Goal: Task Accomplishment & Management: Use online tool/utility

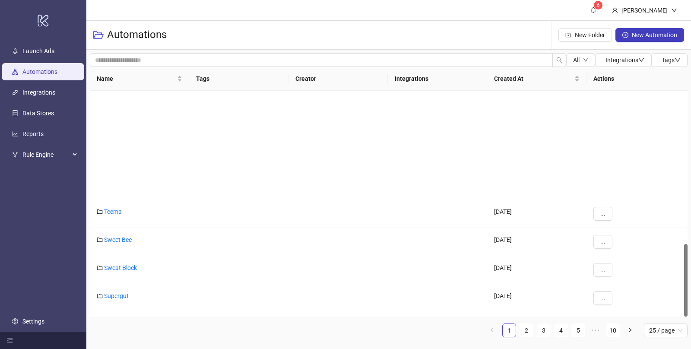
scroll to position [476, 0]
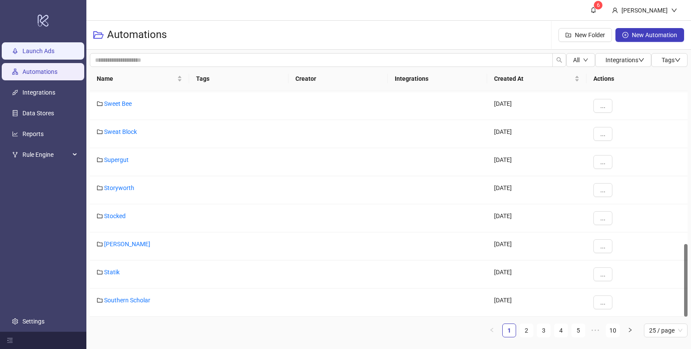
click at [34, 54] on link "Launch Ads" at bounding box center [38, 51] width 32 height 7
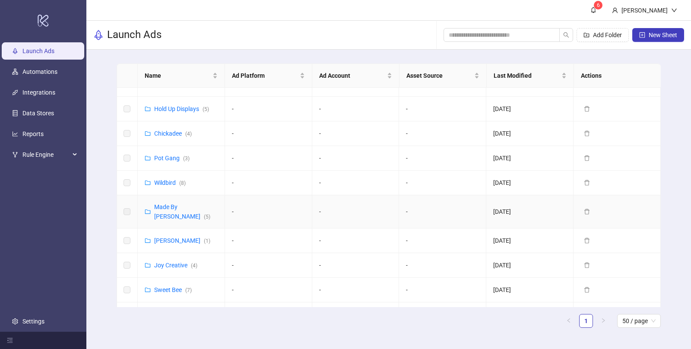
scroll to position [448, 0]
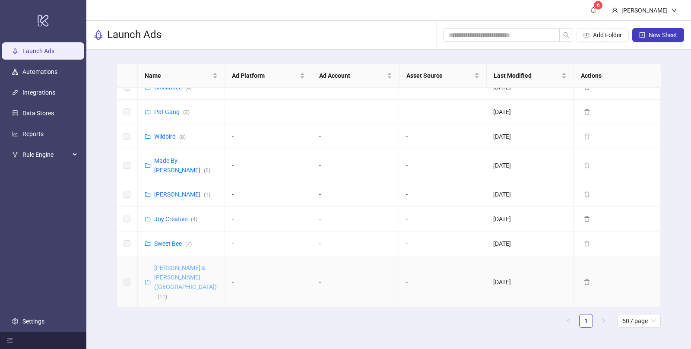
click at [185, 264] on link "[PERSON_NAME] & [PERSON_NAME] ([GEOGRAPHIC_DATA]) ( 11 )" at bounding box center [185, 281] width 63 height 35
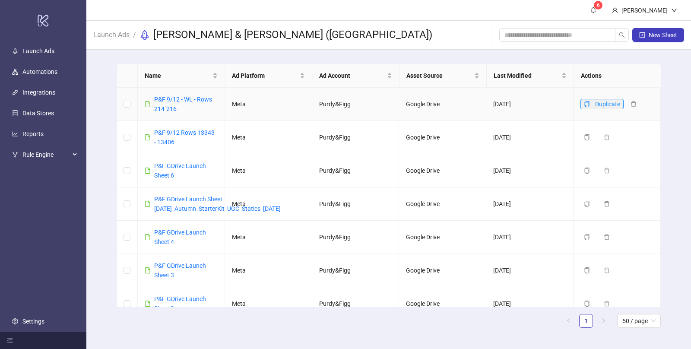
click at [586, 102] on icon "copy" at bounding box center [587, 104] width 6 height 6
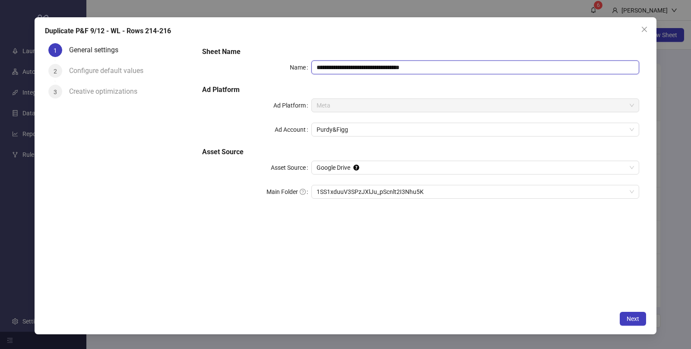
drag, startPoint x: 442, startPoint y: 68, endPoint x: 378, endPoint y: 68, distance: 63.5
click at [378, 68] on input "**********" at bounding box center [476, 67] width 328 height 14
click at [350, 68] on input "**********" at bounding box center [476, 67] width 328 height 14
click at [413, 188] on span "1SS1xduuV3SPzJXlJu_pScnlt2I3Nhu5K" at bounding box center [476, 191] width 318 height 13
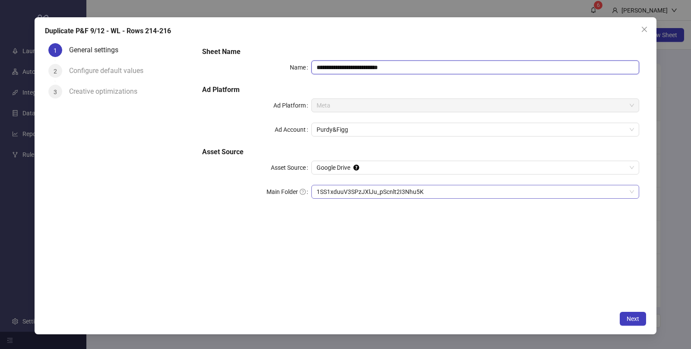
type input "**********"
click at [633, 318] on span "Next" at bounding box center [633, 318] width 13 height 7
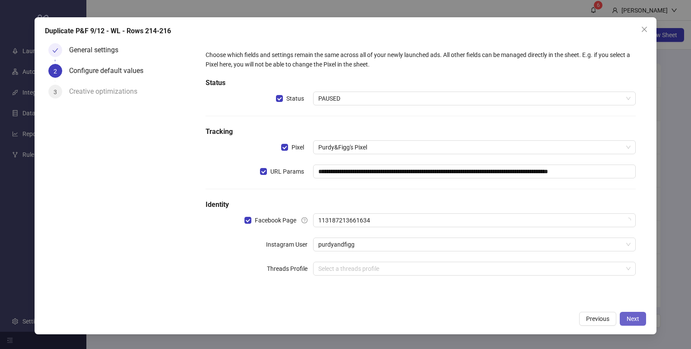
click at [631, 317] on span "Next" at bounding box center [633, 318] width 13 height 7
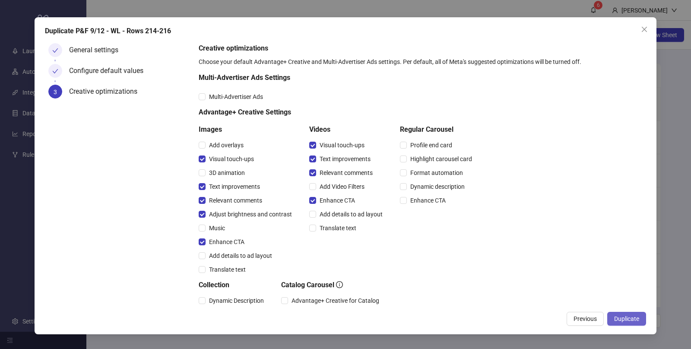
click at [631, 317] on span "Duplicate" at bounding box center [626, 318] width 25 height 7
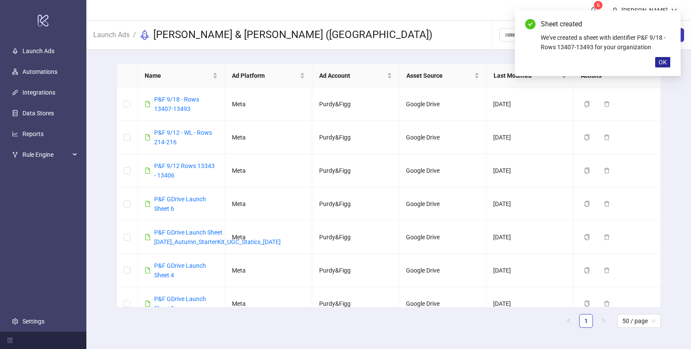
click at [660, 61] on span "OK" at bounding box center [663, 62] width 8 height 7
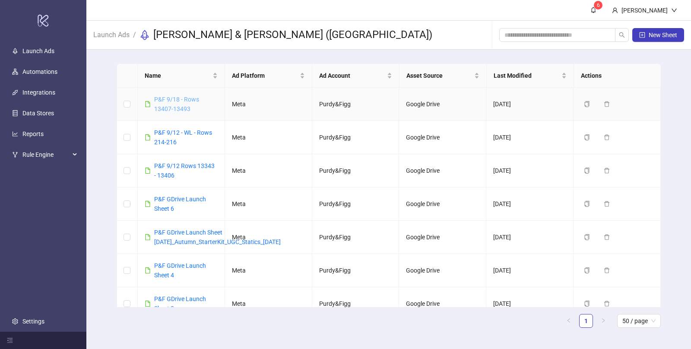
click at [177, 99] on link "P&F 9/18 - Rows 13407-13493" at bounding box center [176, 104] width 45 height 16
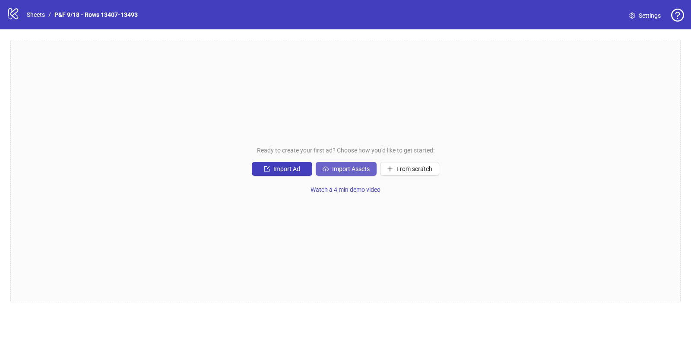
click at [337, 169] on span "Import Assets" at bounding box center [351, 168] width 38 height 7
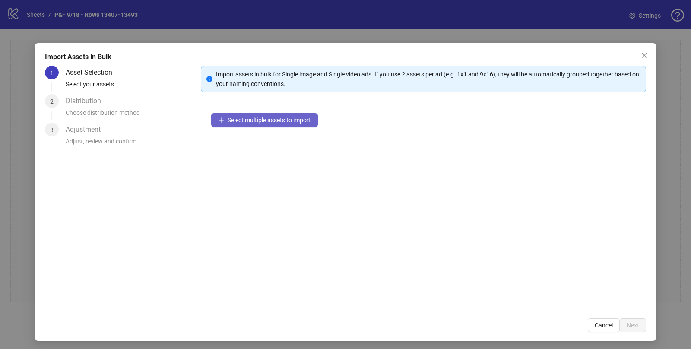
click at [269, 118] on span "Select multiple assets to import" at bounding box center [269, 120] width 83 height 7
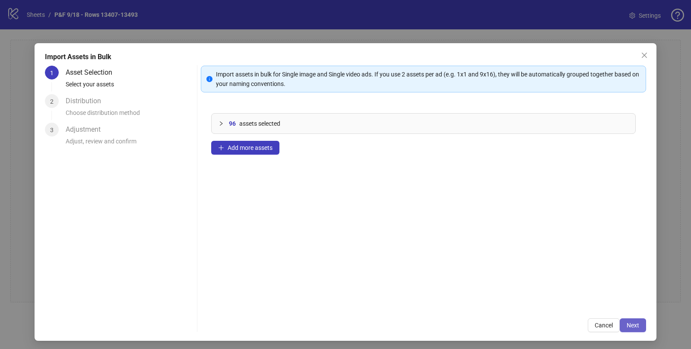
click at [634, 324] on span "Next" at bounding box center [633, 325] width 13 height 7
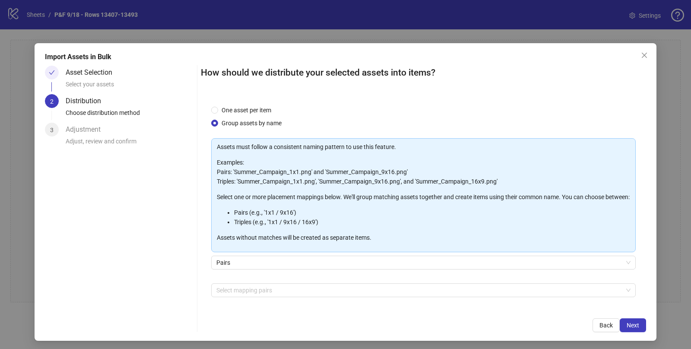
scroll to position [39, 0]
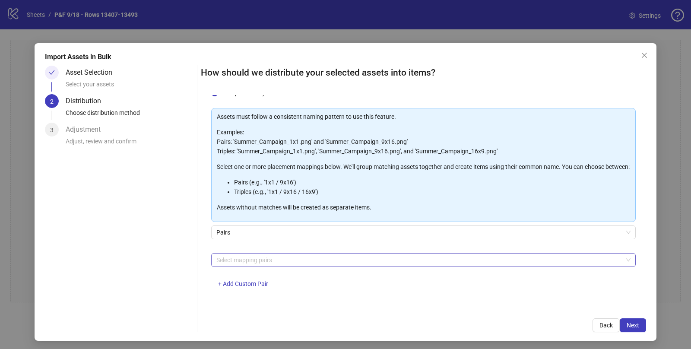
click at [245, 255] on div at bounding box center [419, 260] width 412 height 12
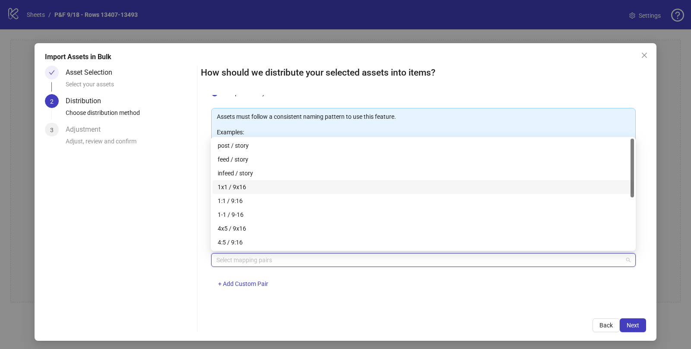
click at [257, 187] on div "1x1 / 9x16" at bounding box center [423, 187] width 411 height 10
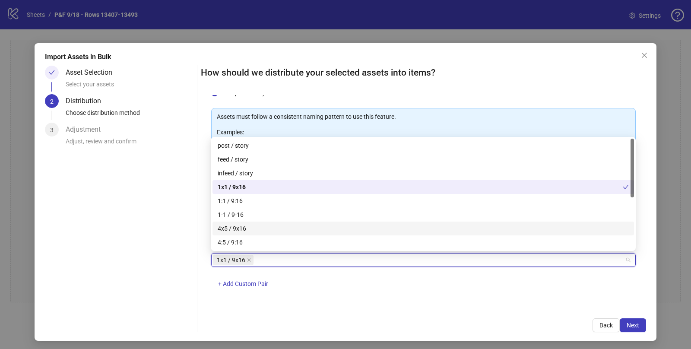
click at [248, 228] on div "4x5 / 9x16" at bounding box center [423, 229] width 411 height 10
click at [637, 326] on span "Next" at bounding box center [633, 325] width 13 height 7
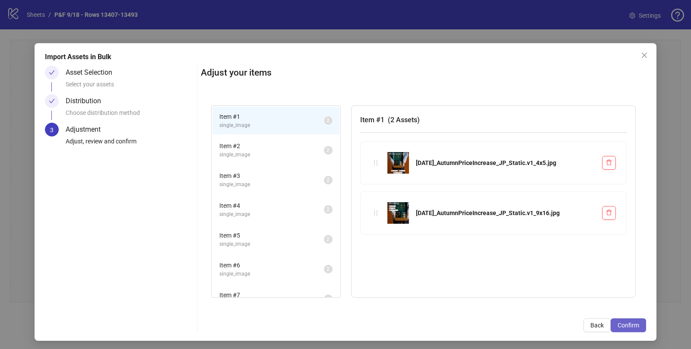
click at [632, 326] on span "Confirm" at bounding box center [629, 325] width 22 height 7
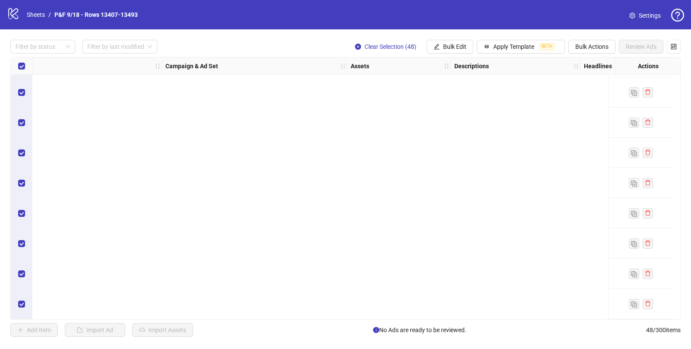
scroll to position [0, 226]
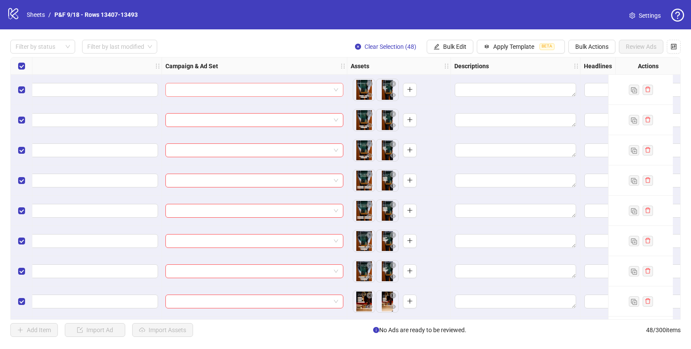
click at [236, 92] on input "search" at bounding box center [251, 89] width 160 height 13
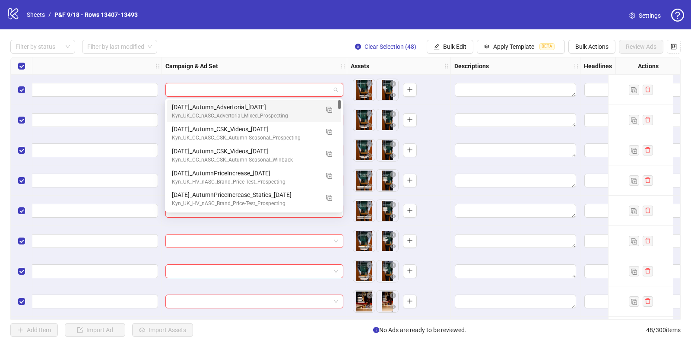
paste input "**********"
type input "**********"
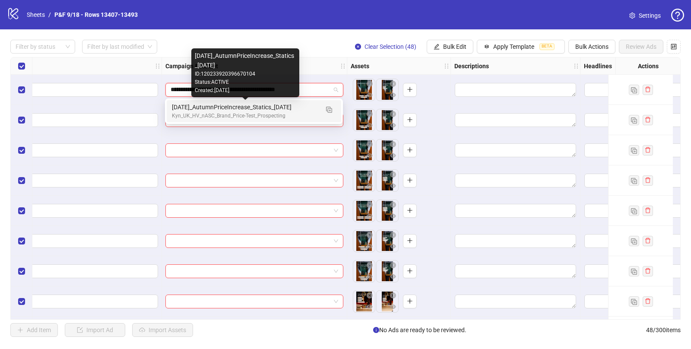
click at [239, 110] on div "[DATE]_AutumnPriceIncrease_Statics_[DATE]" at bounding box center [245, 107] width 147 height 10
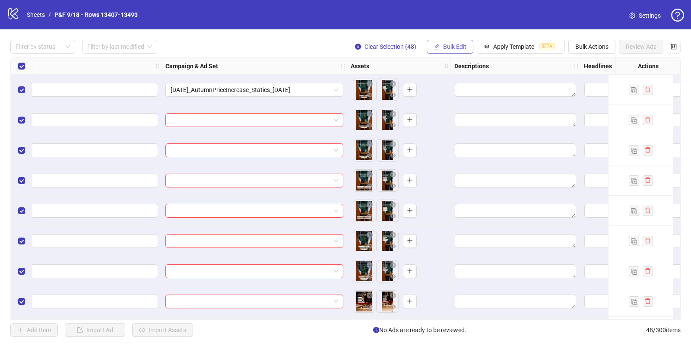
click at [442, 48] on button "Bulk Edit" at bounding box center [450, 47] width 47 height 14
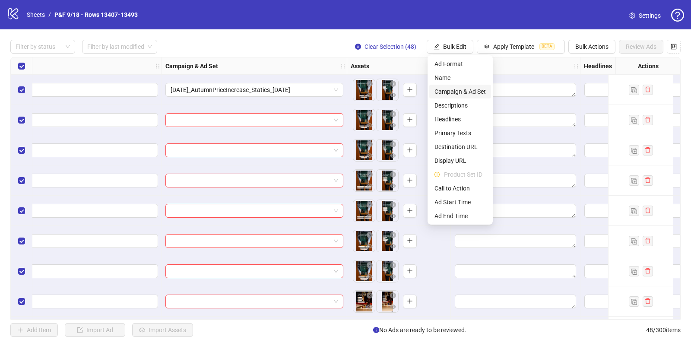
click at [455, 90] on span "Campaign & Ad Set" at bounding box center [460, 92] width 51 height 10
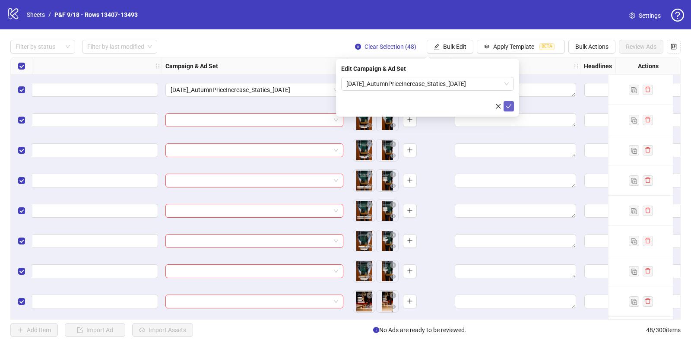
click at [507, 107] on icon "check" at bounding box center [509, 106] width 6 height 6
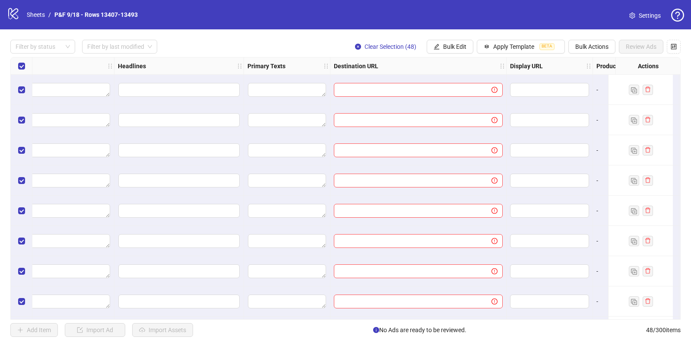
scroll to position [0, 724]
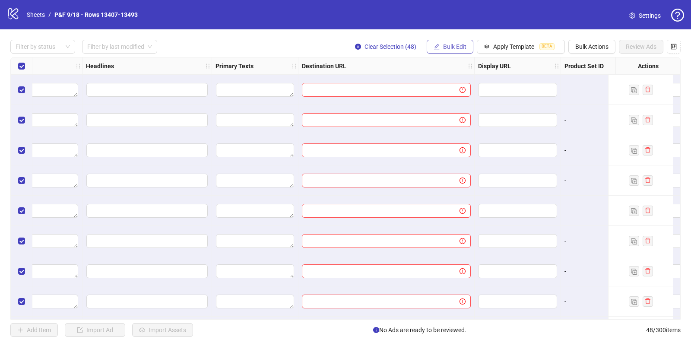
click at [448, 47] on span "Bulk Edit" at bounding box center [454, 46] width 23 height 7
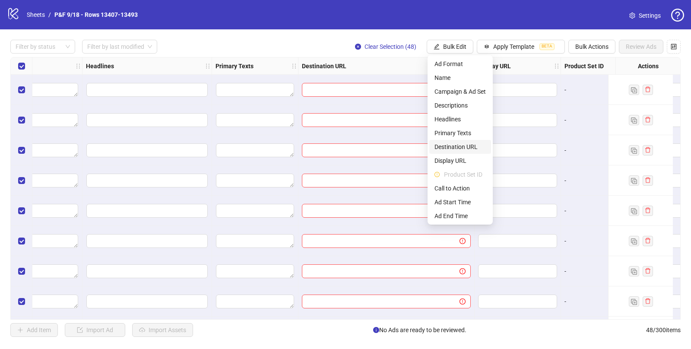
click at [456, 149] on span "Destination URL" at bounding box center [460, 147] width 51 height 10
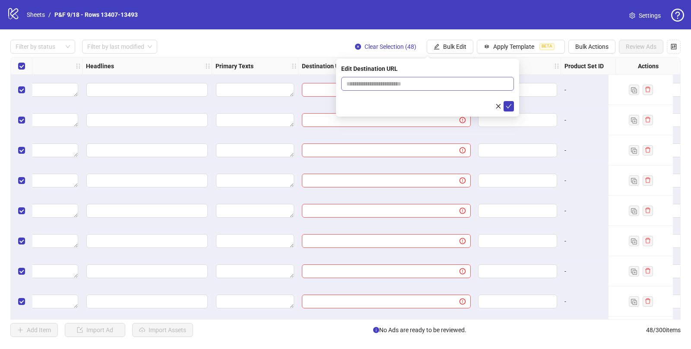
click at [417, 89] on span at bounding box center [427, 84] width 173 height 14
paste input "**********"
type input "**********"
click at [509, 106] on icon "check" at bounding box center [509, 106] width 6 height 6
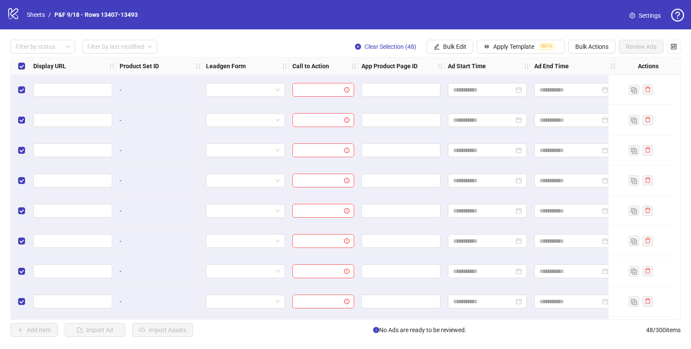
scroll to position [0, 1178]
click at [455, 48] on span "Bulk Edit" at bounding box center [454, 46] width 23 height 7
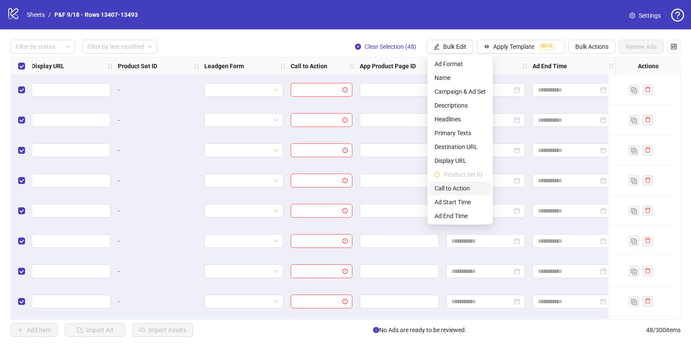
click at [437, 191] on span "Call to Action" at bounding box center [460, 189] width 51 height 10
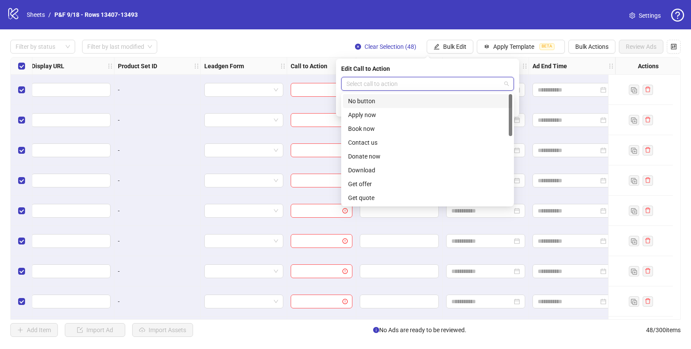
click at [387, 84] on input "search" at bounding box center [424, 83] width 155 height 13
type input "**"
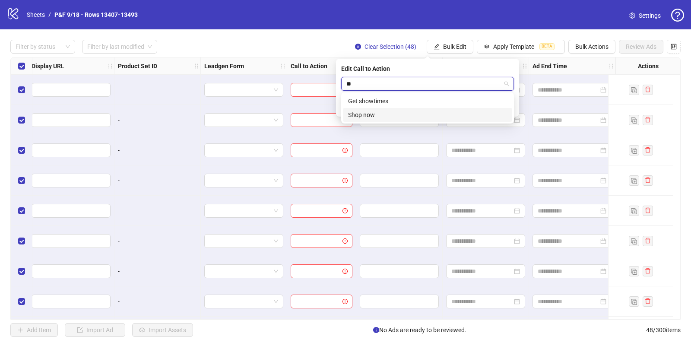
click at [383, 117] on div "Shop now" at bounding box center [427, 115] width 159 height 10
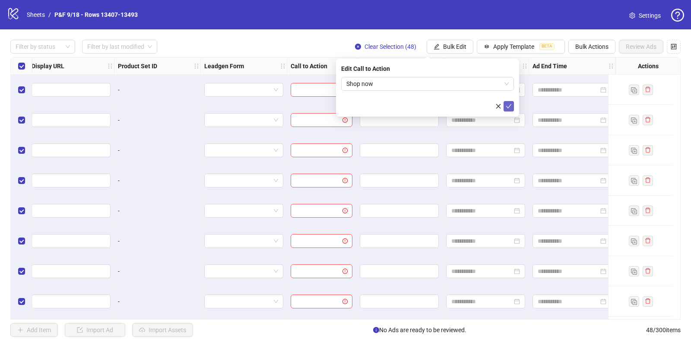
click at [508, 107] on icon "check" at bounding box center [509, 106] width 6 height 6
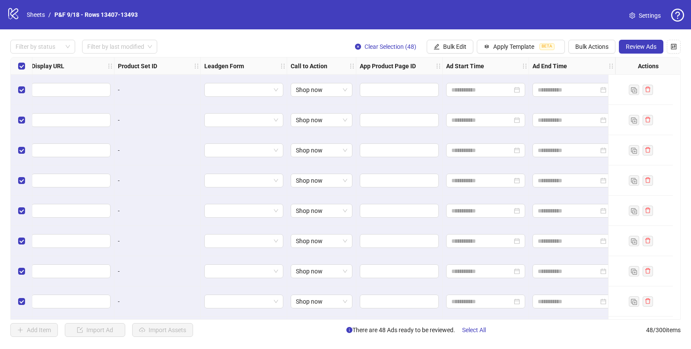
click at [277, 44] on div "Filter by status Filter by last modified Clear Selection (48) Bulk Edit Apply T…" at bounding box center [345, 47] width 671 height 14
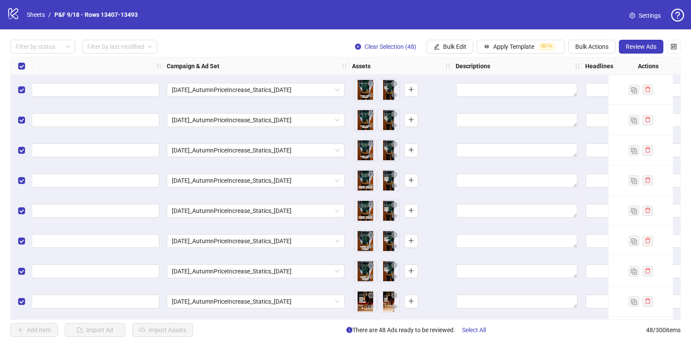
scroll to position [0, 441]
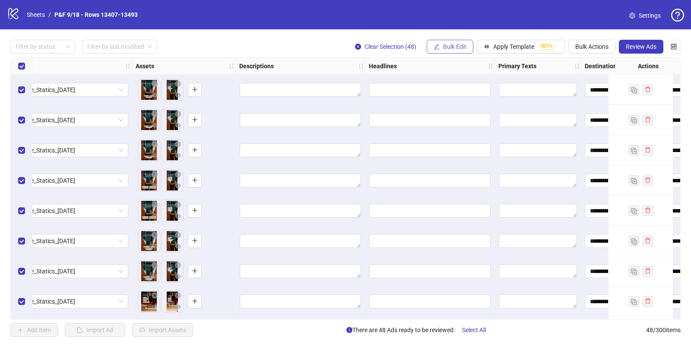
click at [454, 48] on span "Bulk Edit" at bounding box center [454, 46] width 23 height 7
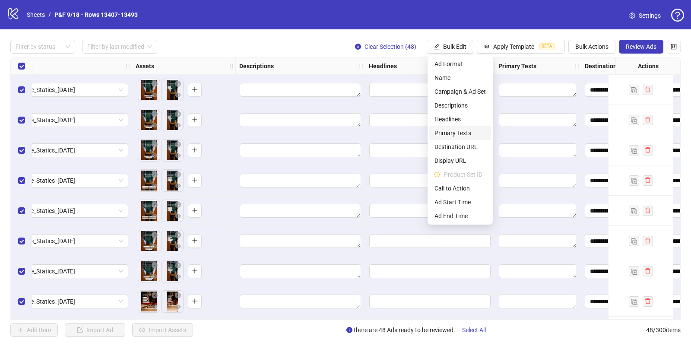
click at [445, 131] on span "Primary Texts" at bounding box center [460, 133] width 51 height 10
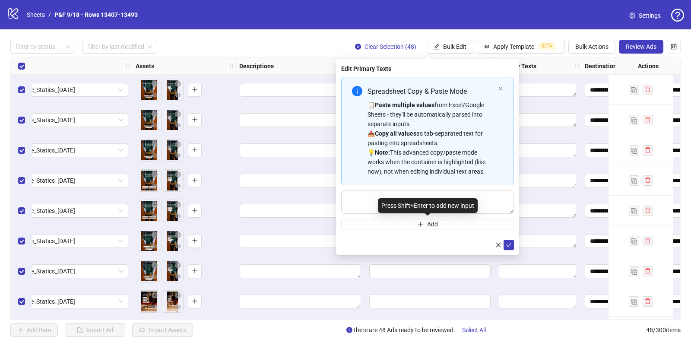
click at [383, 200] on div "Press Shift+Enter to add new input" at bounding box center [428, 205] width 100 height 15
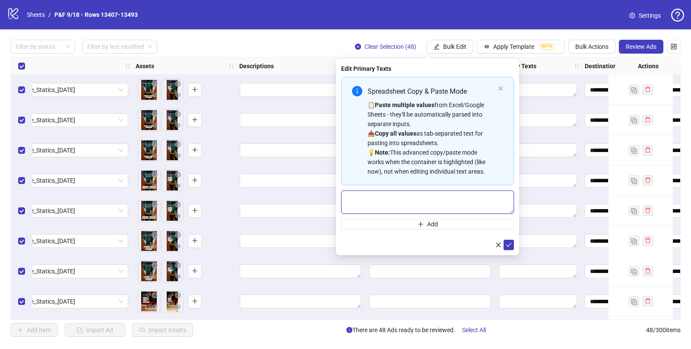
click at [361, 200] on textarea "Multi-text input container - paste or copy values" at bounding box center [427, 202] width 173 height 23
paste textarea "**********"
type textarea "**********"
click at [508, 242] on icon "check" at bounding box center [509, 245] width 6 height 6
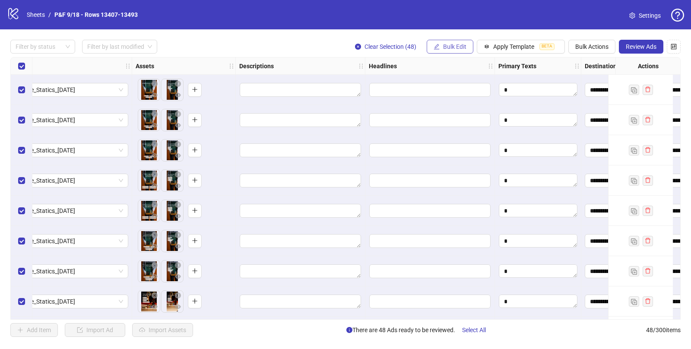
click at [448, 46] on span "Bulk Edit" at bounding box center [454, 46] width 23 height 7
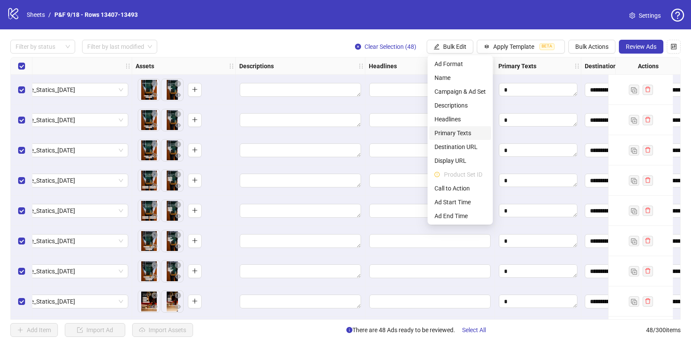
click at [453, 135] on span "Primary Texts" at bounding box center [460, 133] width 51 height 10
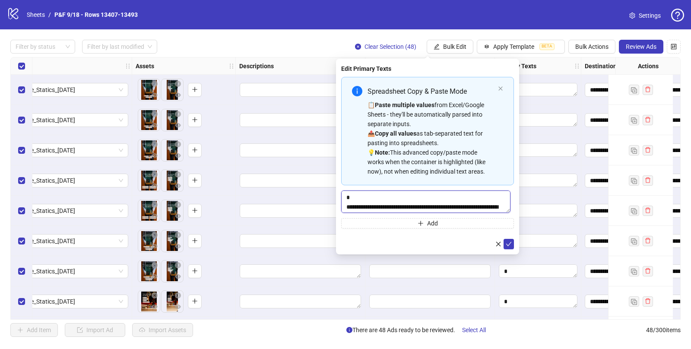
click at [347, 208] on textarea "**********" at bounding box center [425, 202] width 169 height 22
click at [429, 206] on textarea "**********" at bounding box center [427, 202] width 173 height 23
type textarea "**********"
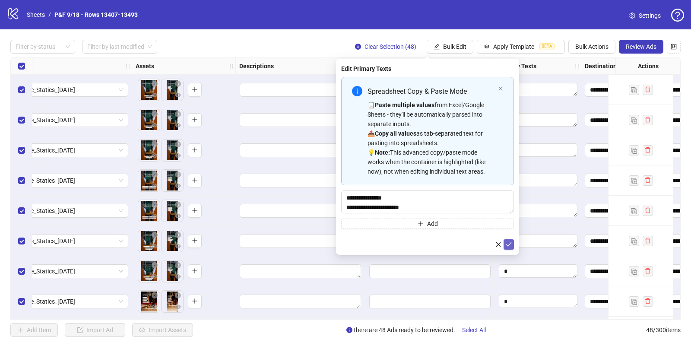
click at [510, 247] on icon "check" at bounding box center [509, 245] width 6 height 6
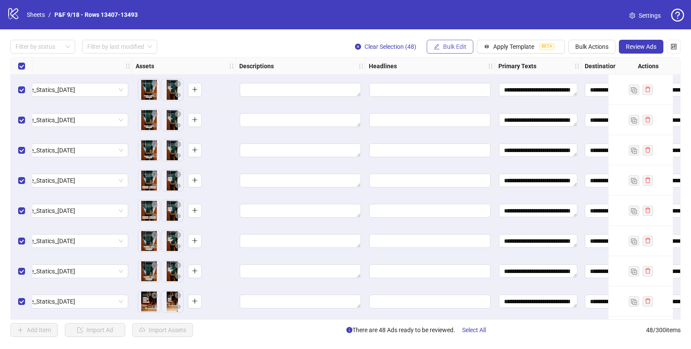
click at [445, 43] on button "Bulk Edit" at bounding box center [450, 47] width 47 height 14
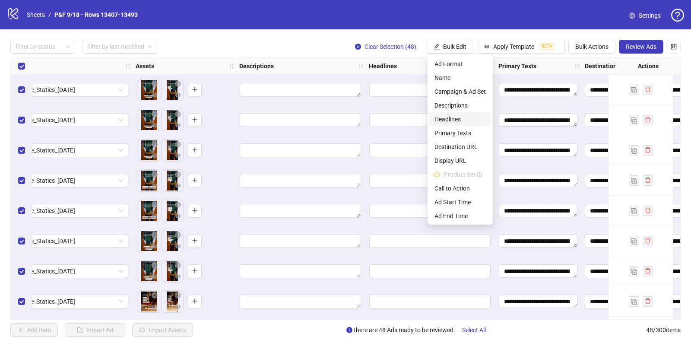
click at [448, 113] on li "Headlines" at bounding box center [460, 119] width 62 height 14
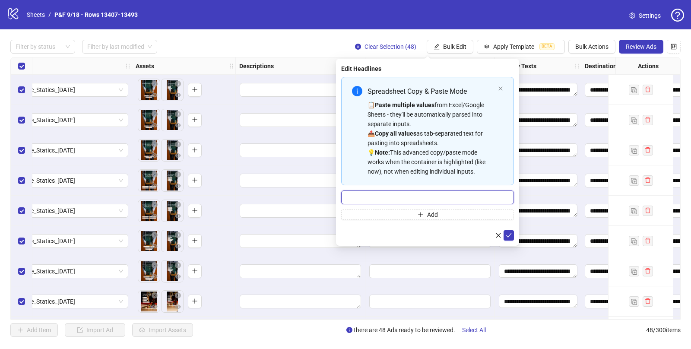
click at [360, 192] on input "Multi-input container - paste or copy values" at bounding box center [427, 198] width 173 height 14
paste input "**********"
type input "**********"
click at [507, 234] on icon "check" at bounding box center [509, 235] width 6 height 6
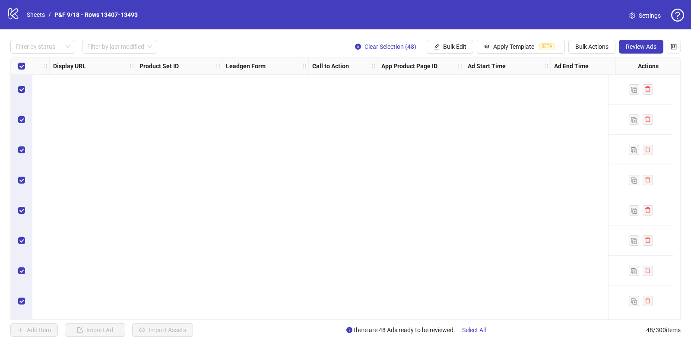
scroll to position [0, 0]
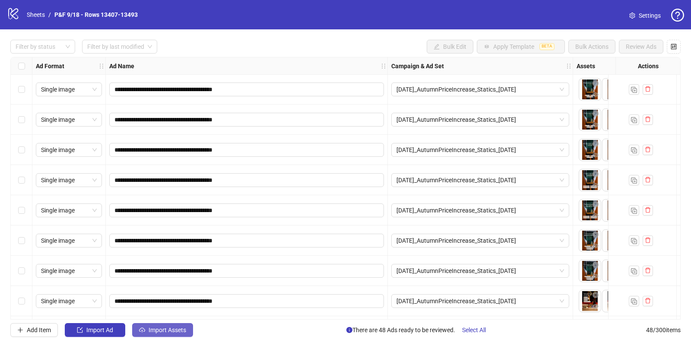
click at [149, 327] on span "Import Assets" at bounding box center [168, 330] width 38 height 7
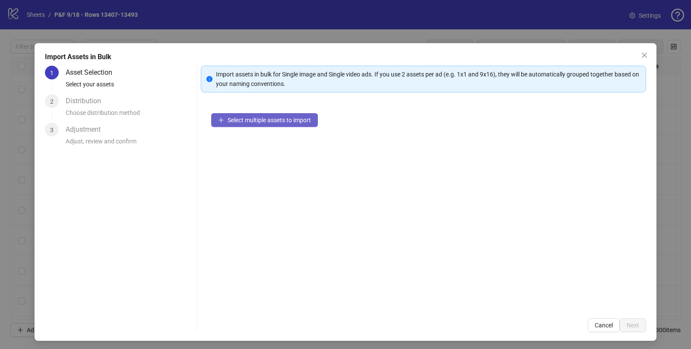
click at [252, 119] on span "Select multiple assets to import" at bounding box center [269, 120] width 83 height 7
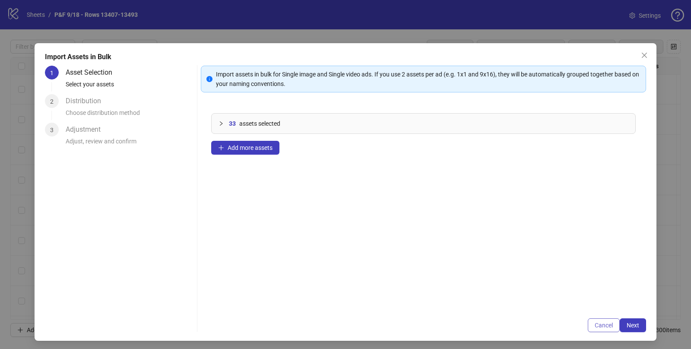
click at [596, 330] on button "Cancel" at bounding box center [604, 325] width 32 height 14
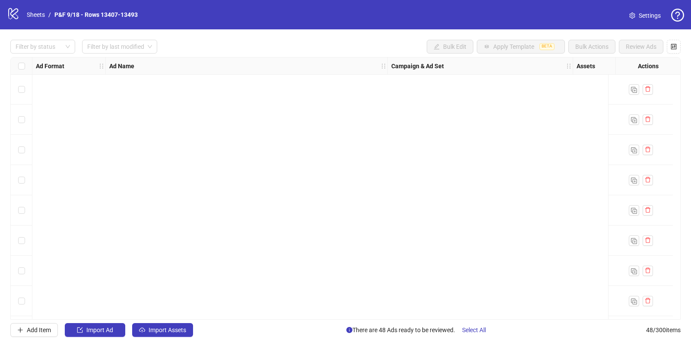
scroll to position [1210, 0]
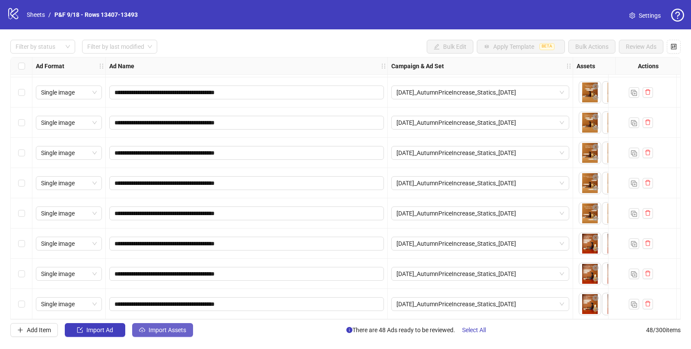
click at [172, 332] on span "Import Assets" at bounding box center [168, 330] width 38 height 7
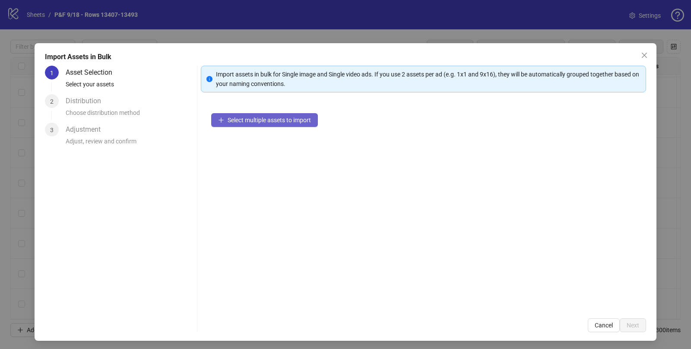
click at [246, 117] on span "Select multiple assets to import" at bounding box center [269, 120] width 83 height 7
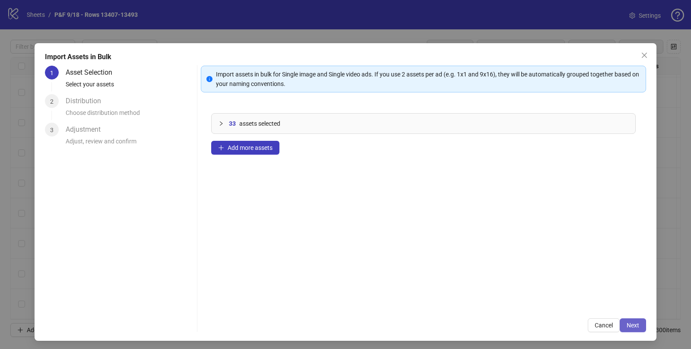
click at [639, 327] on span "Next" at bounding box center [633, 325] width 13 height 7
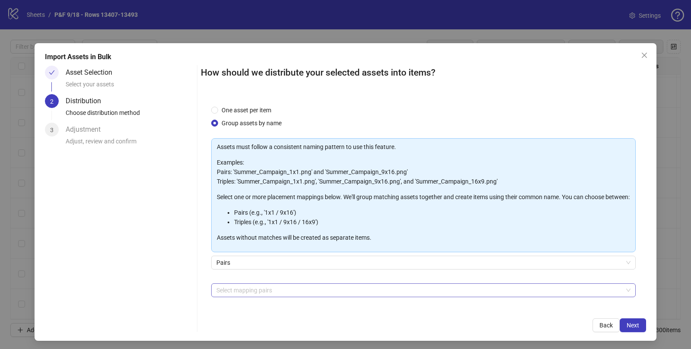
click at [220, 296] on div at bounding box center [419, 290] width 412 height 12
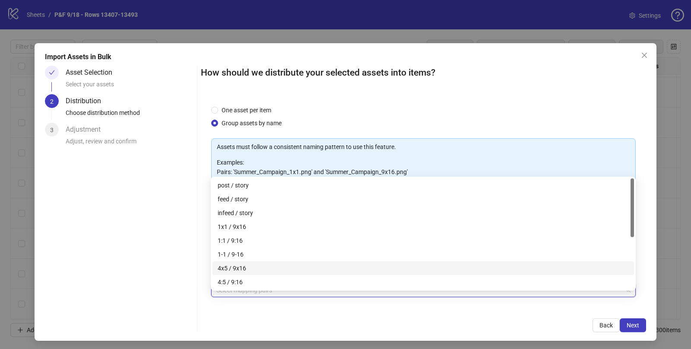
click at [243, 269] on div "4x5 / 9x16" at bounding box center [423, 269] width 411 height 10
click at [244, 225] on div "1x1 / 9x16" at bounding box center [423, 227] width 411 height 10
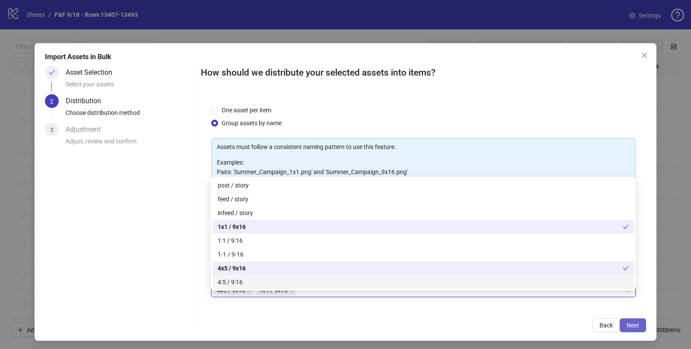
click at [637, 325] on span "Next" at bounding box center [633, 325] width 13 height 7
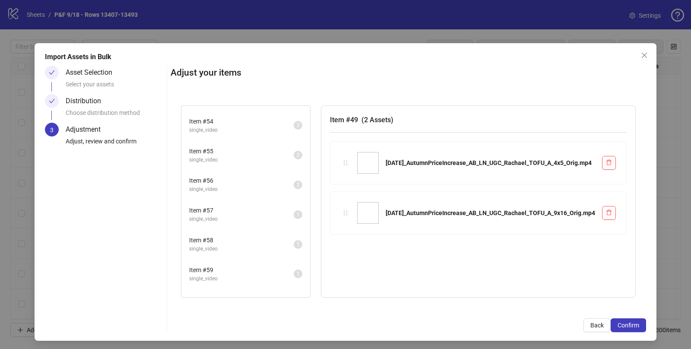
scroll to position [0, 0]
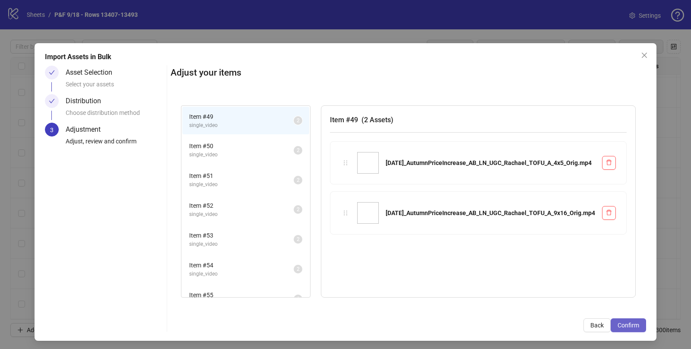
click at [636, 323] on span "Confirm" at bounding box center [629, 325] width 22 height 7
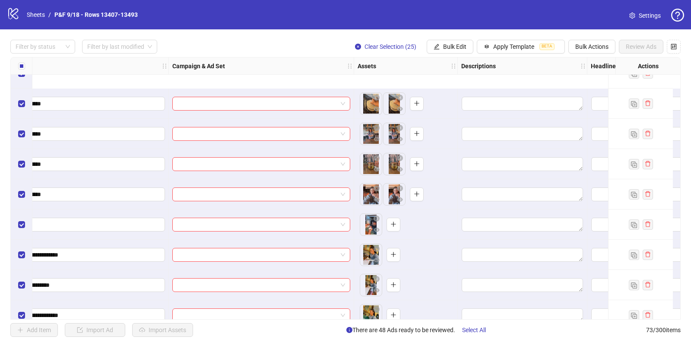
scroll to position [1647, 219]
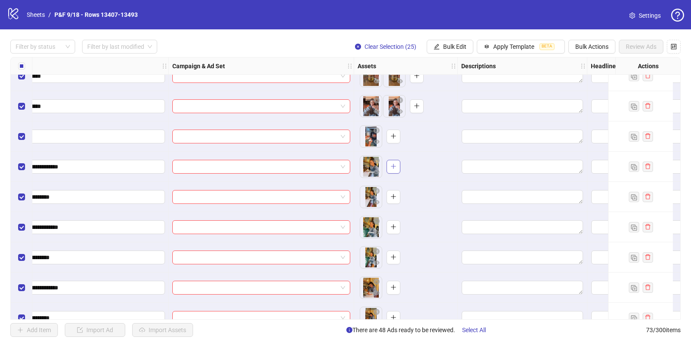
click at [393, 168] on icon "plus" at bounding box center [393, 166] width 0 height 5
drag, startPoint x: 368, startPoint y: 199, endPoint x: 391, endPoint y: 167, distance: 39.0
click at [391, 167] on body "**********" at bounding box center [345, 174] width 691 height 349
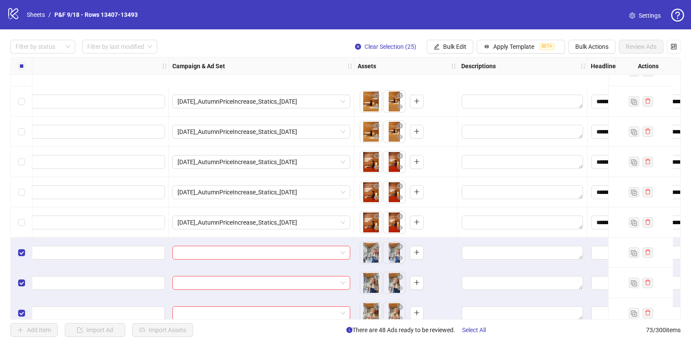
scroll to position [1362, 219]
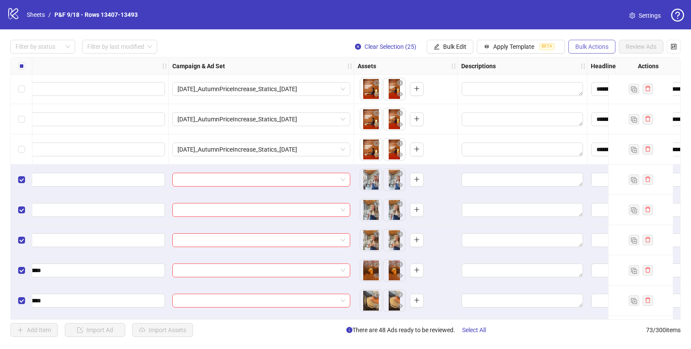
click at [581, 45] on span "Bulk Actions" at bounding box center [591, 46] width 33 height 7
click at [596, 66] on span "Delete" at bounding box center [604, 64] width 59 height 10
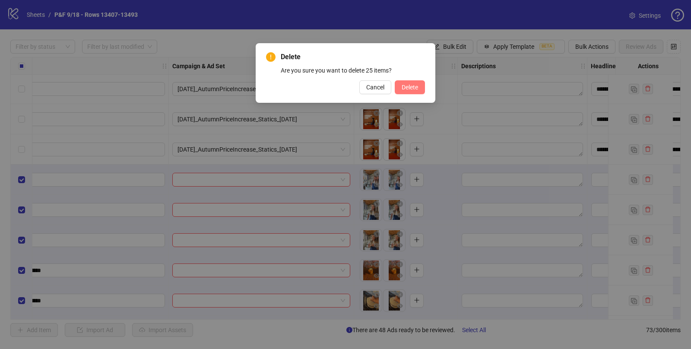
click at [414, 88] on span "Delete" at bounding box center [410, 87] width 16 height 7
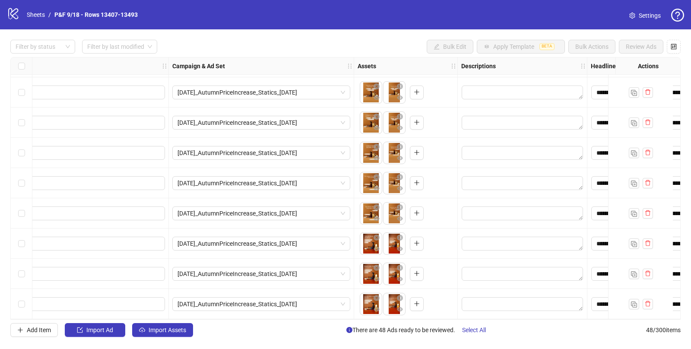
scroll to position [1210, 219]
click at [168, 329] on span "Import Assets" at bounding box center [168, 330] width 38 height 7
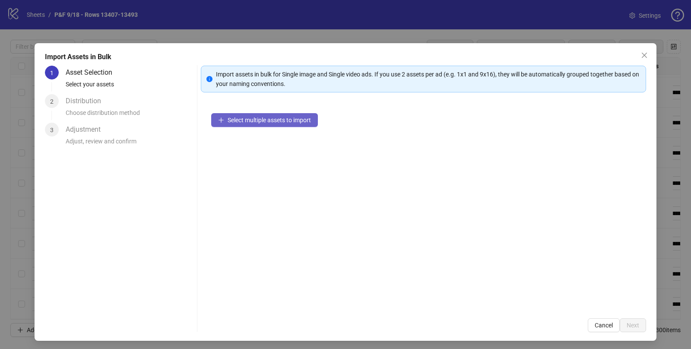
click at [283, 121] on span "Select multiple assets to import" at bounding box center [269, 120] width 83 height 7
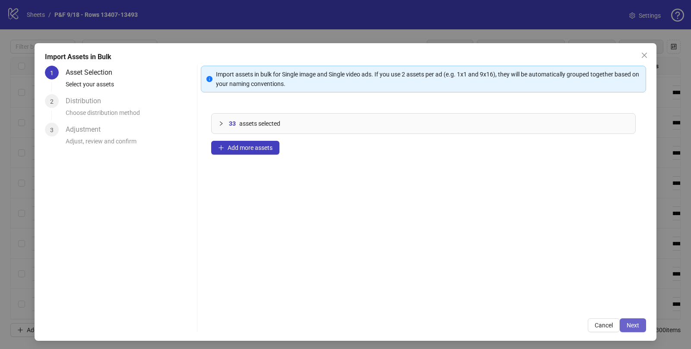
click at [637, 328] on span "Next" at bounding box center [633, 325] width 13 height 7
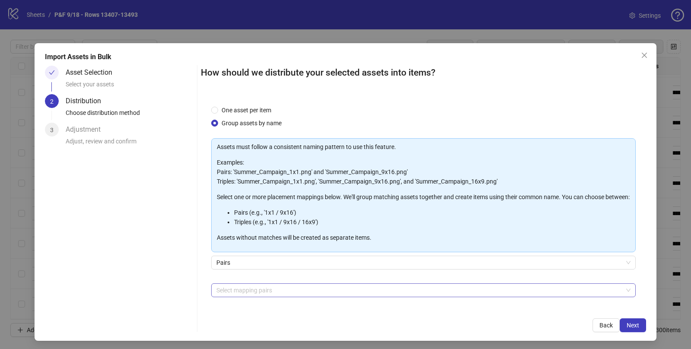
click at [258, 296] on div at bounding box center [419, 290] width 412 height 12
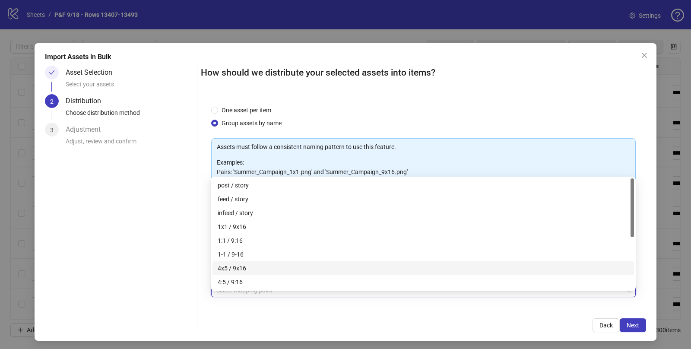
click at [243, 266] on div "4x5 / 9x16" at bounding box center [423, 269] width 411 height 10
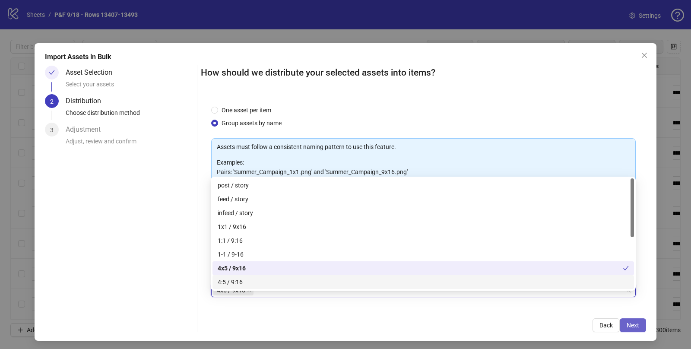
click at [630, 323] on span "Next" at bounding box center [633, 325] width 13 height 7
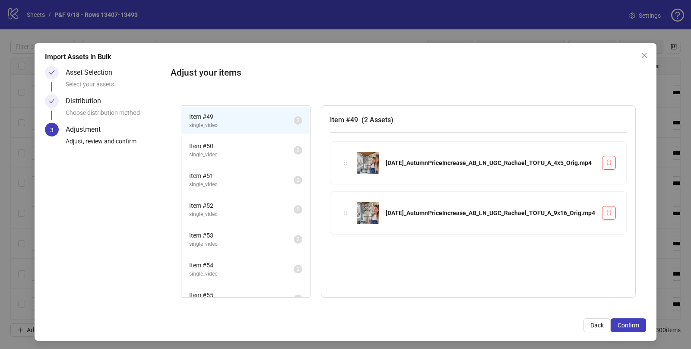
click at [219, 152] on span "single_video" at bounding box center [241, 155] width 105 height 8
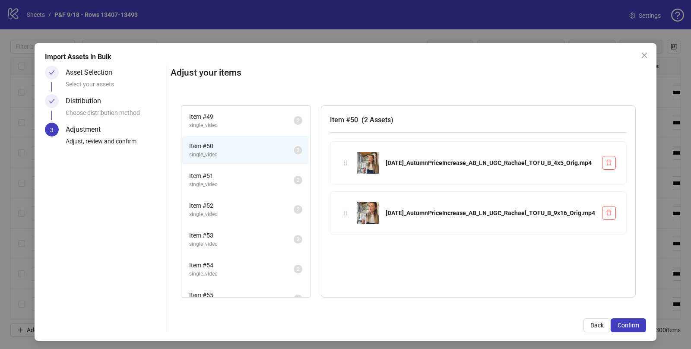
click at [222, 182] on span "single_video" at bounding box center [241, 185] width 105 height 8
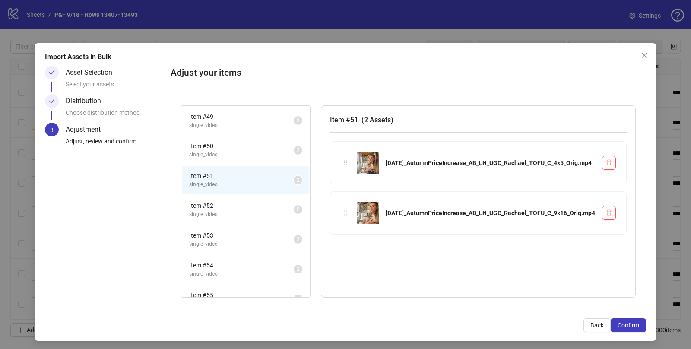
click at [219, 210] on span "single_video" at bounding box center [241, 214] width 105 height 8
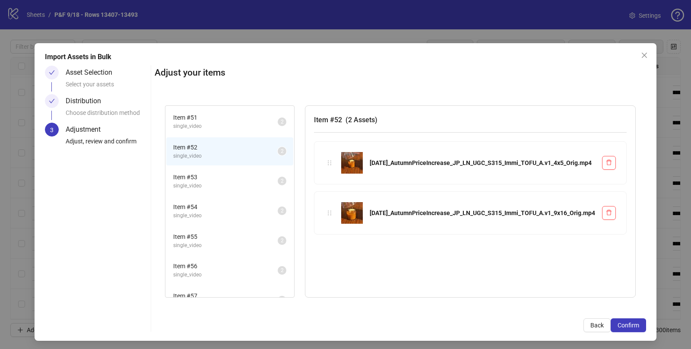
scroll to position [61, 0]
click at [200, 183] on span "single_video" at bounding box center [225, 183] width 105 height 8
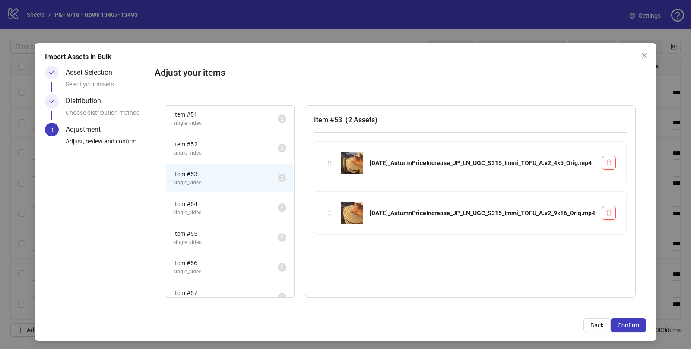
click at [198, 209] on span "single_video" at bounding box center [225, 213] width 105 height 8
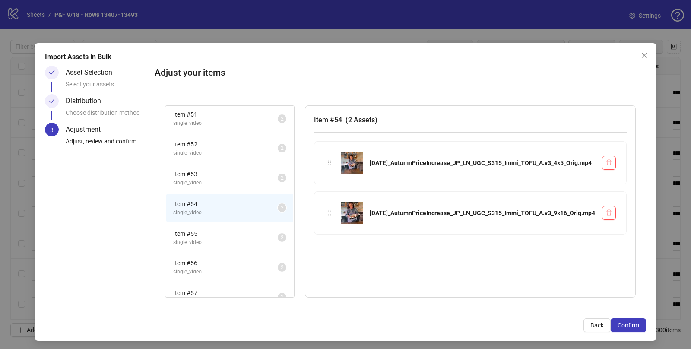
click at [198, 232] on span "Item # 55" at bounding box center [225, 234] width 105 height 10
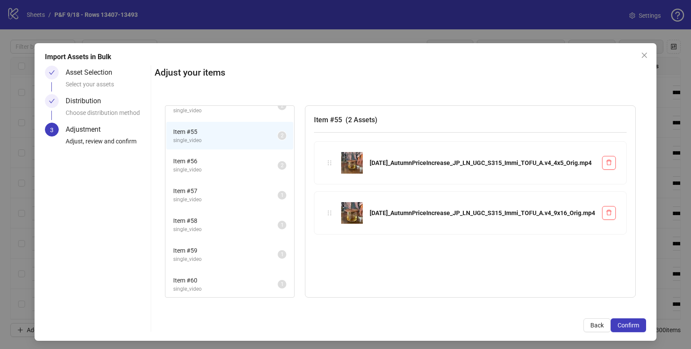
scroll to position [169, 0]
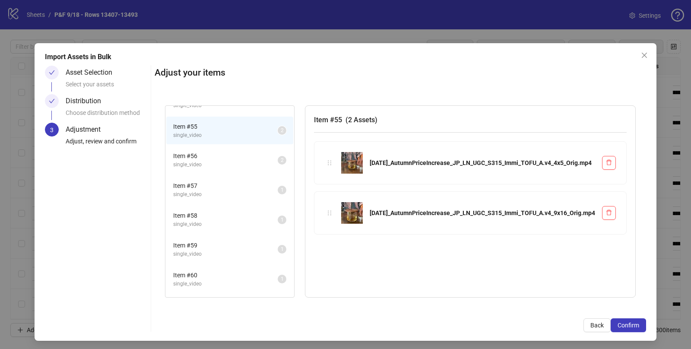
click at [190, 162] on span "single_video" at bounding box center [225, 165] width 105 height 8
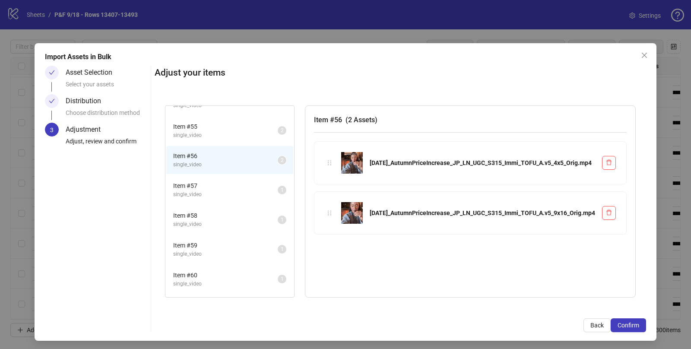
click at [194, 191] on span "single_video" at bounding box center [225, 195] width 105 height 8
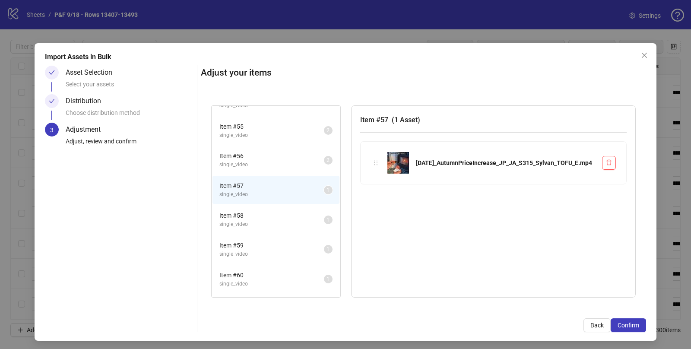
click at [241, 216] on span "Item # 58" at bounding box center [271, 216] width 105 height 10
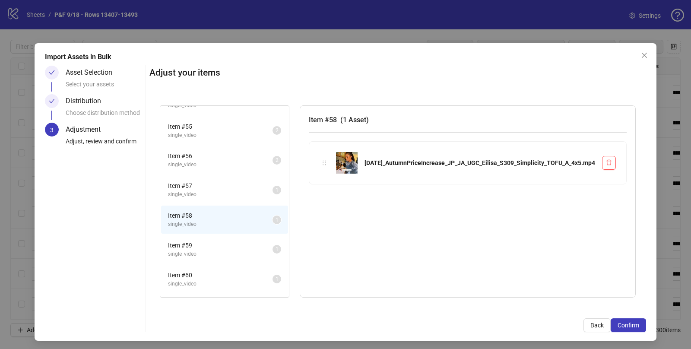
click at [210, 191] on span "single_video" at bounding box center [220, 195] width 105 height 8
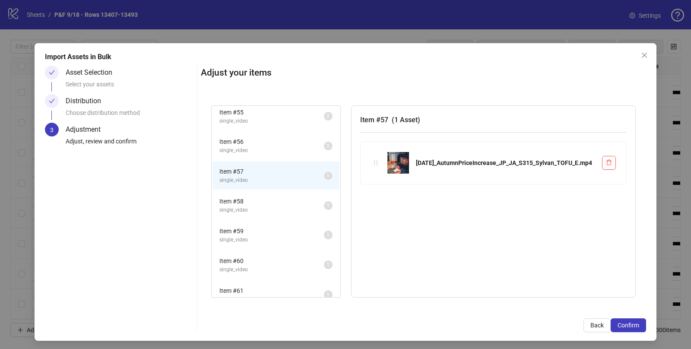
scroll to position [186, 0]
click at [237, 203] on span "single_video" at bounding box center [271, 207] width 105 height 8
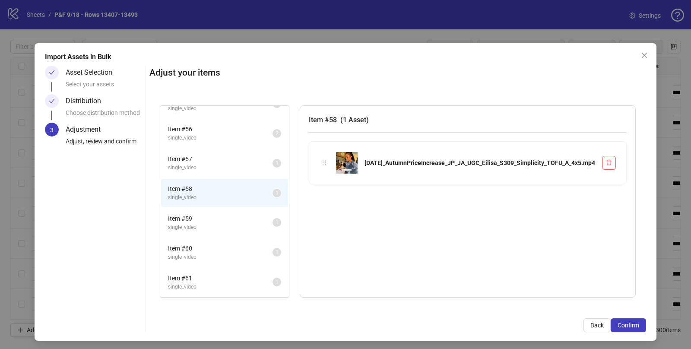
scroll to position [197, 0]
click at [201, 221] on span "single_video" at bounding box center [220, 225] width 105 height 8
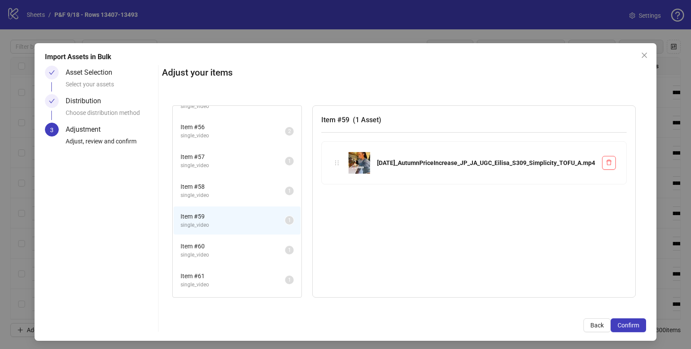
click at [197, 186] on span "Item # 58" at bounding box center [233, 187] width 105 height 10
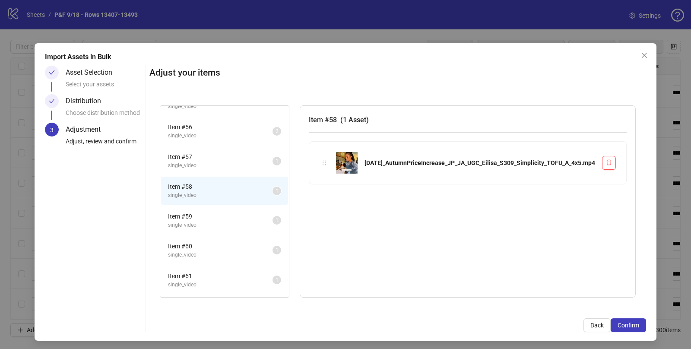
click at [202, 215] on span "Item # 59" at bounding box center [220, 217] width 105 height 10
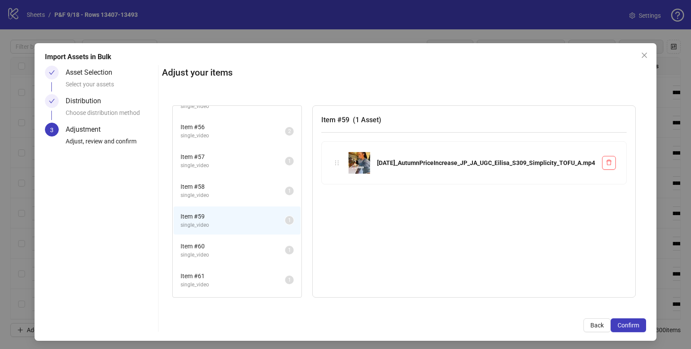
click at [206, 187] on span "Item # 58" at bounding box center [233, 187] width 105 height 10
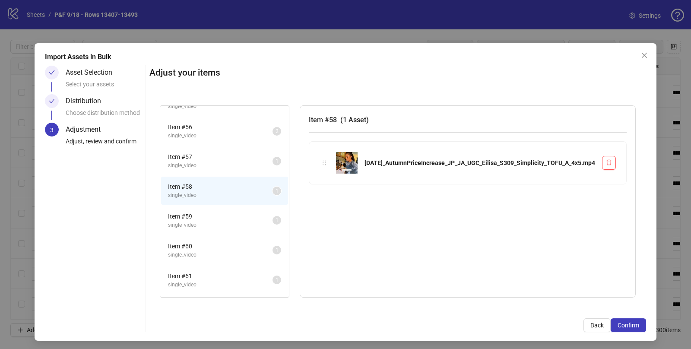
click at [206, 213] on span "Item # 59" at bounding box center [220, 217] width 105 height 10
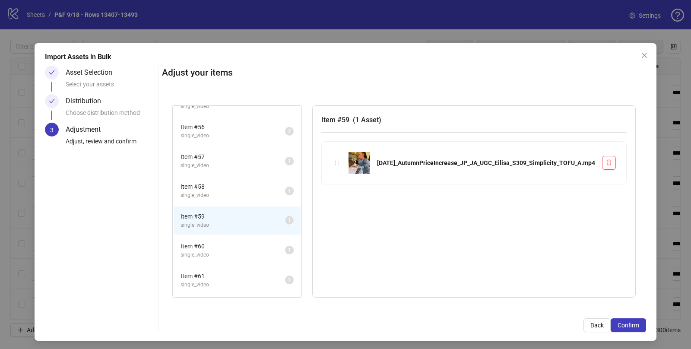
click at [202, 191] on span "single_video" at bounding box center [233, 195] width 105 height 8
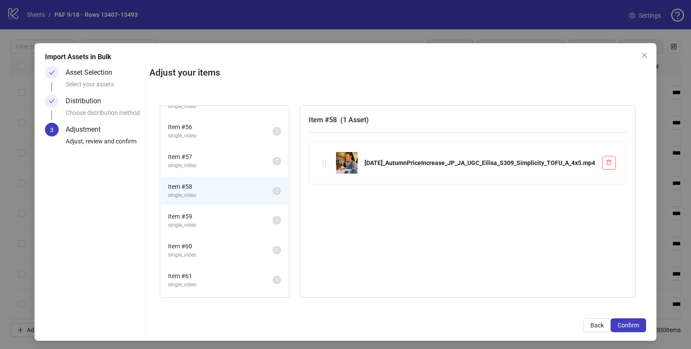
click at [202, 213] on span "Item # 59" at bounding box center [220, 217] width 105 height 10
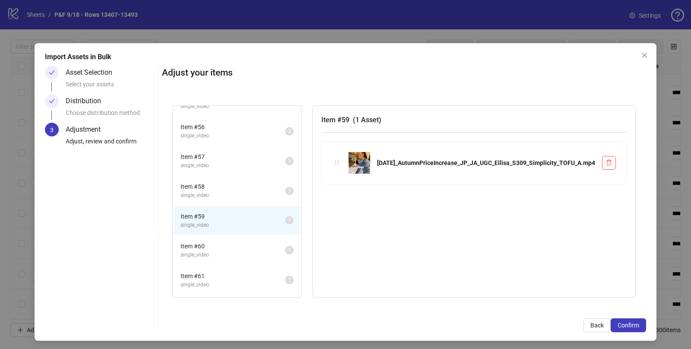
click at [205, 191] on span "single_video" at bounding box center [233, 195] width 105 height 8
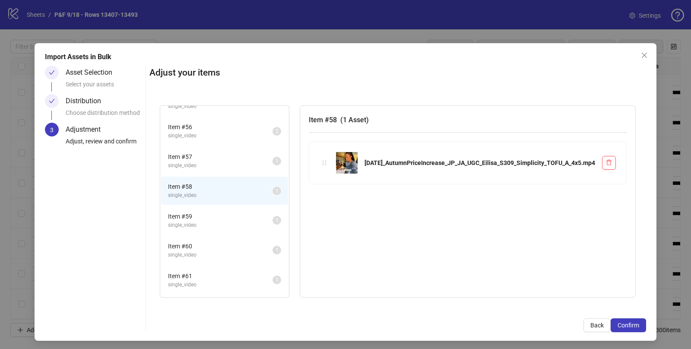
click at [205, 207] on li "Item # 59 single_video 1" at bounding box center [224, 221] width 127 height 28
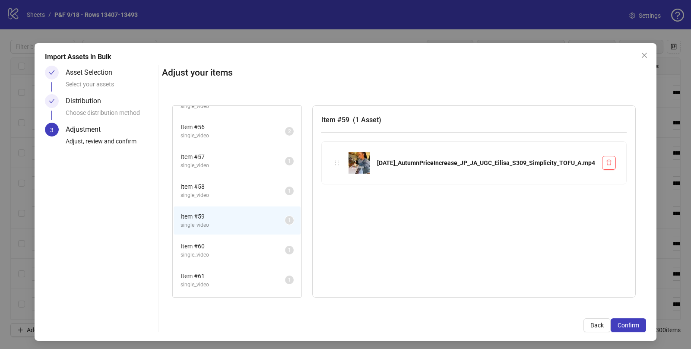
click at [201, 186] on span "Item # 58" at bounding box center [233, 187] width 105 height 10
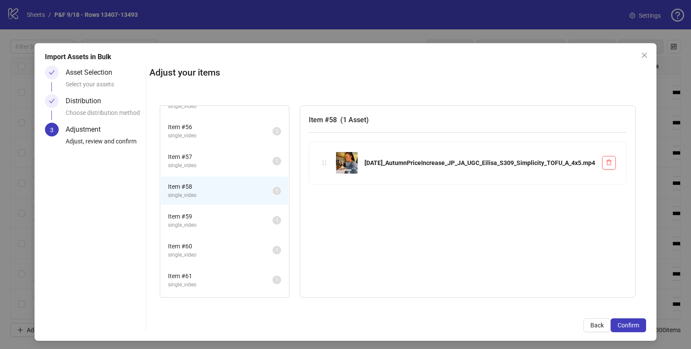
click at [204, 212] on span "Item # 59" at bounding box center [220, 217] width 105 height 10
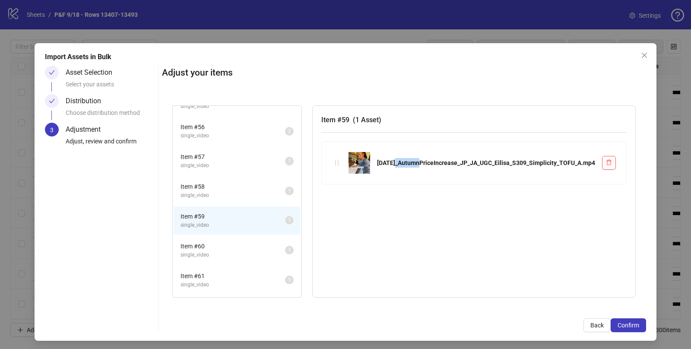
drag, startPoint x: 405, startPoint y: 160, endPoint x: 382, endPoint y: 161, distance: 22.9
click at [382, 161] on div "[DATE]_AutumnPriceIncrease_JP_JA_UGC_Eilisa_S309_Simplicity_TOFU_A.mp4" at bounding box center [486, 163] width 218 height 10
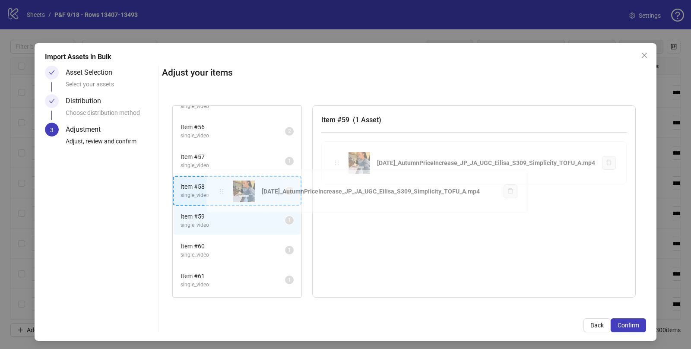
drag, startPoint x: 322, startPoint y: 162, endPoint x: 224, endPoint y: 190, distance: 102.1
click at [224, 190] on div "Item # 49 single_video 2 Item # 50 single_video 2 Item # 51 single_video 2 Item…" at bounding box center [404, 201] width 484 height 213
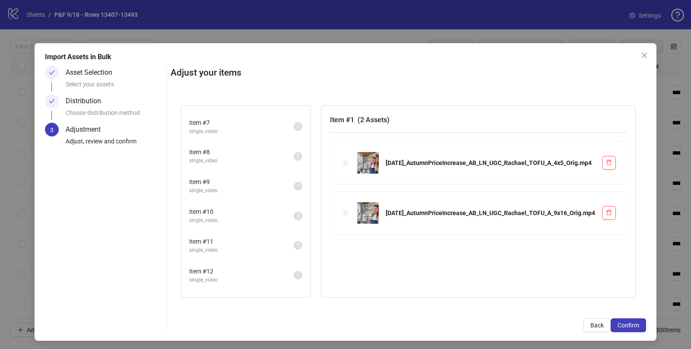
scroll to position [0, 0]
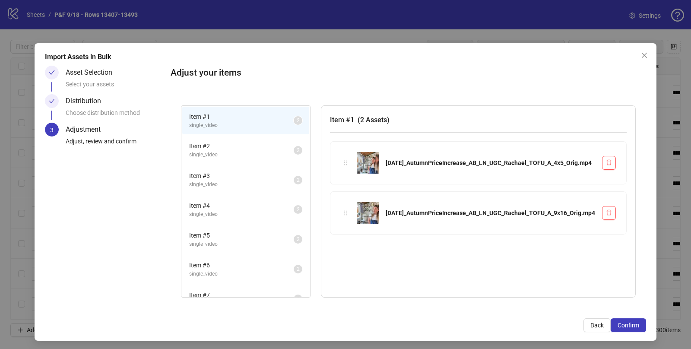
click at [220, 137] on li "Item # 2 single_video 2" at bounding box center [245, 150] width 127 height 28
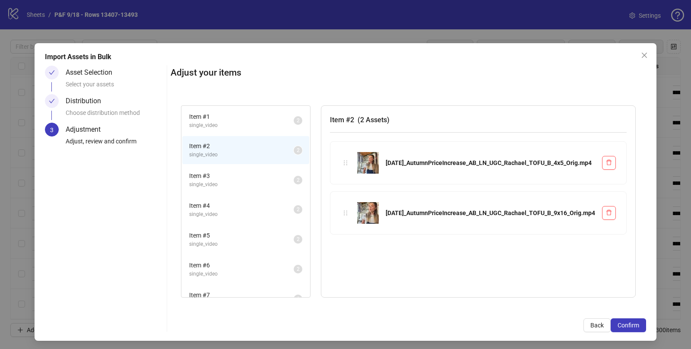
click at [217, 177] on span "Item # 3" at bounding box center [241, 176] width 105 height 10
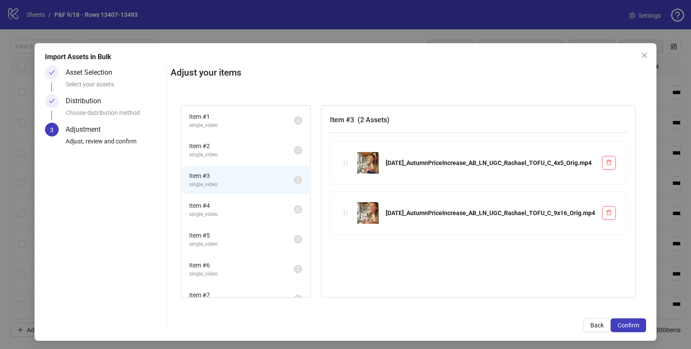
click at [219, 206] on span "Item # 4" at bounding box center [241, 206] width 105 height 10
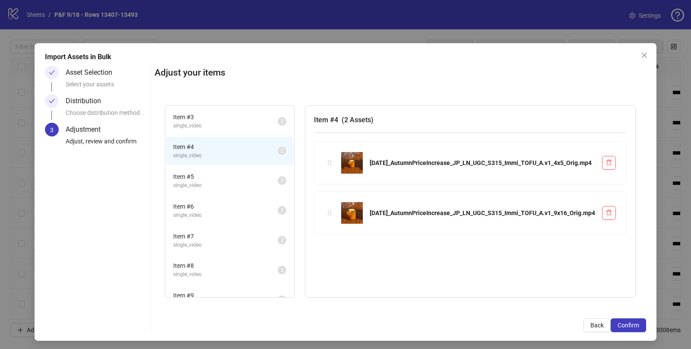
scroll to position [63, 0]
click at [197, 181] on span "single_video" at bounding box center [225, 181] width 105 height 8
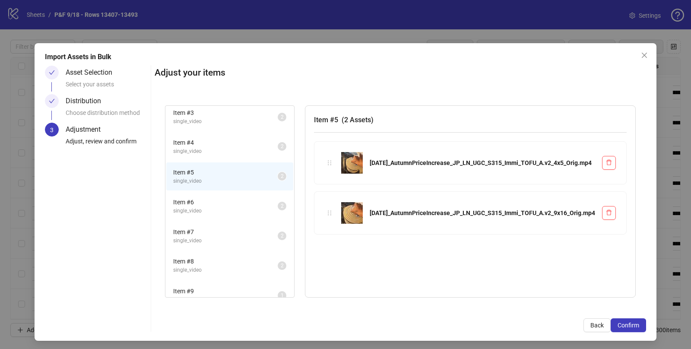
click at [196, 207] on span "single_video" at bounding box center [225, 211] width 105 height 8
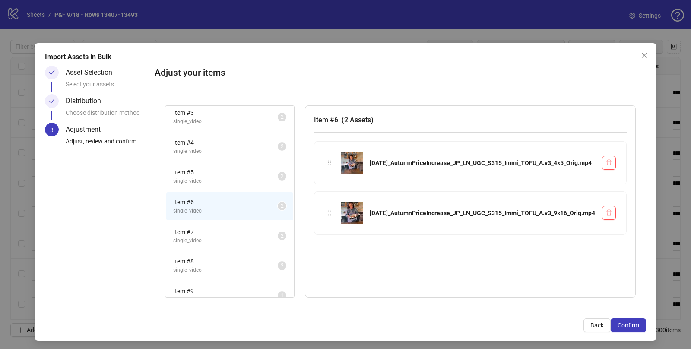
click at [197, 227] on span "Item # 7" at bounding box center [225, 232] width 105 height 10
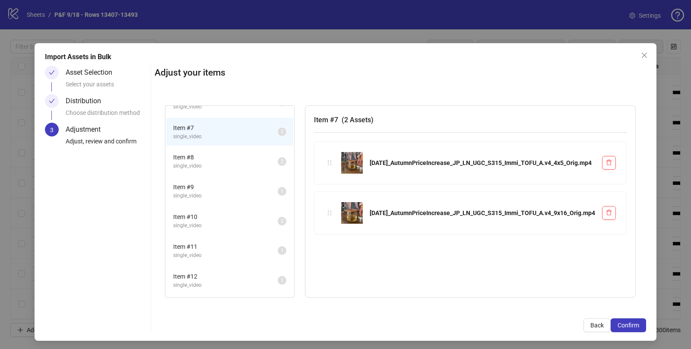
scroll to position [169, 0]
click at [189, 160] on span "single_video" at bounding box center [225, 164] width 105 height 8
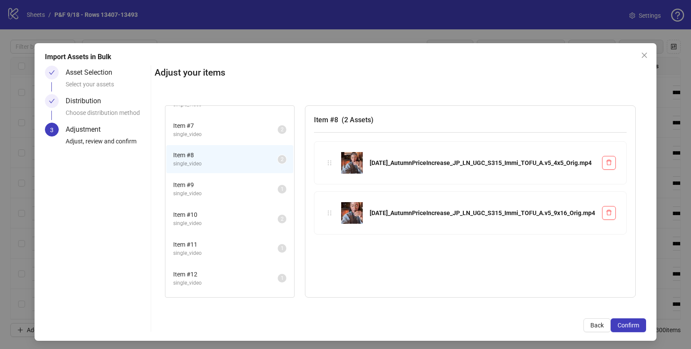
click at [189, 191] on span "single_video" at bounding box center [225, 194] width 105 height 8
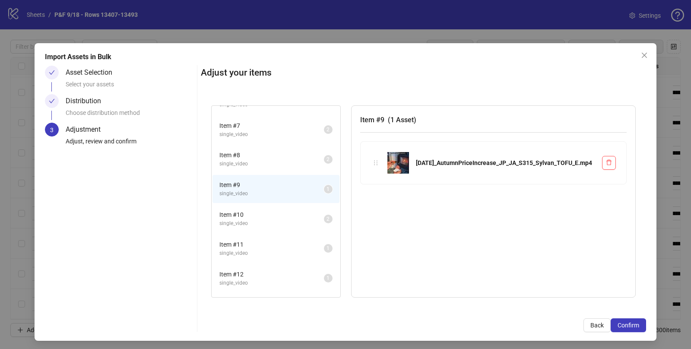
click at [258, 211] on span "Item # 10" at bounding box center [271, 215] width 105 height 10
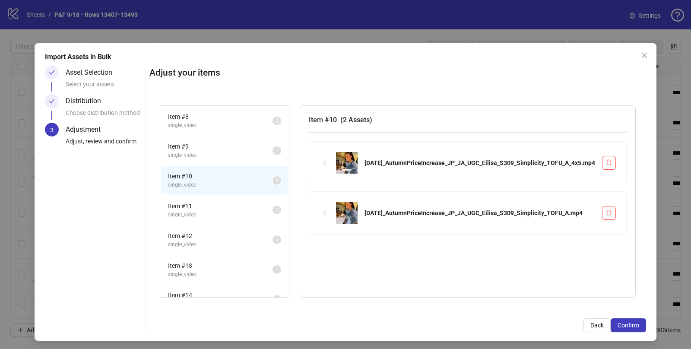
scroll to position [210, 0]
click at [203, 200] on span "Item # 11" at bounding box center [220, 205] width 105 height 10
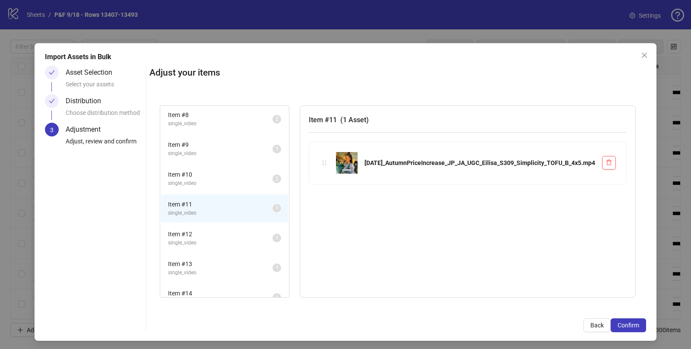
click at [197, 232] on span "Item # 12" at bounding box center [220, 234] width 105 height 10
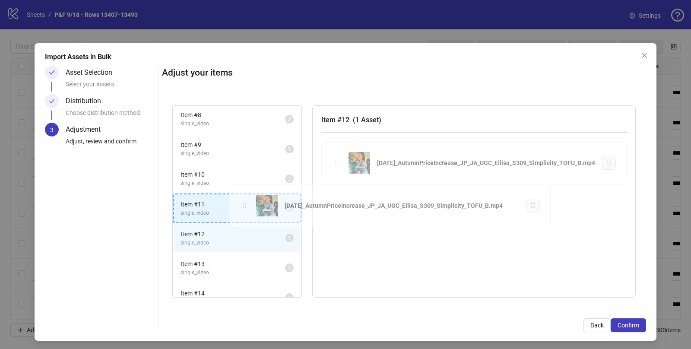
drag, startPoint x: 323, startPoint y: 163, endPoint x: 248, endPoint y: 207, distance: 87.1
click at [248, 207] on div "Item # 1 single_video 2 Item # 2 single_video 2 Item # 3 single_video 2 Item # …" at bounding box center [404, 201] width 484 height 213
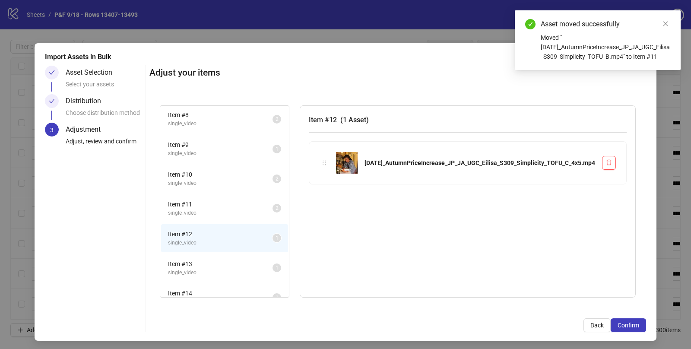
click at [199, 210] on span "single_video" at bounding box center [220, 213] width 105 height 8
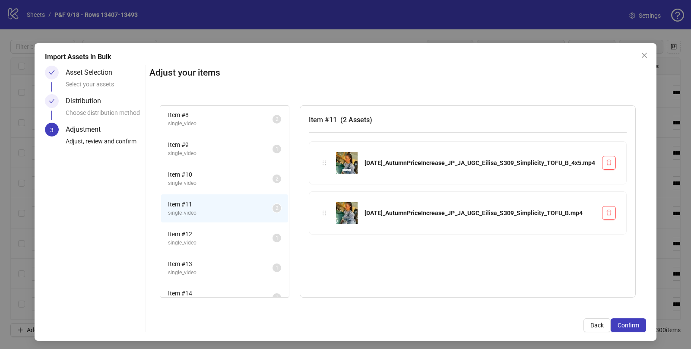
click at [191, 179] on span "single_video" at bounding box center [220, 183] width 105 height 8
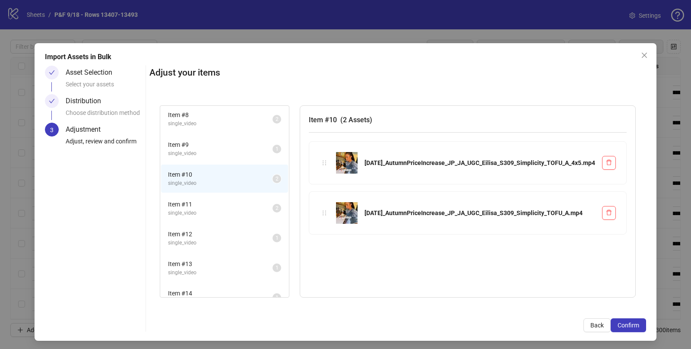
click at [187, 204] on span "Item # 11" at bounding box center [220, 205] width 105 height 10
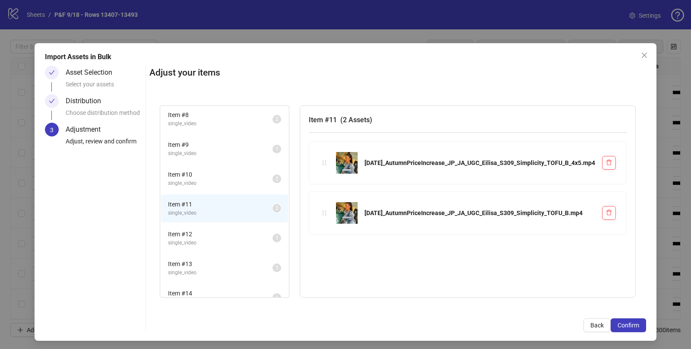
click at [184, 229] on span "Item # 12" at bounding box center [220, 234] width 105 height 10
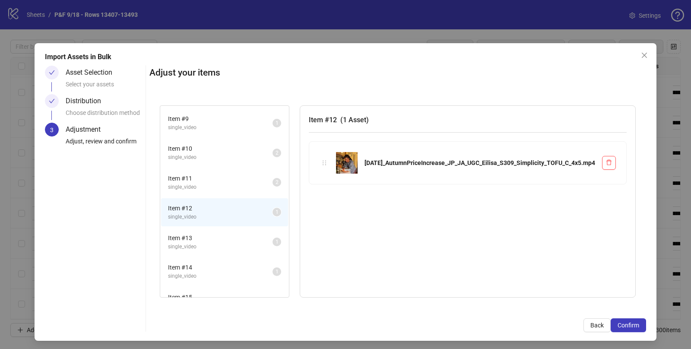
scroll to position [238, 0]
click at [190, 231] on span "Item # 13" at bounding box center [220, 236] width 105 height 10
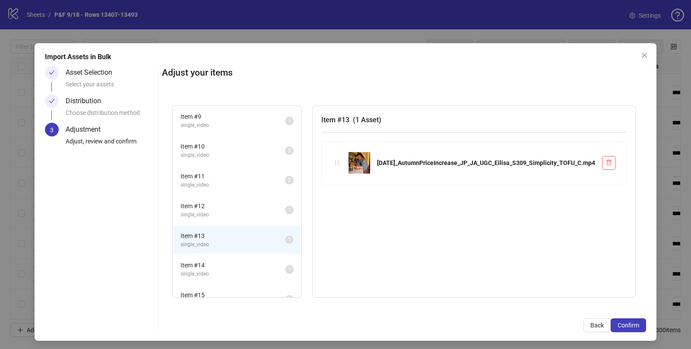
click at [197, 211] on span "single_video" at bounding box center [233, 215] width 105 height 8
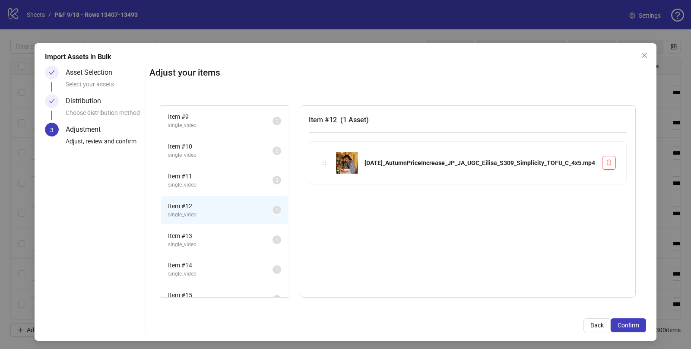
click at [207, 241] on span "single_video" at bounding box center [220, 245] width 105 height 8
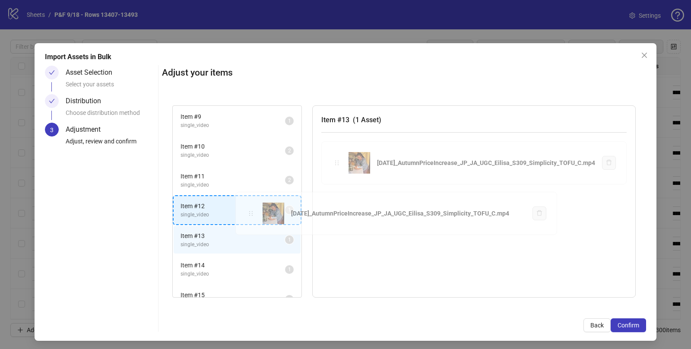
drag, startPoint x: 319, startPoint y: 164, endPoint x: 249, endPoint y: 215, distance: 86.3
click at [249, 215] on div "Item # 1 single_video 2 Item # 2 single_video 2 Item # 3 single_video 2 Item # …" at bounding box center [404, 201] width 484 height 213
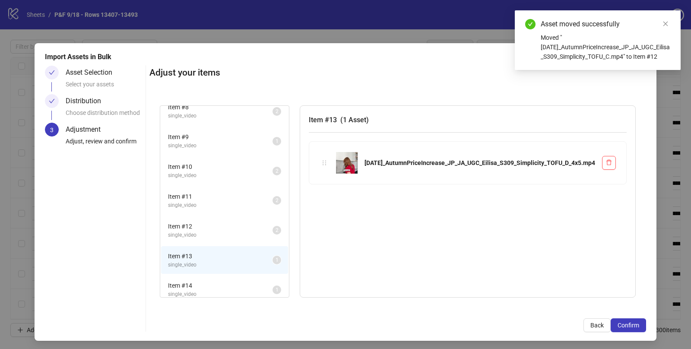
scroll to position [215, 0]
click at [206, 144] on span "single_video" at bounding box center [220, 148] width 105 height 8
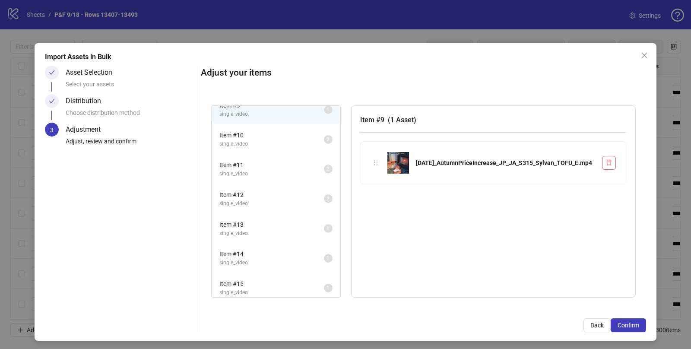
scroll to position [257, 0]
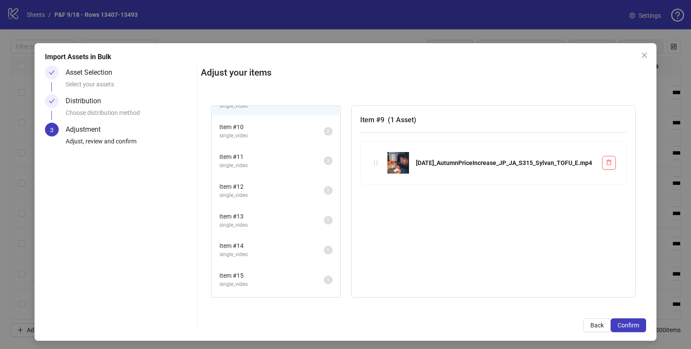
click at [257, 212] on span "Item # 13" at bounding box center [271, 217] width 105 height 10
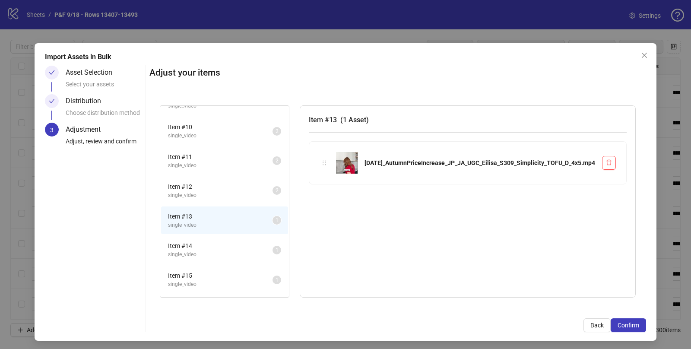
click at [222, 251] on span "single_video" at bounding box center [220, 255] width 105 height 8
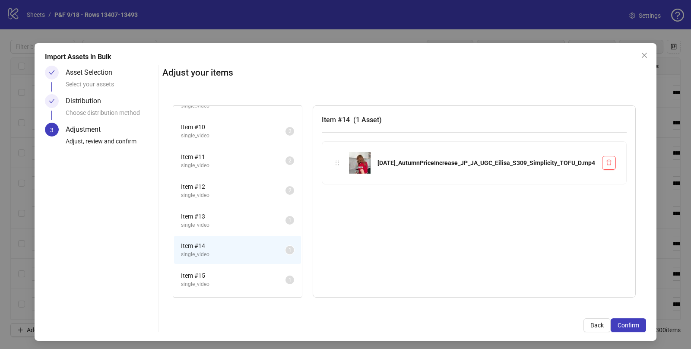
click at [214, 221] on span "single_video" at bounding box center [233, 225] width 105 height 8
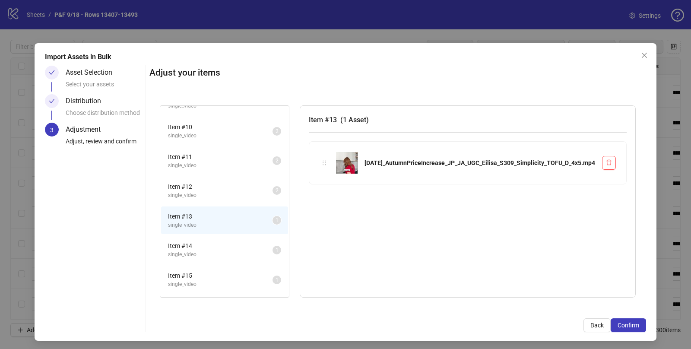
click at [210, 251] on span "single_video" at bounding box center [220, 255] width 105 height 8
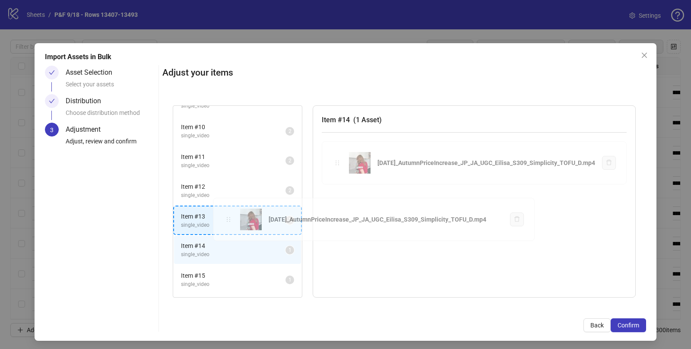
drag, startPoint x: 321, startPoint y: 161, endPoint x: 221, endPoint y: 219, distance: 115.6
click at [221, 219] on div "Item # 1 single_video 2 Item # 2 single_video 2 Item # 3 single_video 2 Item # …" at bounding box center [404, 201] width 484 height 213
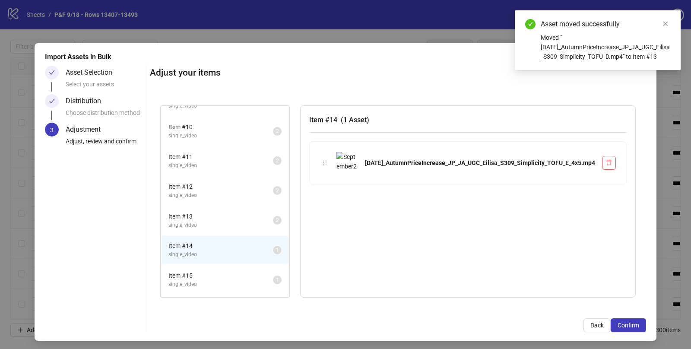
click at [206, 216] on span "Item # 13" at bounding box center [221, 217] width 105 height 10
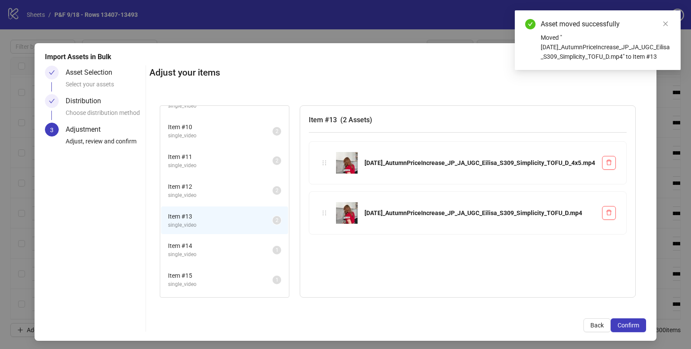
click at [203, 251] on span "single_video" at bounding box center [220, 255] width 105 height 8
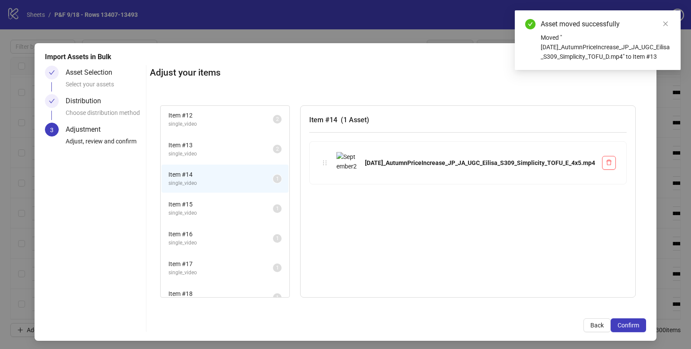
scroll to position [329, 0]
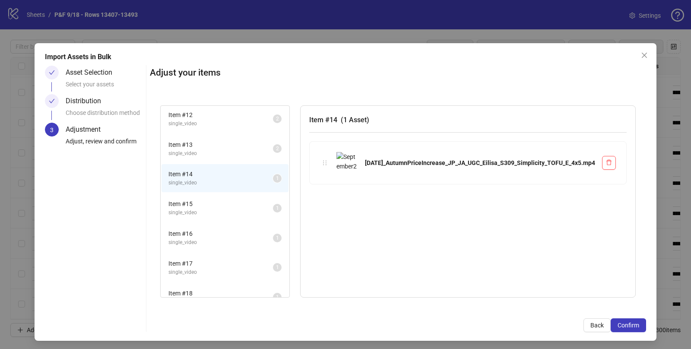
click at [197, 201] on span "Item # 15" at bounding box center [221, 204] width 105 height 10
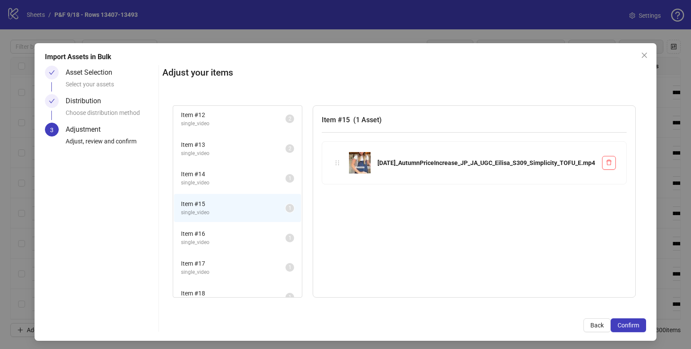
click at [205, 179] on span "single_video" at bounding box center [233, 183] width 105 height 8
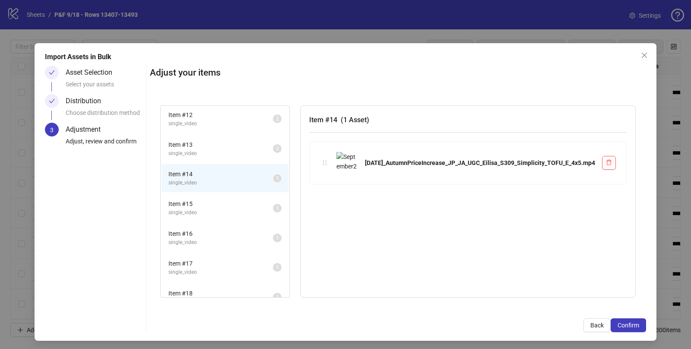
click at [208, 203] on span "Item # 15" at bounding box center [221, 204] width 105 height 10
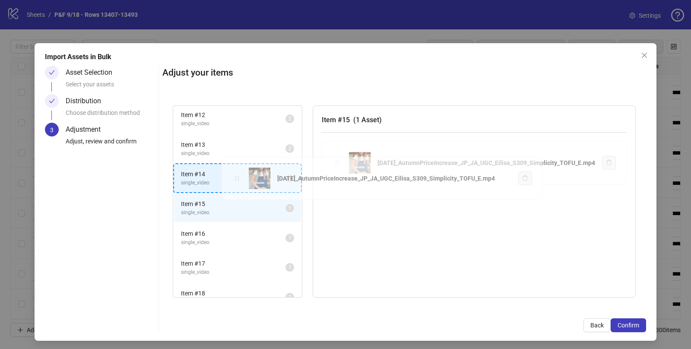
drag, startPoint x: 322, startPoint y: 161, endPoint x: 238, endPoint y: 176, distance: 85.2
click at [238, 176] on div "Item # 1 single_video 2 Item # 2 single_video 2 Item # 3 single_video 2 Item # …" at bounding box center [404, 201] width 484 height 213
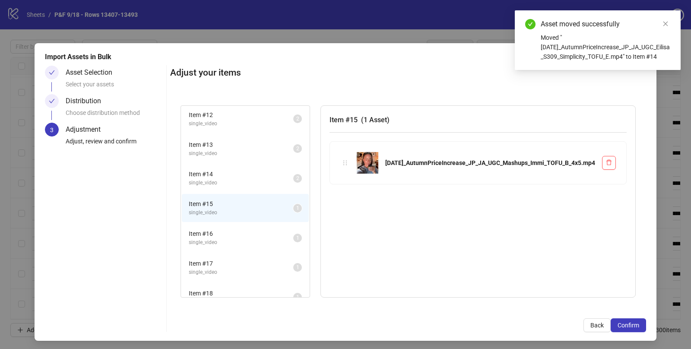
click at [238, 179] on span "single_video" at bounding box center [241, 183] width 105 height 8
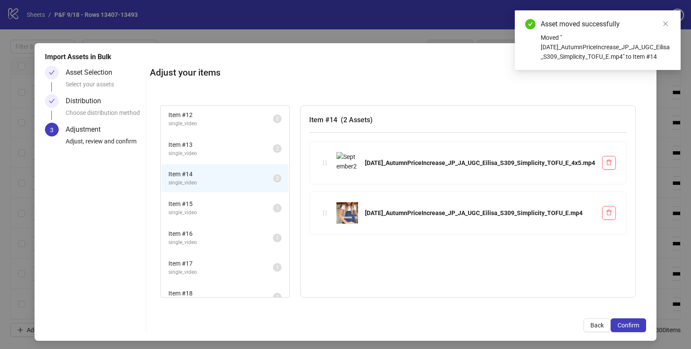
click at [218, 199] on span "Item # 15" at bounding box center [221, 204] width 105 height 10
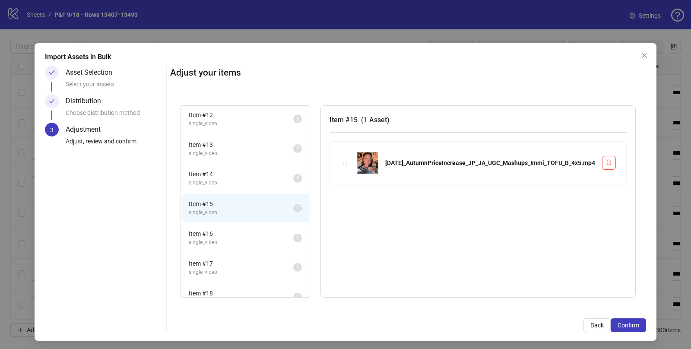
click at [212, 229] on span "Item # 16" at bounding box center [241, 234] width 105 height 10
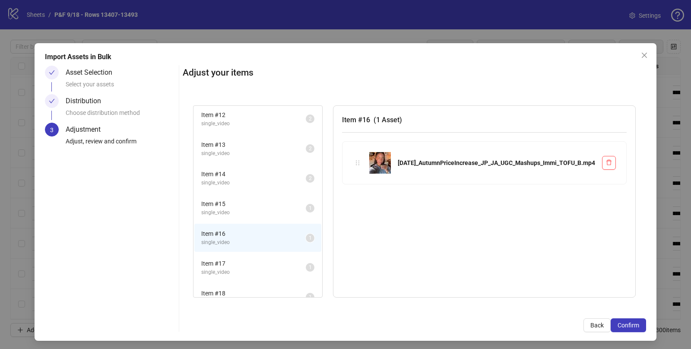
click at [231, 209] on span "single_video" at bounding box center [253, 213] width 105 height 8
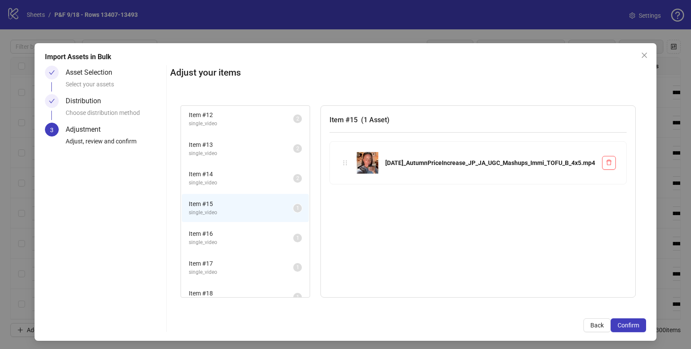
click at [225, 229] on span "Item # 16" at bounding box center [241, 234] width 105 height 10
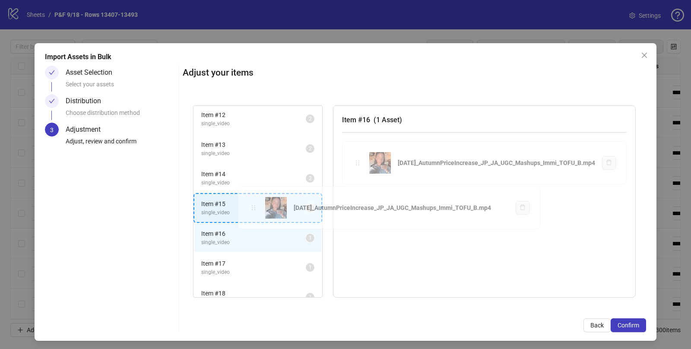
drag, startPoint x: 340, startPoint y: 164, endPoint x: 254, endPoint y: 210, distance: 97.2
click at [254, 210] on div "Item # 1 single_video 2 Item # 2 single_video 2 Item # 3 single_video 2 Item # …" at bounding box center [415, 201] width 464 height 213
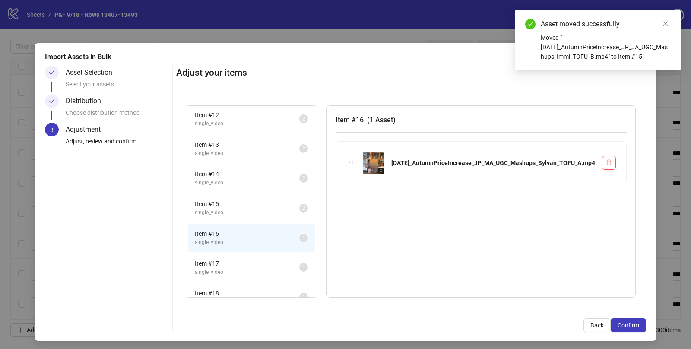
click at [222, 268] on span "single_video" at bounding box center [247, 272] width 105 height 8
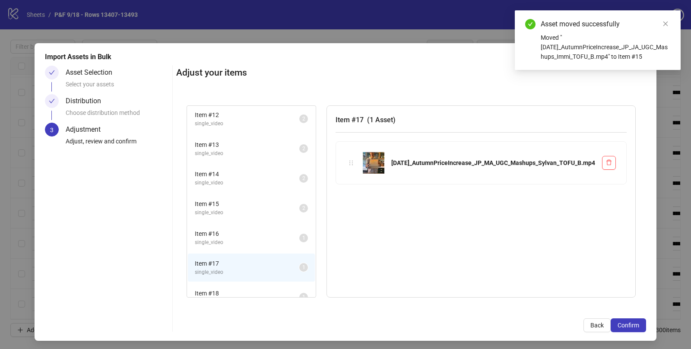
click at [219, 238] on span "single_video" at bounding box center [247, 242] width 105 height 8
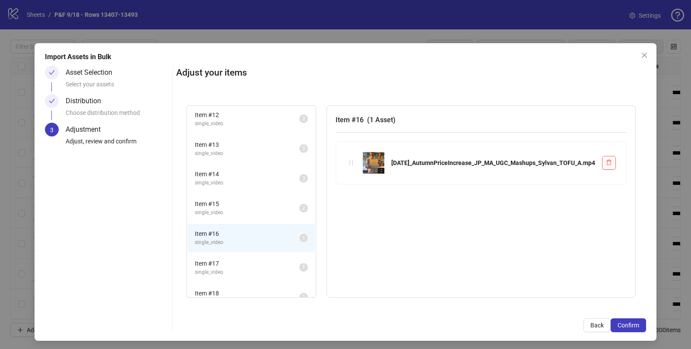
click at [227, 261] on span "Item # 17" at bounding box center [247, 264] width 105 height 10
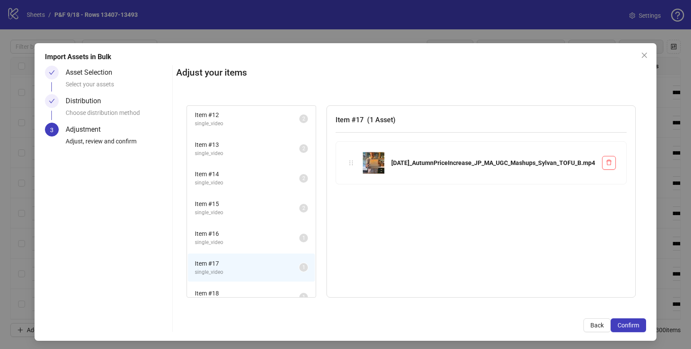
scroll to position [367, 0]
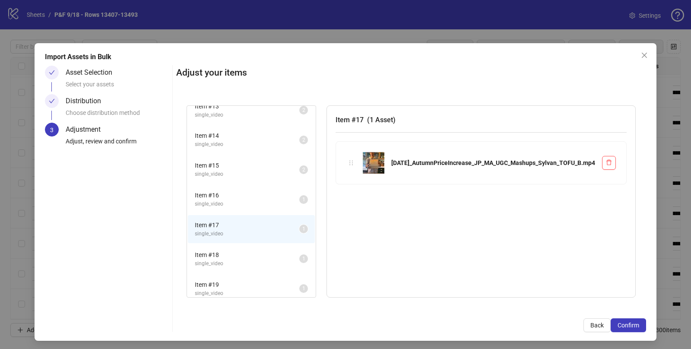
click at [216, 280] on span "Item # 19" at bounding box center [247, 285] width 105 height 10
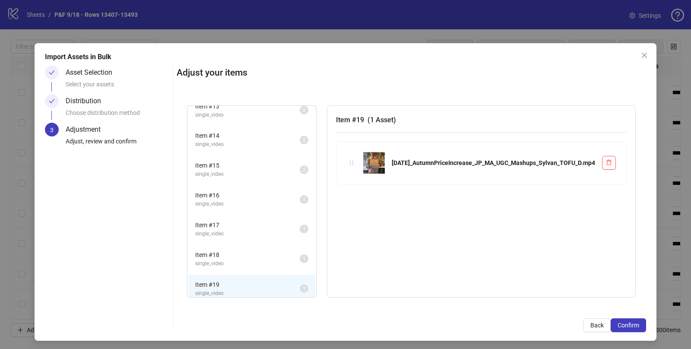
click at [224, 250] on span "Item # 18" at bounding box center [247, 255] width 105 height 10
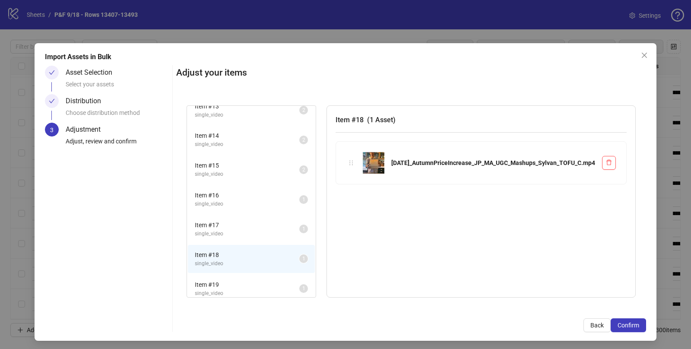
click at [225, 230] on span "single_video" at bounding box center [247, 234] width 105 height 8
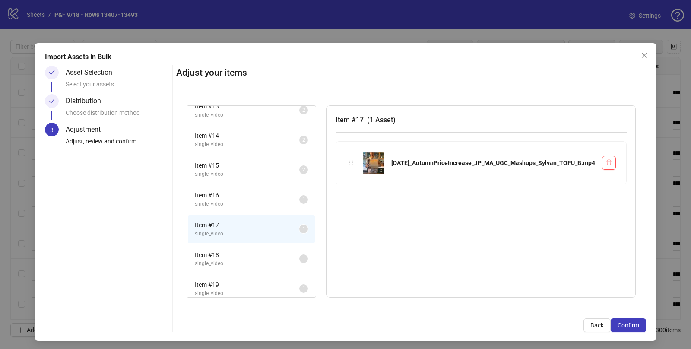
click at [216, 200] on span "single_video" at bounding box center [247, 204] width 105 height 8
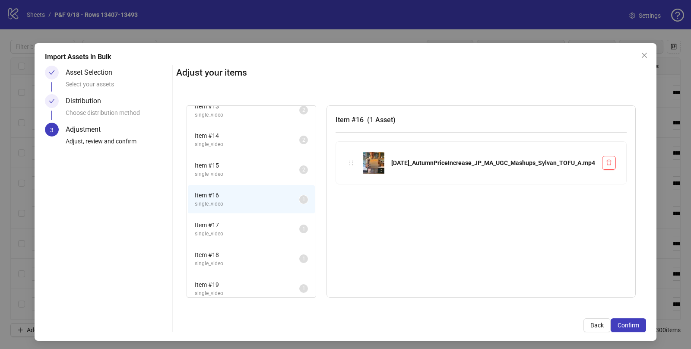
click at [224, 220] on span "Item # 17" at bounding box center [247, 225] width 105 height 10
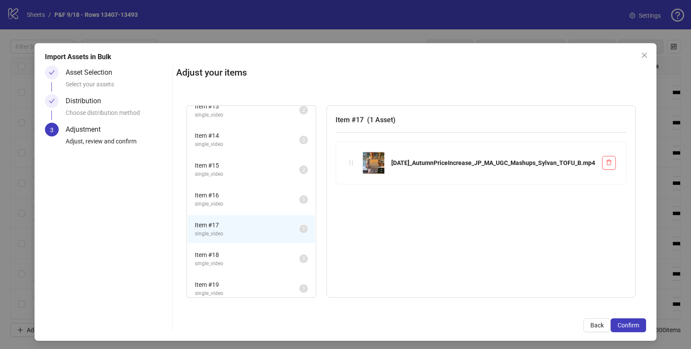
click at [222, 250] on span "Item # 18" at bounding box center [247, 255] width 105 height 10
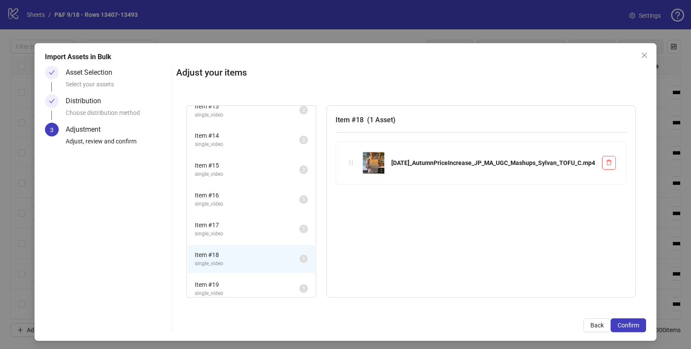
click at [225, 275] on li "Item # 19 single_video 1" at bounding box center [251, 289] width 127 height 28
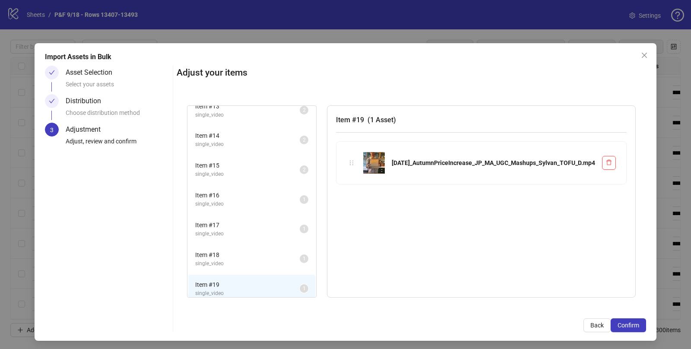
click at [223, 250] on span "Item # 18" at bounding box center [247, 255] width 105 height 10
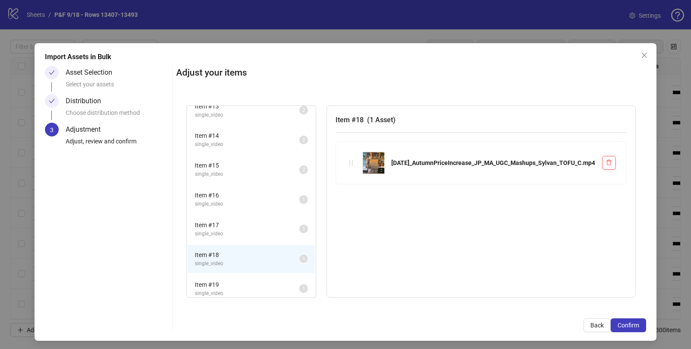
click at [228, 230] on span "single_video" at bounding box center [247, 234] width 105 height 8
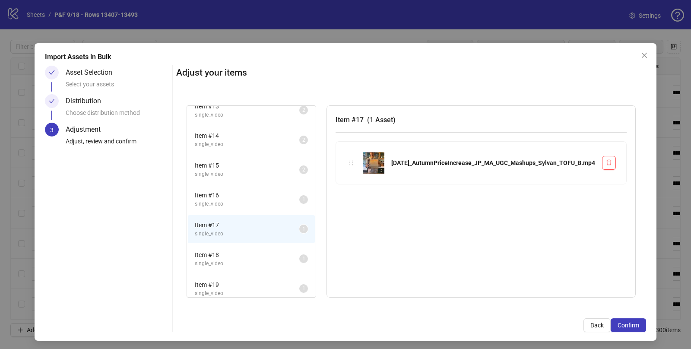
click at [222, 200] on span "single_video" at bounding box center [247, 204] width 105 height 8
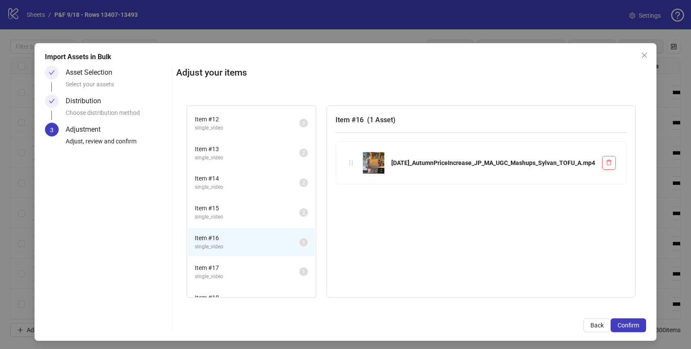
scroll to position [323, 0]
click at [221, 207] on span "Item # 15" at bounding box center [247, 210] width 105 height 10
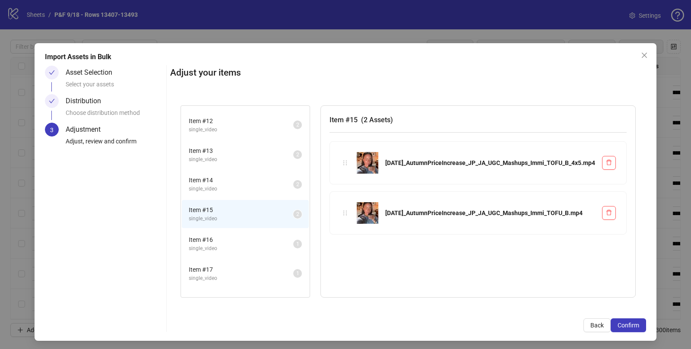
click at [218, 185] on span "single_video" at bounding box center [241, 189] width 105 height 8
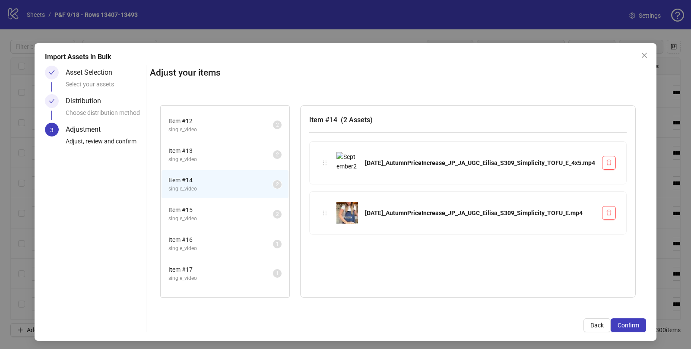
click at [209, 156] on span "single_video" at bounding box center [221, 160] width 105 height 8
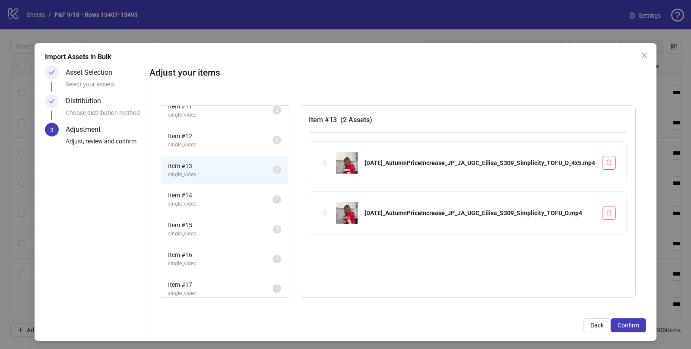
scroll to position [306, 0]
click at [192, 202] on span "single_video" at bounding box center [220, 206] width 105 height 8
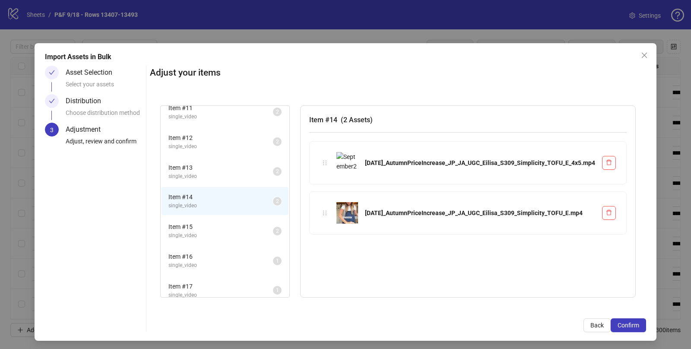
click at [201, 166] on span "Item # 13" at bounding box center [221, 168] width 105 height 10
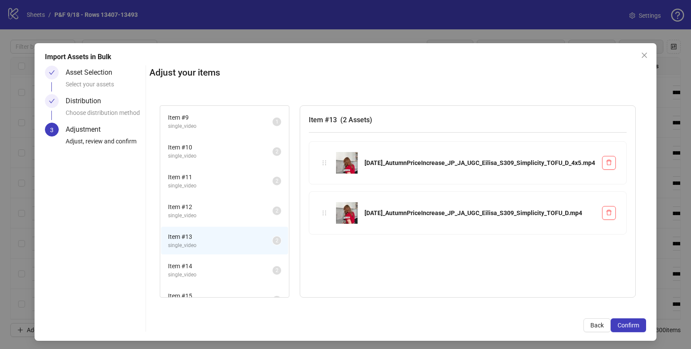
scroll to position [236, 0]
click at [184, 206] on span "Item # 12" at bounding box center [220, 208] width 105 height 10
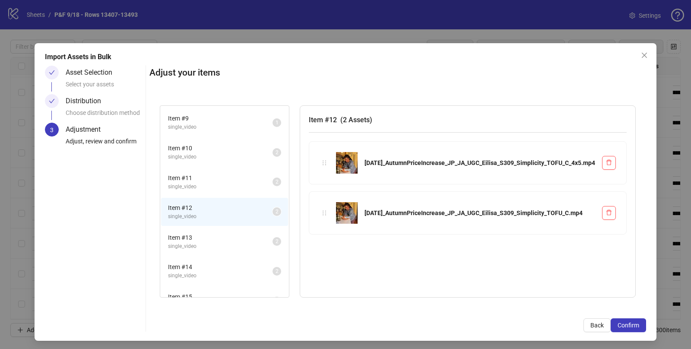
click at [190, 178] on span "Item # 11" at bounding box center [220, 178] width 105 height 10
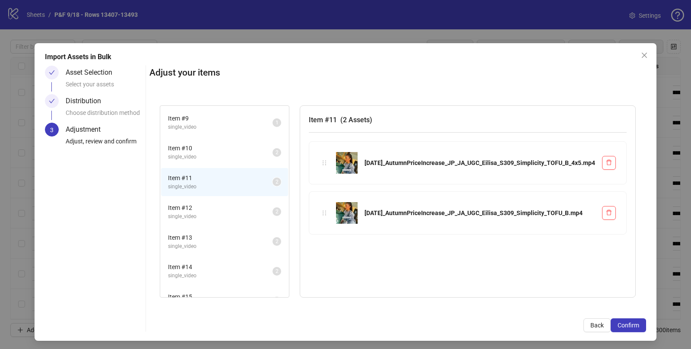
click at [197, 155] on span "single_video" at bounding box center [220, 157] width 105 height 8
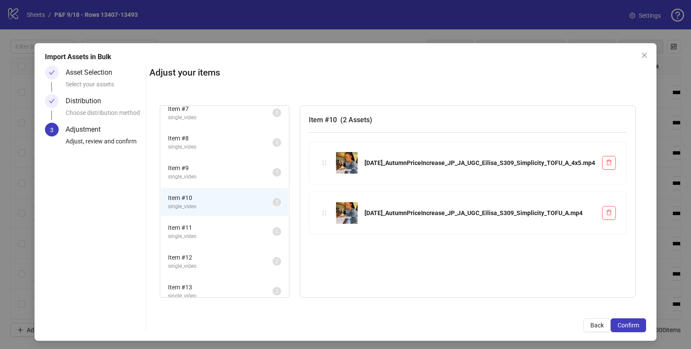
scroll to position [184, 0]
click at [193, 169] on span "Item # 9" at bounding box center [220, 171] width 105 height 10
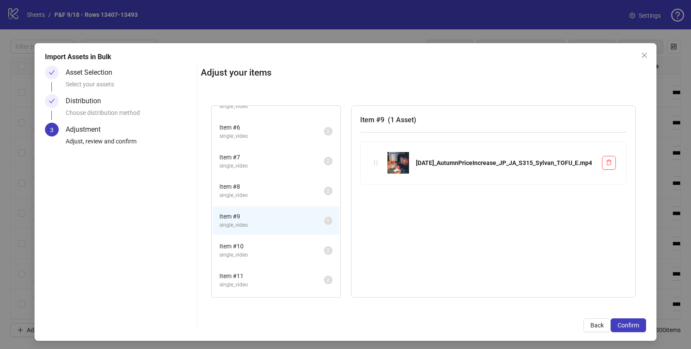
scroll to position [135, 0]
click at [242, 189] on span "Item # 8" at bounding box center [271, 190] width 105 height 10
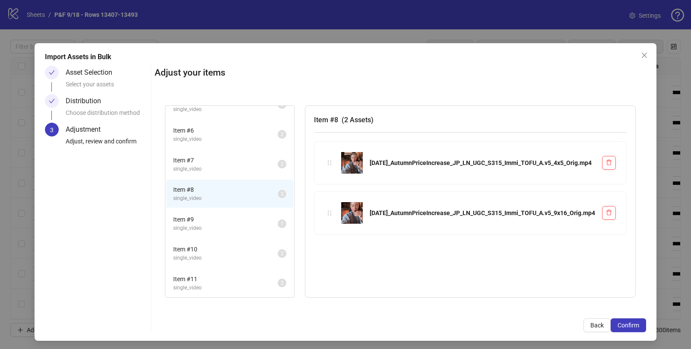
click at [225, 156] on span "Item # 7" at bounding box center [225, 161] width 105 height 10
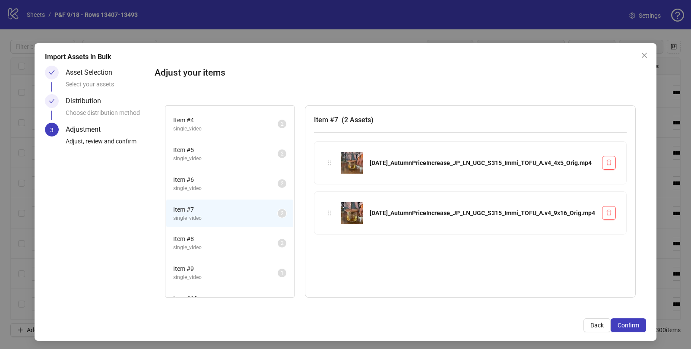
scroll to position [85, 0]
click at [213, 182] on span "Item # 6" at bounding box center [225, 180] width 105 height 10
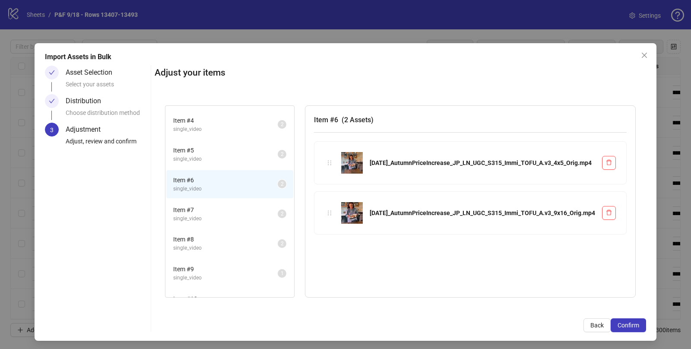
click at [203, 155] on span "single_video" at bounding box center [225, 159] width 105 height 8
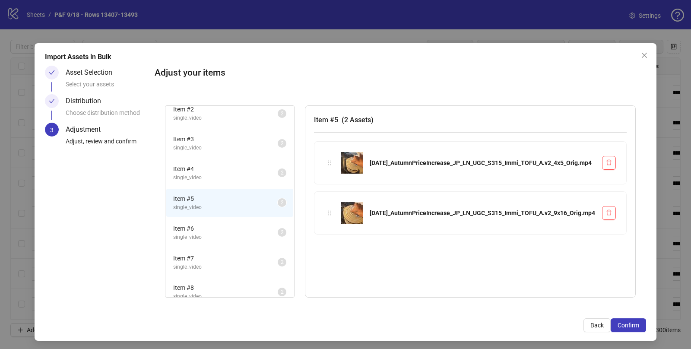
scroll to position [32, 0]
click at [198, 172] on span "Item # 4" at bounding box center [225, 174] width 105 height 10
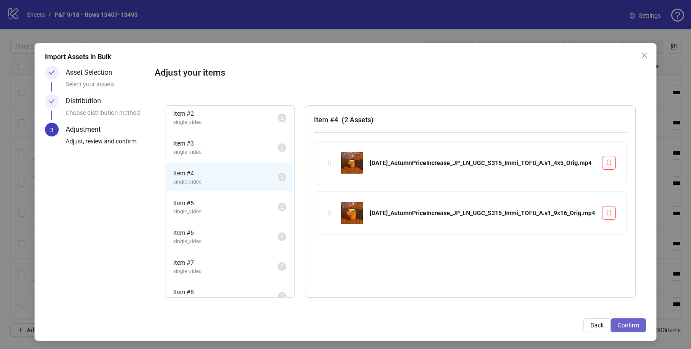
click at [627, 324] on span "Confirm" at bounding box center [629, 325] width 22 height 7
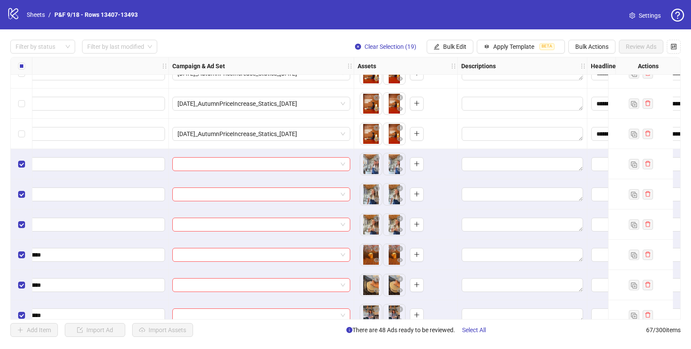
scroll to position [1374, 219]
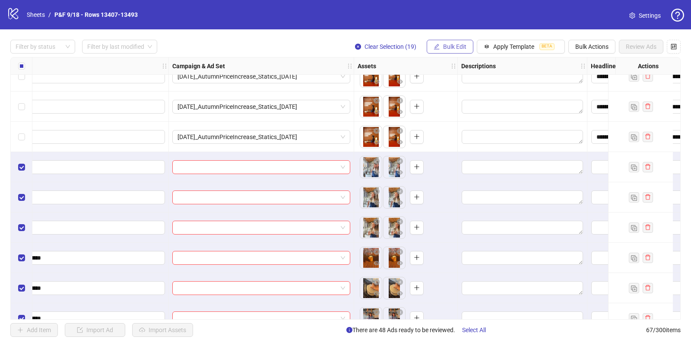
click at [440, 45] on icon "edit" at bounding box center [437, 47] width 6 height 6
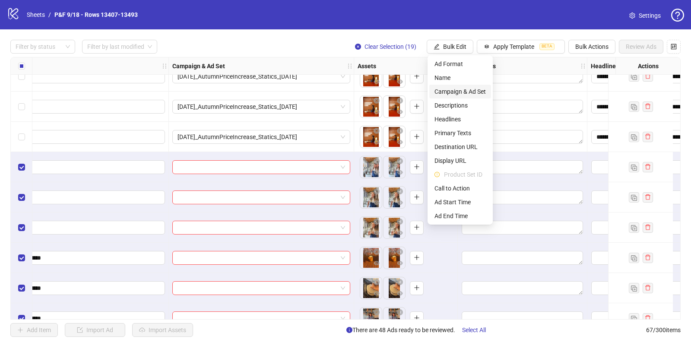
click at [453, 93] on span "Campaign & Ad Set" at bounding box center [460, 92] width 51 height 10
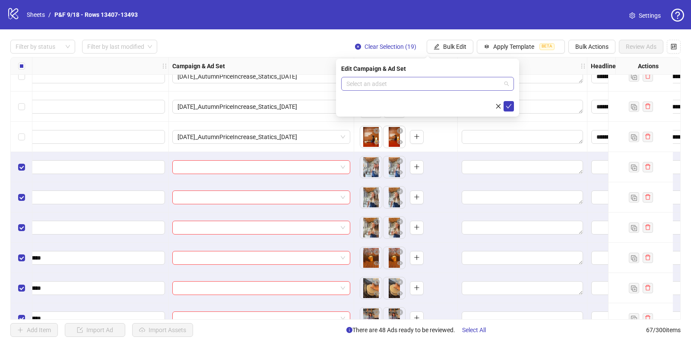
click at [393, 83] on input "search" at bounding box center [424, 83] width 155 height 13
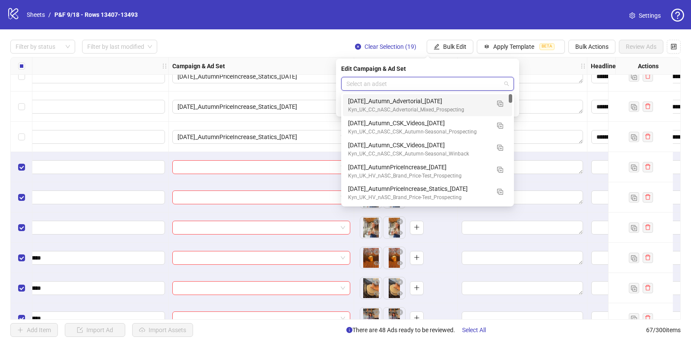
paste input "**********"
type input "**********"
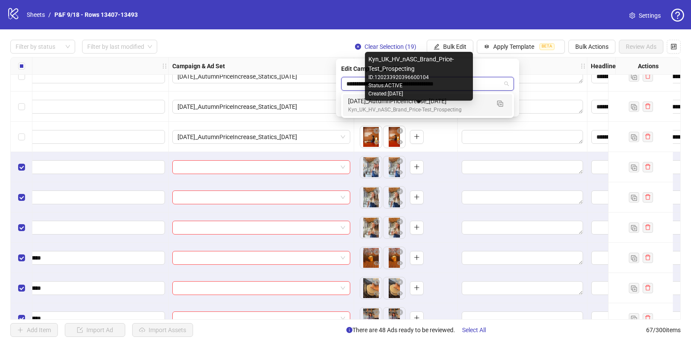
click at [382, 108] on div "Kyn_UK_HV_nASC_Brand_Price-Test_Prospecting" at bounding box center [419, 110] width 142 height 8
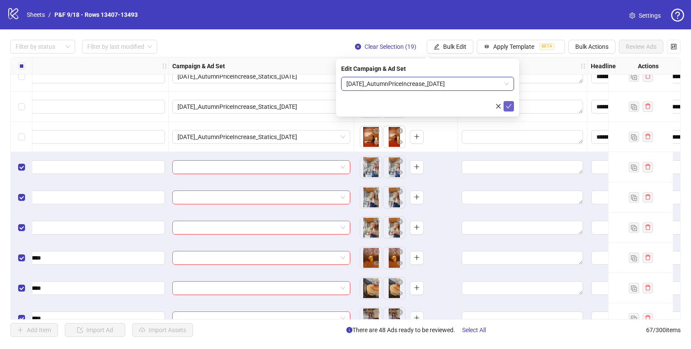
click at [510, 106] on icon "check" at bounding box center [509, 106] width 6 height 6
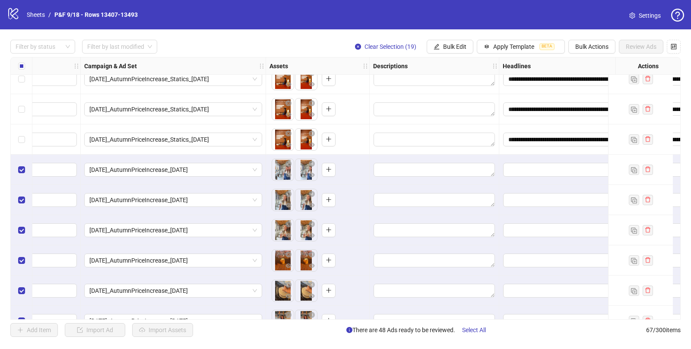
scroll to position [1372, 504]
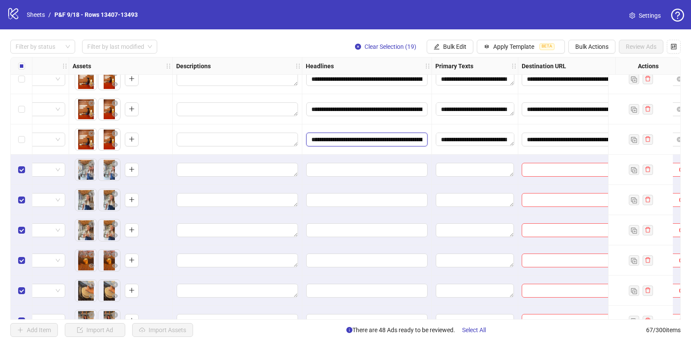
click at [362, 138] on input "**********" at bounding box center [366, 140] width 121 height 14
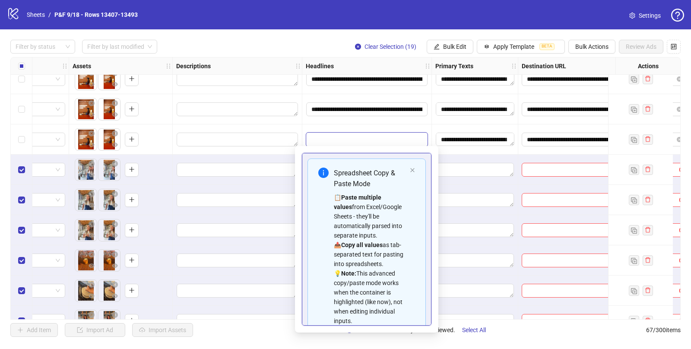
scroll to position [48, 0]
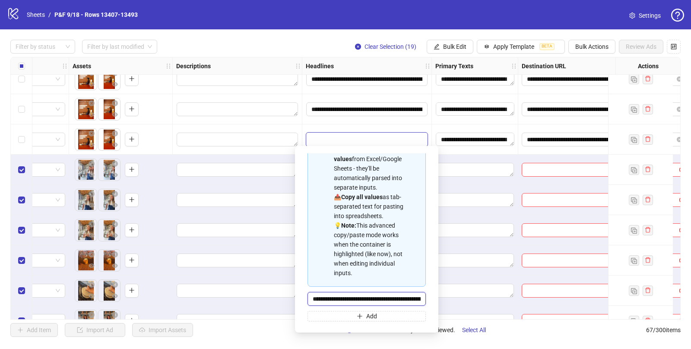
click at [337, 293] on input "**********" at bounding box center [367, 299] width 118 height 14
click at [163, 175] on div "To pick up a draggable item, press the space bar. While dragging, use the arrow…" at bounding box center [121, 169] width 96 height 27
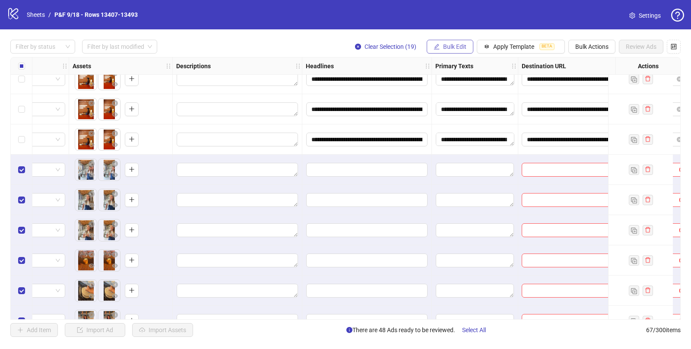
click at [458, 46] on span "Bulk Edit" at bounding box center [454, 46] width 23 height 7
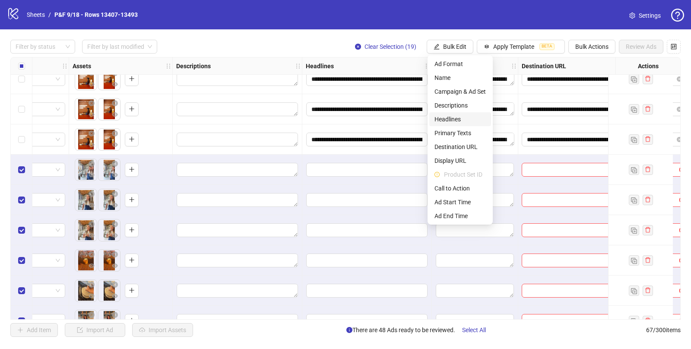
click at [453, 118] on span "Headlines" at bounding box center [460, 119] width 51 height 10
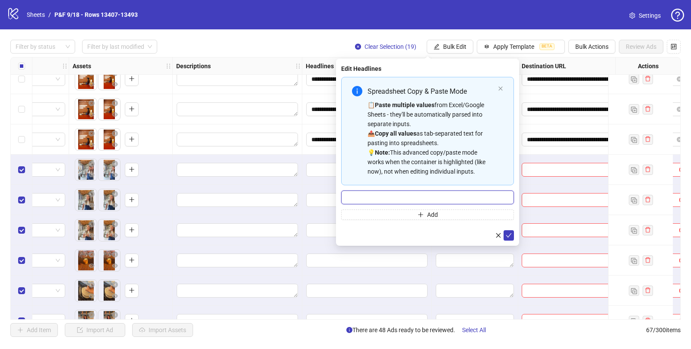
click at [386, 194] on input "Multi-input container - paste or copy values" at bounding box center [427, 198] width 173 height 14
paste input "**********"
type input "**********"
click at [511, 234] on icon "check" at bounding box center [509, 235] width 6 height 6
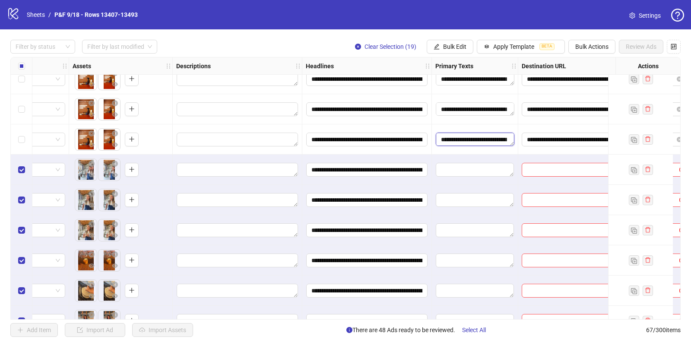
click at [466, 142] on textarea "**********" at bounding box center [475, 140] width 79 height 14
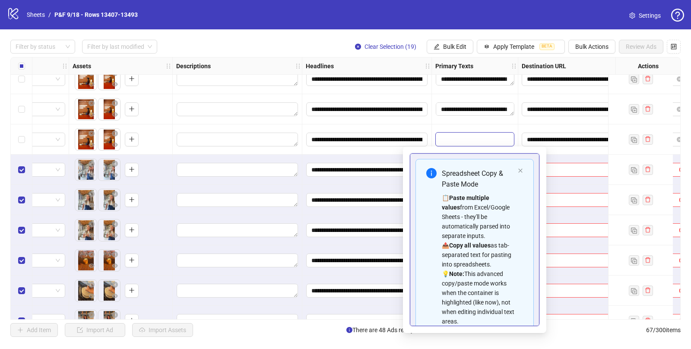
scroll to position [57, 0]
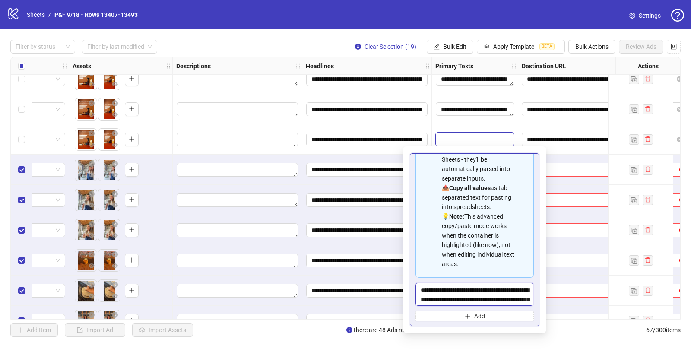
click at [457, 292] on textarea "**********" at bounding box center [475, 294] width 118 height 23
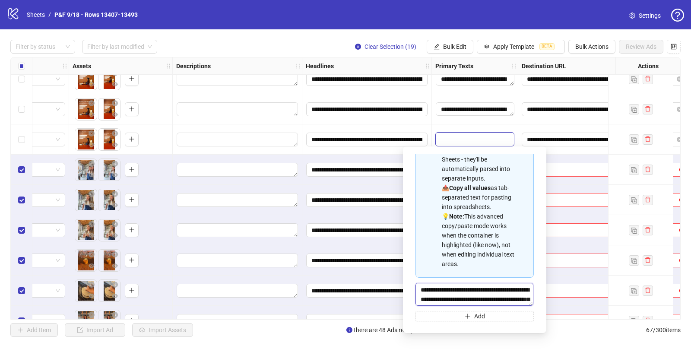
click at [457, 292] on textarea "**********" at bounding box center [475, 294] width 118 height 23
click at [329, 198] on input "**********" at bounding box center [366, 200] width 121 height 14
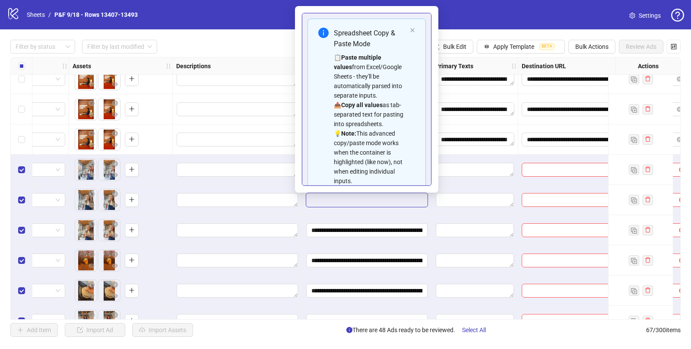
scroll to position [48, 0]
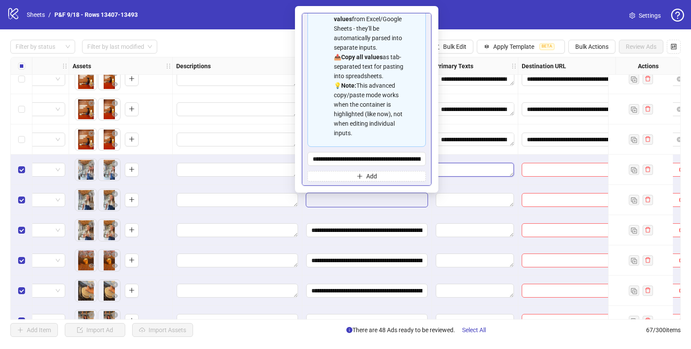
click at [462, 170] on textarea "Edit values" at bounding box center [475, 170] width 78 height 14
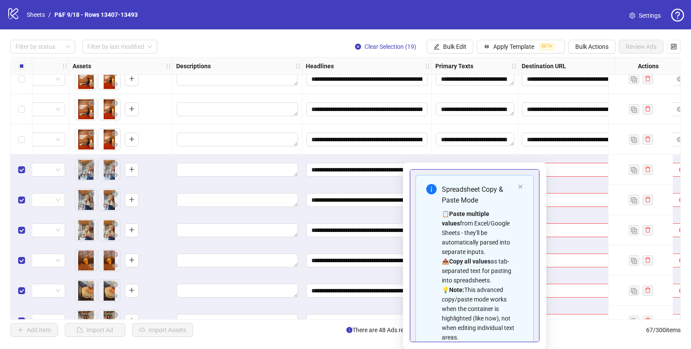
scroll to position [57, 0]
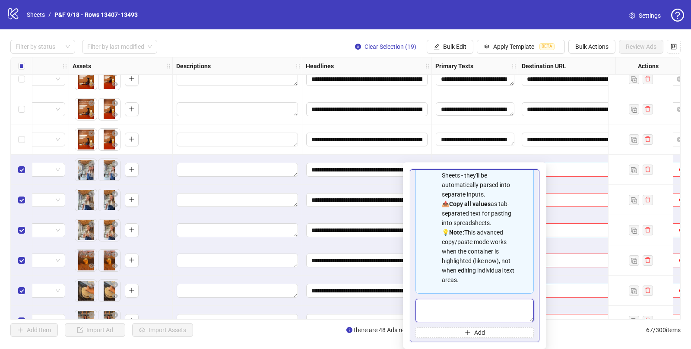
click at [440, 303] on textarea "Multi-text input container - paste or copy values" at bounding box center [475, 310] width 118 height 23
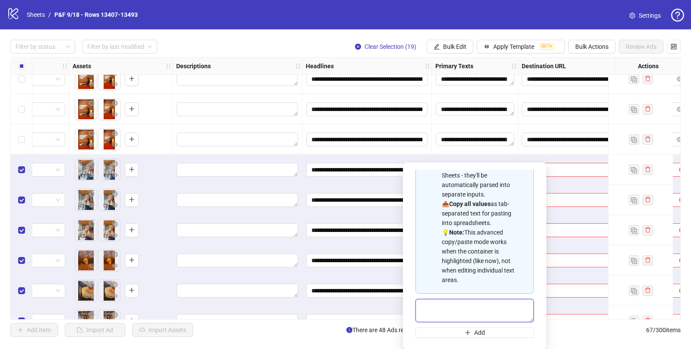
paste textarea "**********"
type textarea "**********"
drag, startPoint x: 442, startPoint y: 316, endPoint x: 417, endPoint y: 277, distance: 47.0
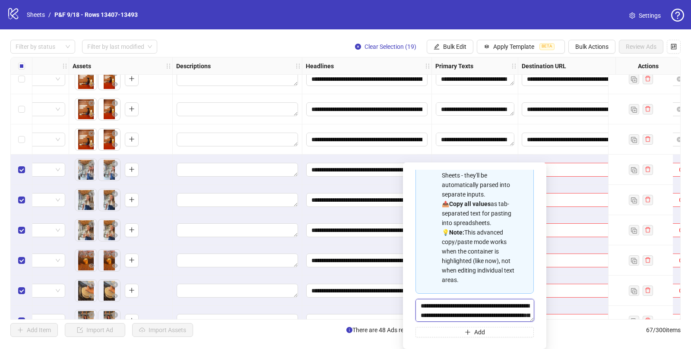
click at [417, 277] on div "**********" at bounding box center [475, 228] width 118 height 220
click at [276, 156] on div at bounding box center [238, 170] width 130 height 30
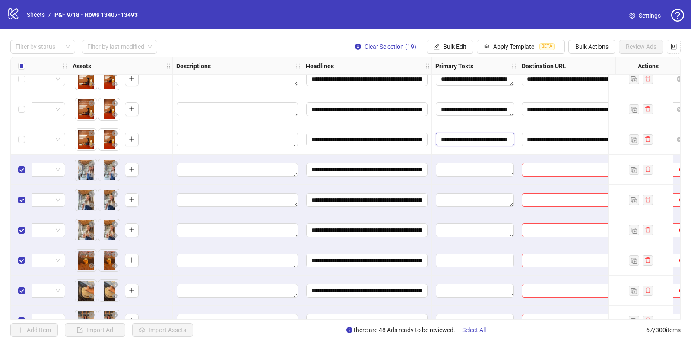
click at [459, 137] on textarea "**********" at bounding box center [475, 140] width 79 height 14
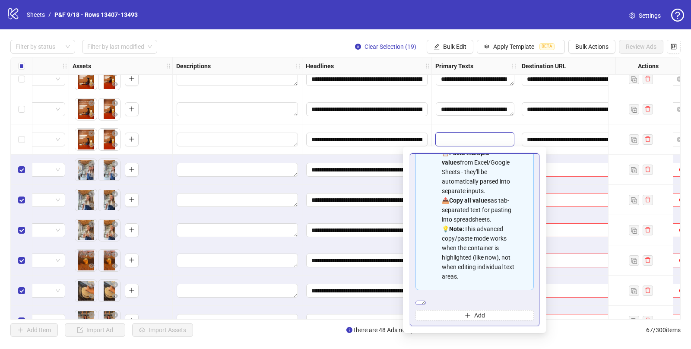
click at [426, 305] on textarea "**********" at bounding box center [421, 303] width 10 height 4
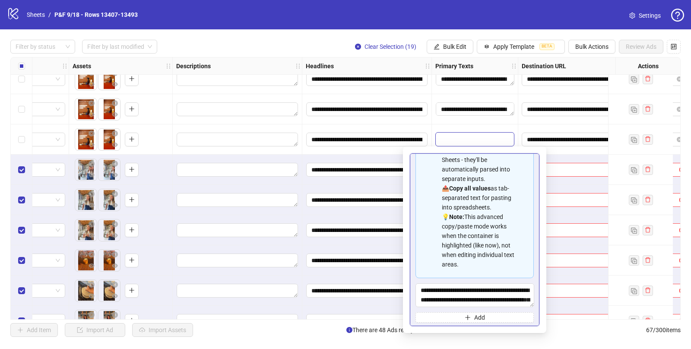
scroll to position [57, 0]
drag, startPoint x: 532, startPoint y: 304, endPoint x: 530, endPoint y: 357, distance: 53.2
click at [530, 349] on html "**********" at bounding box center [345, 174] width 691 height 349
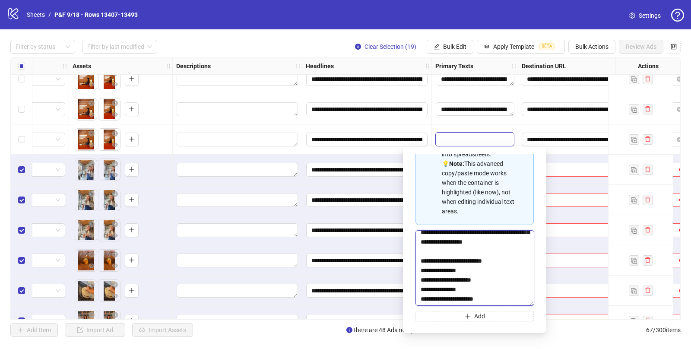
scroll to position [0, 0]
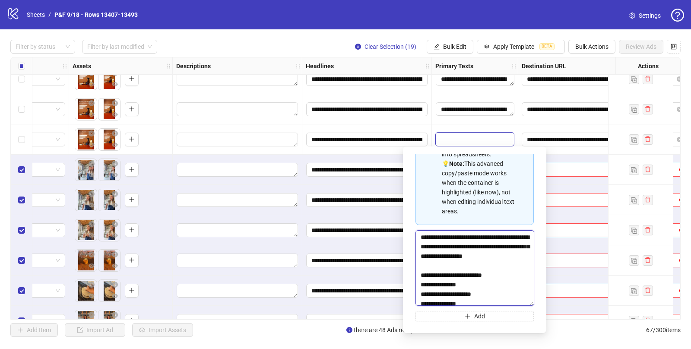
drag, startPoint x: 492, startPoint y: 298, endPoint x: 419, endPoint y: 239, distance: 93.4
click at [419, 239] on textarea "**********" at bounding box center [475, 268] width 119 height 76
click at [302, 158] on div "**********" at bounding box center [367, 170] width 130 height 30
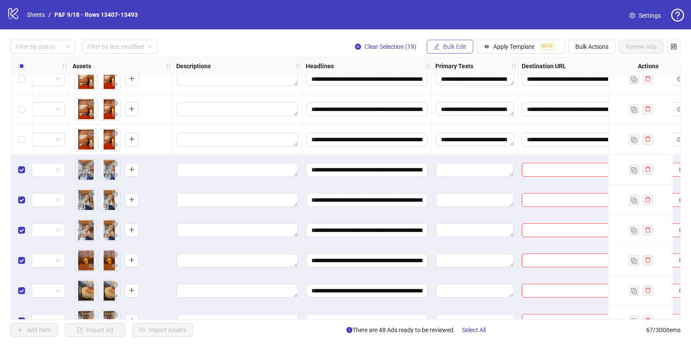
click at [446, 48] on span "Bulk Edit" at bounding box center [454, 46] width 23 height 7
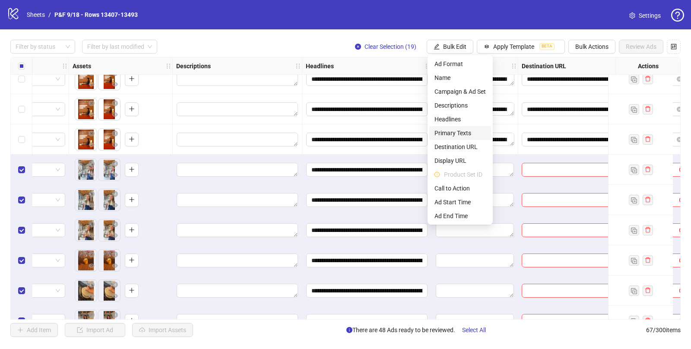
click at [458, 132] on span "Primary Texts" at bounding box center [460, 133] width 51 height 10
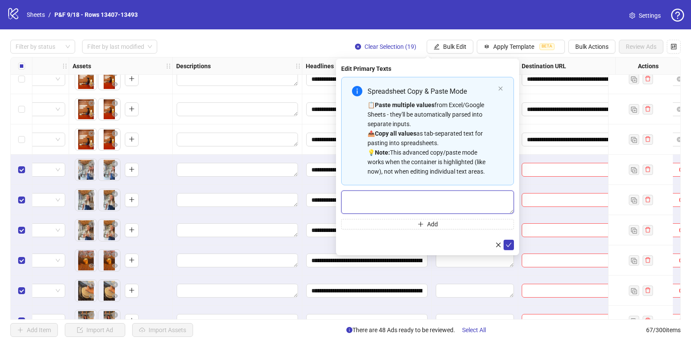
click at [397, 200] on textarea "Multi-text input container - paste or copy values" at bounding box center [427, 202] width 173 height 23
paste textarea "**********"
type textarea "**********"
click at [507, 244] on icon "check" at bounding box center [509, 244] width 6 height 4
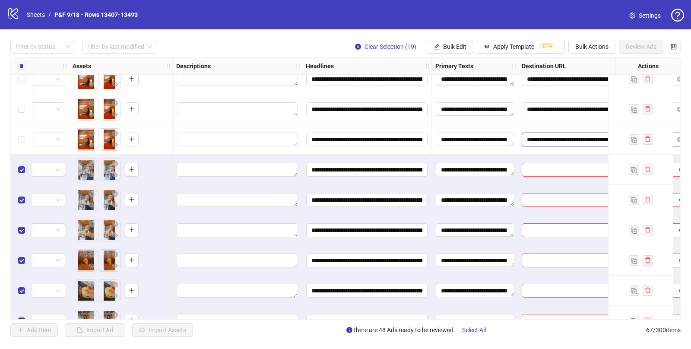
click at [544, 138] on input "**********" at bounding box center [600, 140] width 146 height 10
click at [554, 136] on input "**********" at bounding box center [600, 140] width 146 height 10
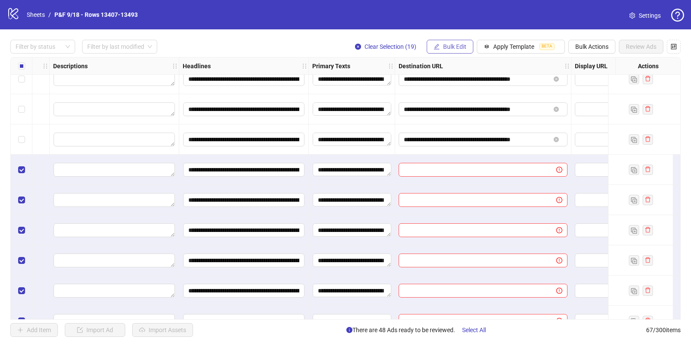
click at [452, 41] on button "Bulk Edit" at bounding box center [450, 47] width 47 height 14
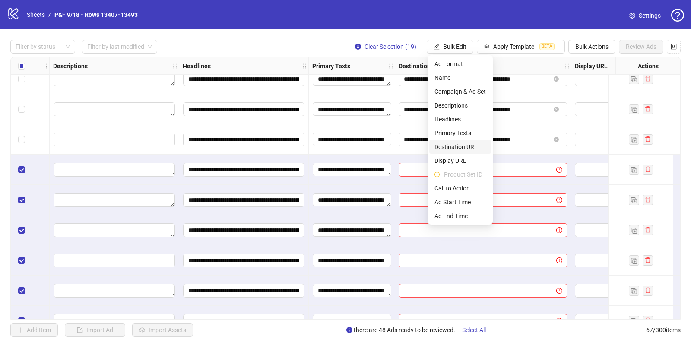
click at [454, 148] on span "Destination URL" at bounding box center [460, 147] width 51 height 10
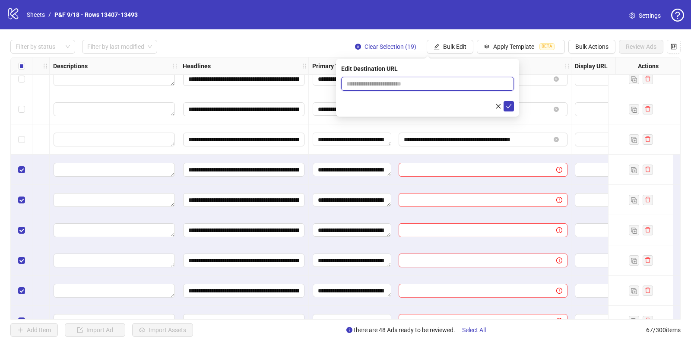
click at [389, 86] on input "text" at bounding box center [425, 84] width 156 height 10
paste input "**********"
type input "**********"
click at [508, 106] on icon "check" at bounding box center [509, 106] width 6 height 6
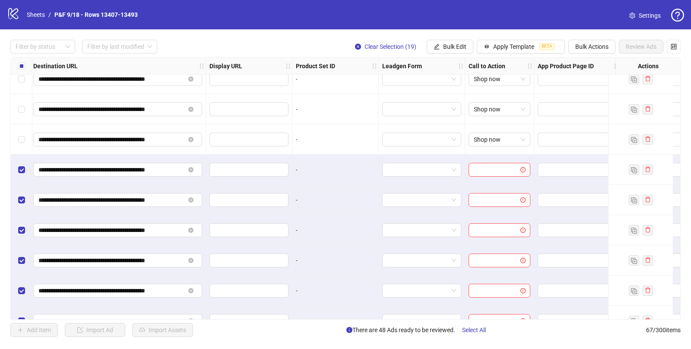
scroll to position [1372, 1090]
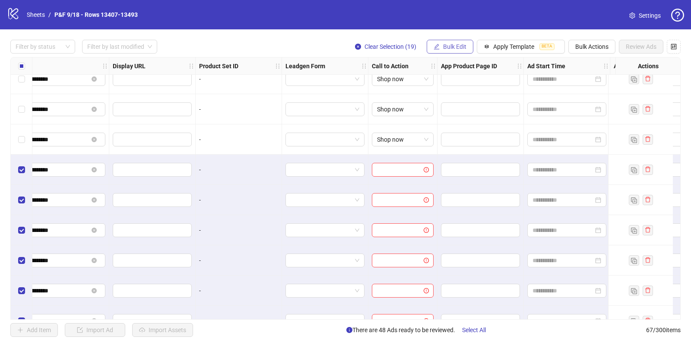
click at [448, 46] on span "Bulk Edit" at bounding box center [454, 46] width 23 height 7
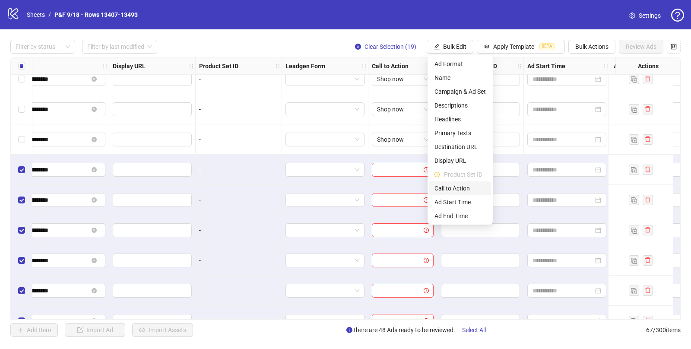
click at [458, 188] on span "Call to Action" at bounding box center [460, 189] width 51 height 10
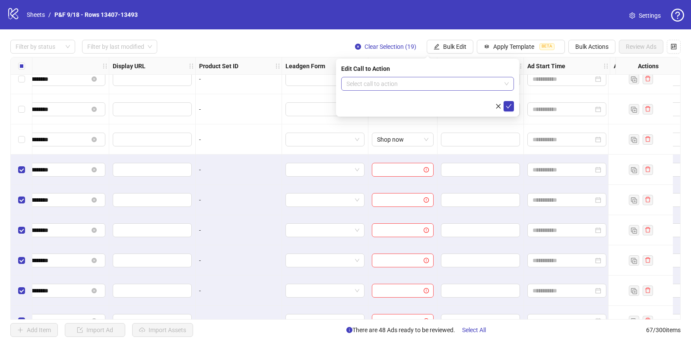
click at [378, 81] on input "search" at bounding box center [424, 83] width 155 height 13
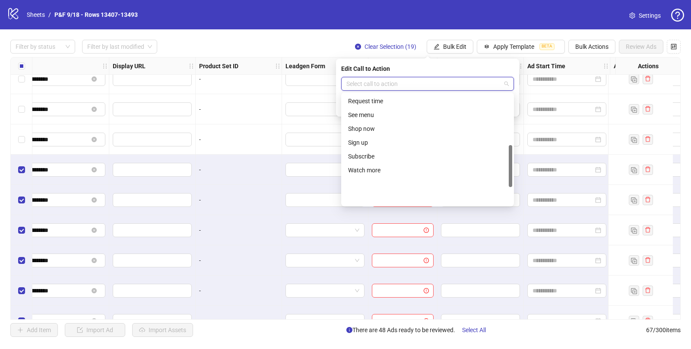
scroll to position [180, 0]
click at [371, 130] on div "Shop now" at bounding box center [427, 129] width 159 height 10
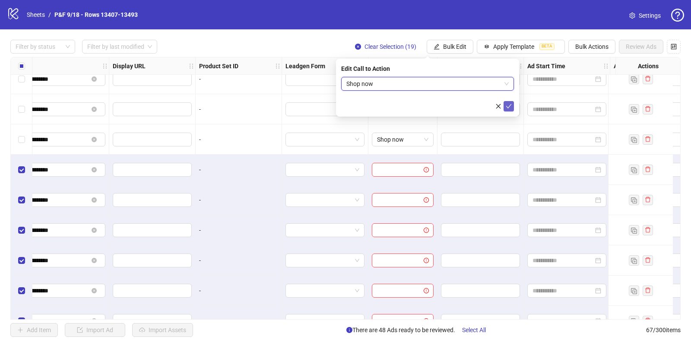
click at [507, 108] on icon "check" at bounding box center [509, 106] width 6 height 6
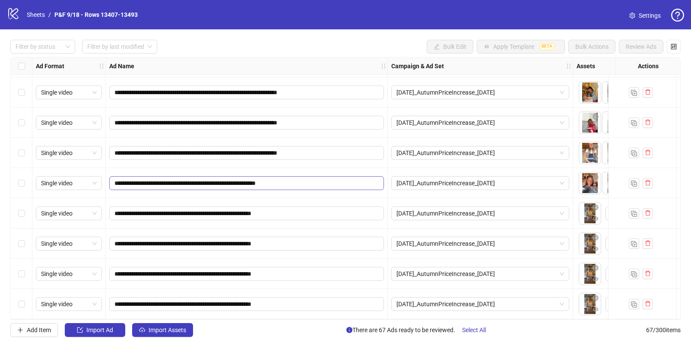
scroll to position [1785, 0]
click at [162, 331] on span "Import Assets" at bounding box center [168, 330] width 38 height 7
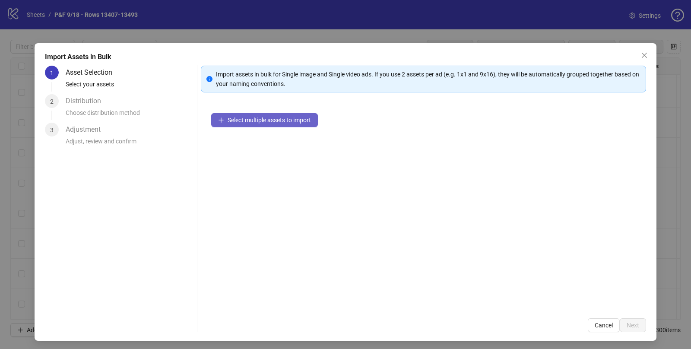
click at [266, 118] on span "Select multiple assets to import" at bounding box center [269, 120] width 83 height 7
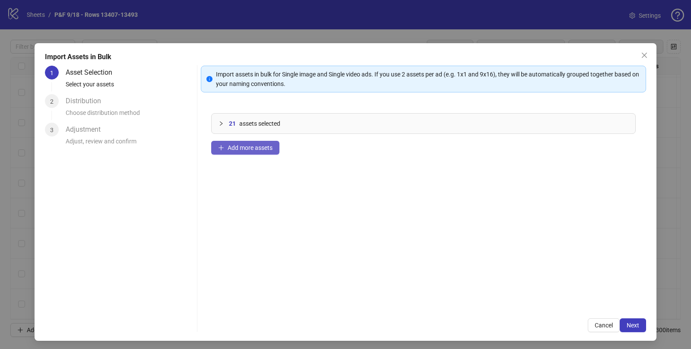
click at [239, 144] on span "Add more assets" at bounding box center [250, 147] width 45 height 7
click at [641, 54] on icon "close" at bounding box center [644, 55] width 7 height 7
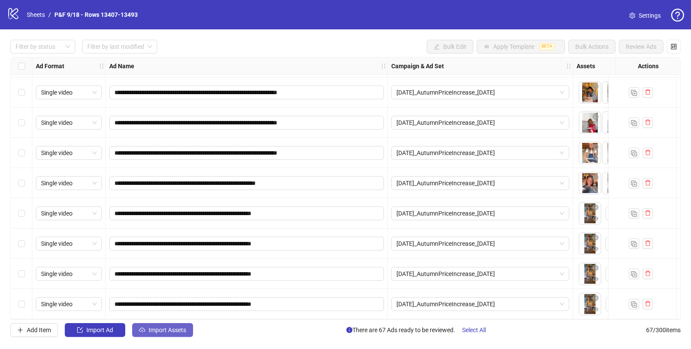
click at [155, 329] on span "Import Assets" at bounding box center [168, 330] width 38 height 7
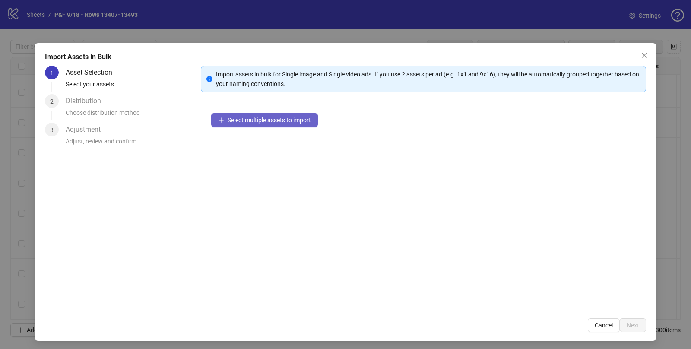
click at [248, 120] on span "Select multiple assets to import" at bounding box center [269, 120] width 83 height 7
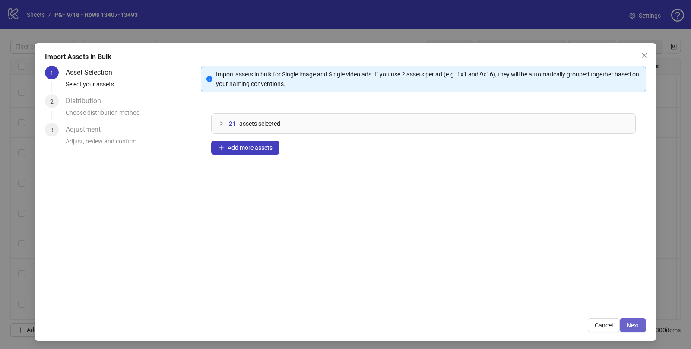
click at [630, 323] on span "Next" at bounding box center [633, 325] width 13 height 7
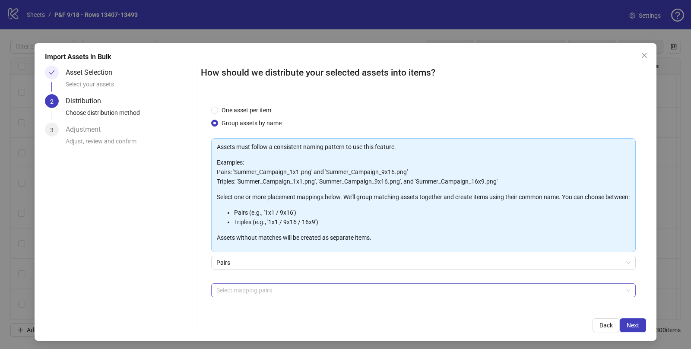
click at [238, 293] on div at bounding box center [419, 290] width 412 height 12
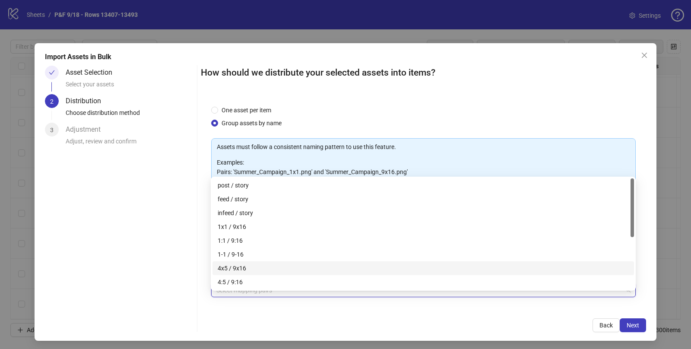
click at [243, 267] on div "4x5 / 9x16" at bounding box center [423, 269] width 411 height 10
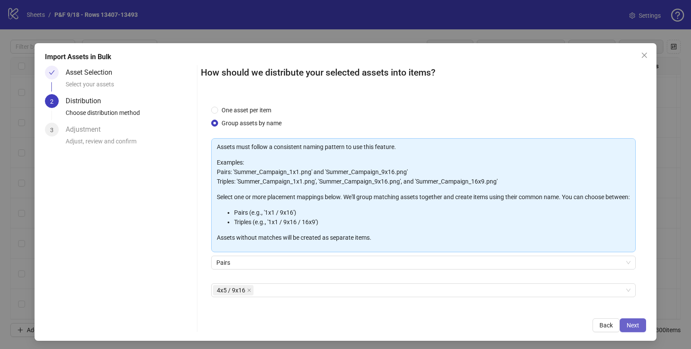
click at [639, 323] on span "Next" at bounding box center [633, 325] width 13 height 7
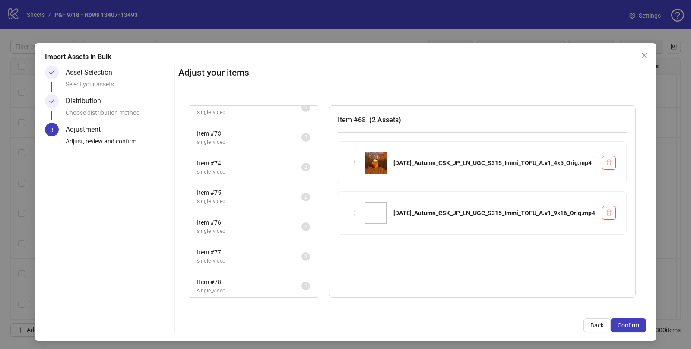
scroll to position [0, 0]
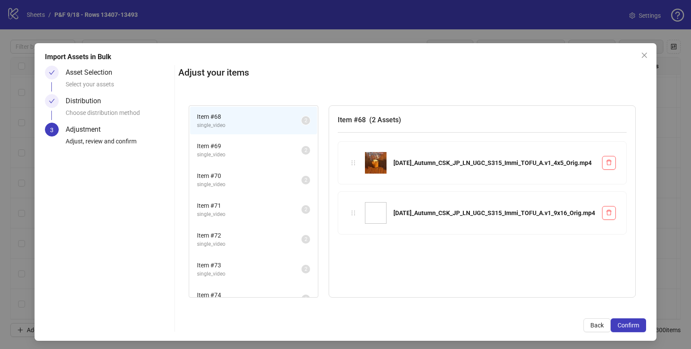
click at [216, 151] on span "single_video" at bounding box center [249, 155] width 105 height 8
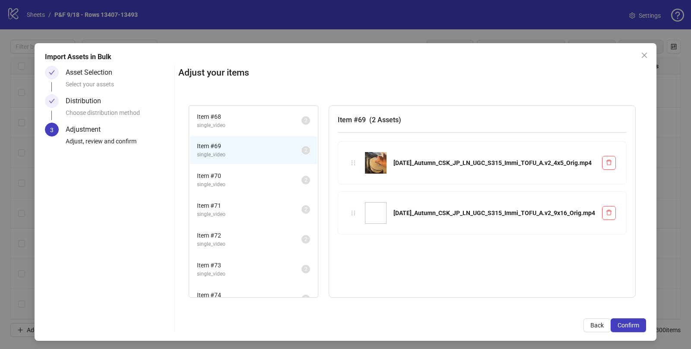
click at [214, 178] on span "Item # 70" at bounding box center [249, 176] width 105 height 10
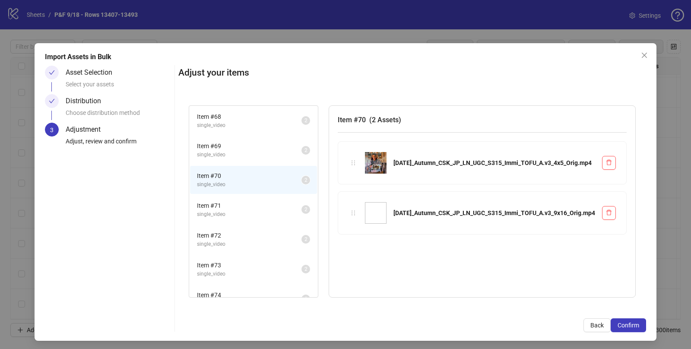
click at [214, 205] on span "Item # 71" at bounding box center [249, 206] width 105 height 10
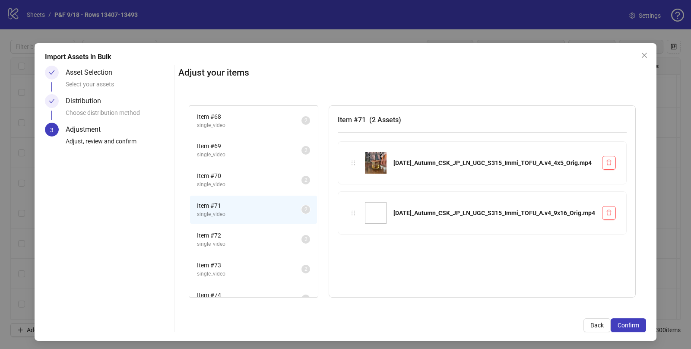
click at [213, 236] on span "Item # 72" at bounding box center [249, 236] width 105 height 10
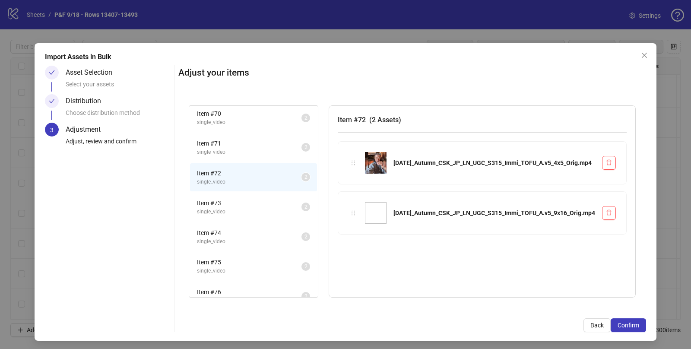
scroll to position [65, 0]
click at [210, 205] on span "single_video" at bounding box center [249, 209] width 105 height 8
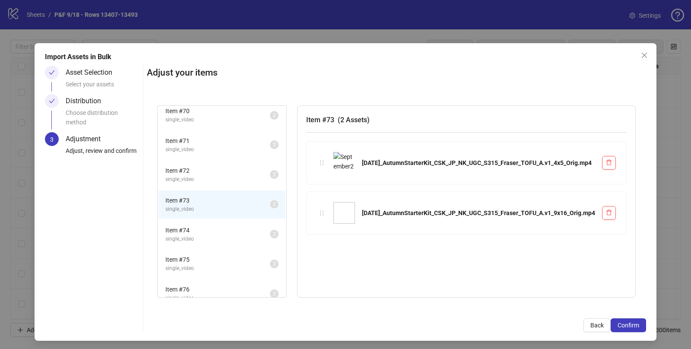
click at [191, 232] on span "Item # 74" at bounding box center [217, 231] width 105 height 10
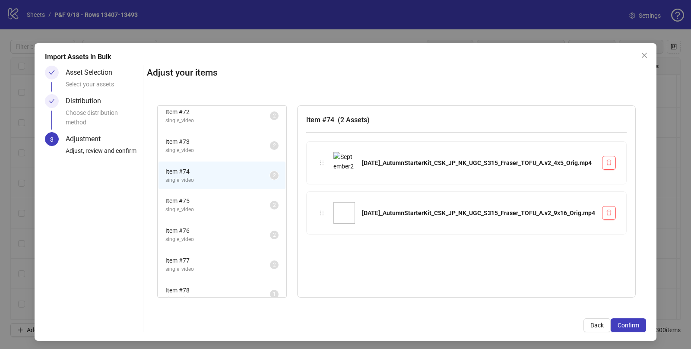
scroll to position [126, 0]
click at [184, 205] on span "single_video" at bounding box center [217, 207] width 105 height 8
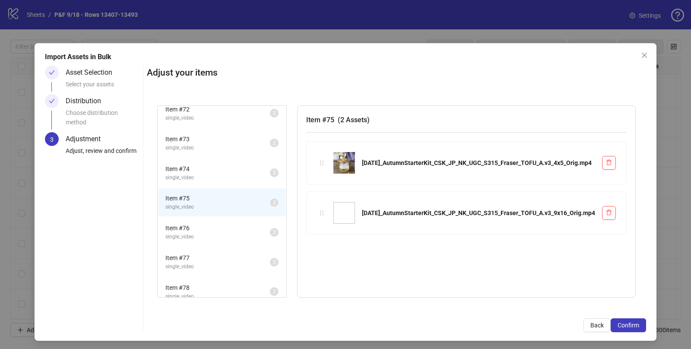
click at [188, 233] on span "single_video" at bounding box center [217, 237] width 105 height 8
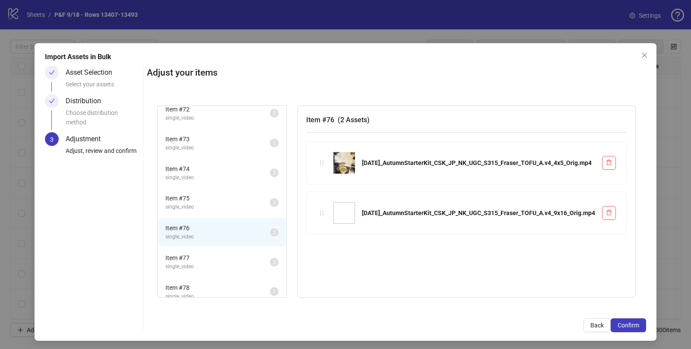
click at [185, 257] on span "Item # 77" at bounding box center [217, 258] width 105 height 10
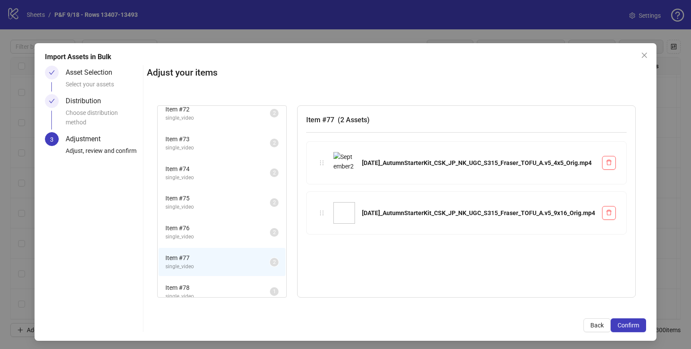
scroll to position [132, 0]
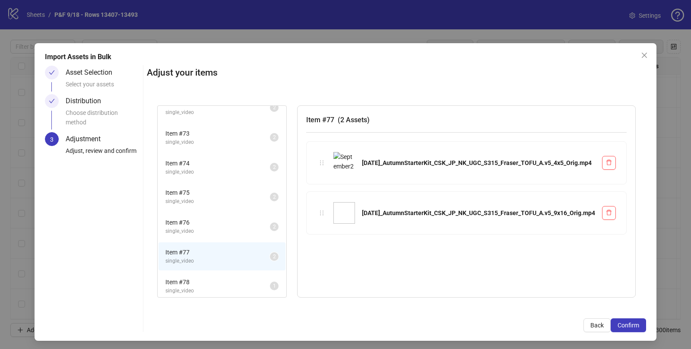
click at [191, 277] on span "Item # 78" at bounding box center [217, 282] width 105 height 10
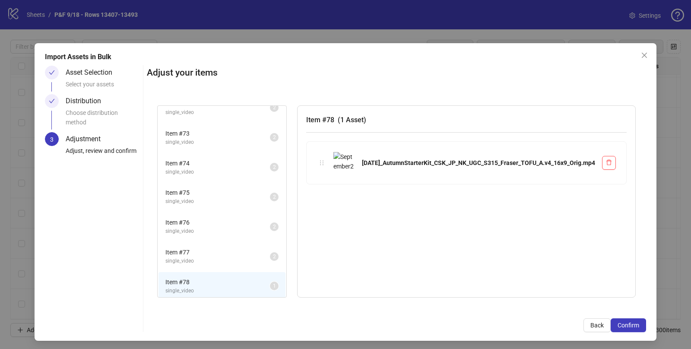
click at [188, 248] on span "Item # 77" at bounding box center [217, 253] width 105 height 10
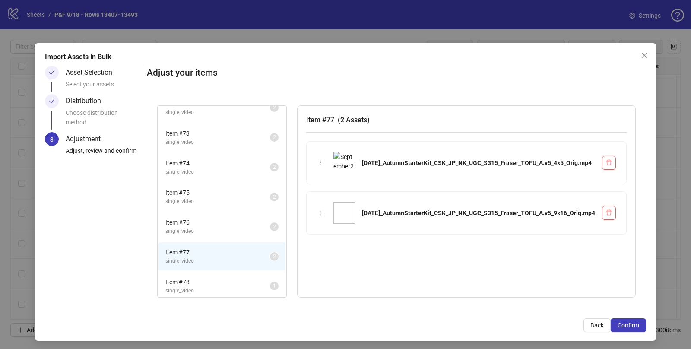
click at [195, 287] on span "single_video" at bounding box center [217, 291] width 105 height 8
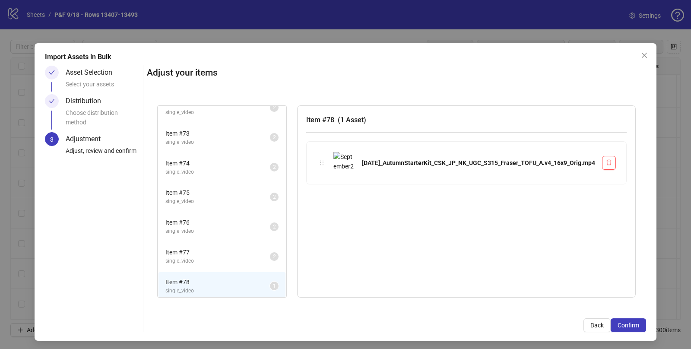
click at [202, 257] on span "single_video" at bounding box center [217, 261] width 105 height 8
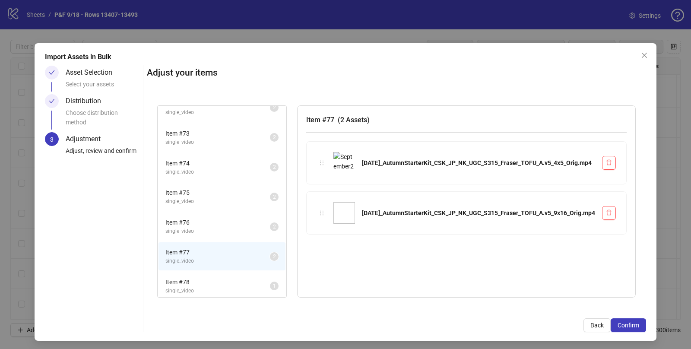
click at [198, 223] on span "Item # 76" at bounding box center [217, 223] width 105 height 10
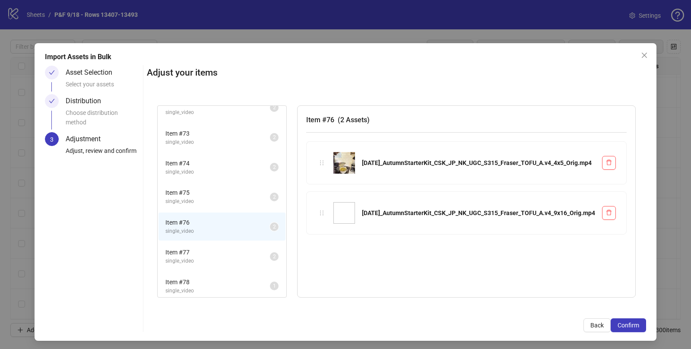
click at [194, 283] on span "Item # 78" at bounding box center [217, 282] width 105 height 10
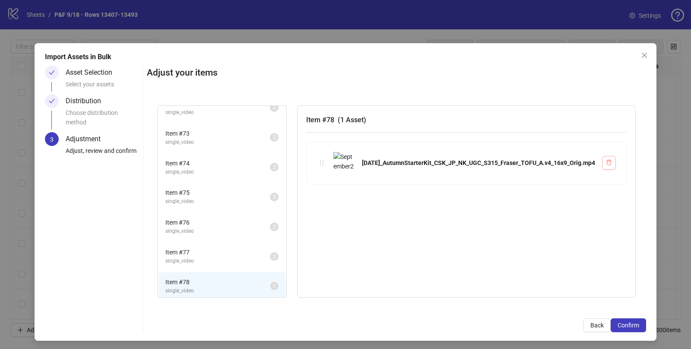
click at [606, 160] on button "button" at bounding box center [609, 163] width 14 height 14
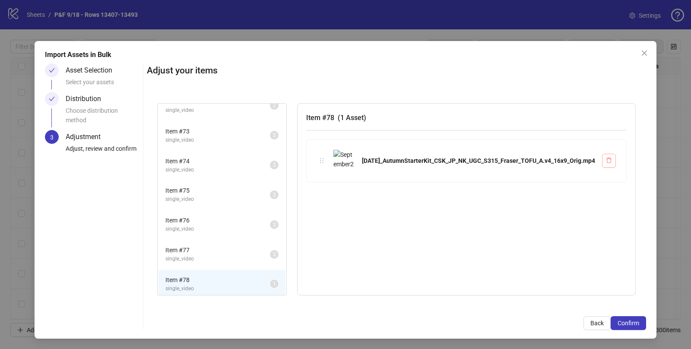
click at [609, 160] on icon "delete" at bounding box center [609, 160] width 6 height 6
click at [620, 320] on span "Confirm" at bounding box center [629, 323] width 22 height 7
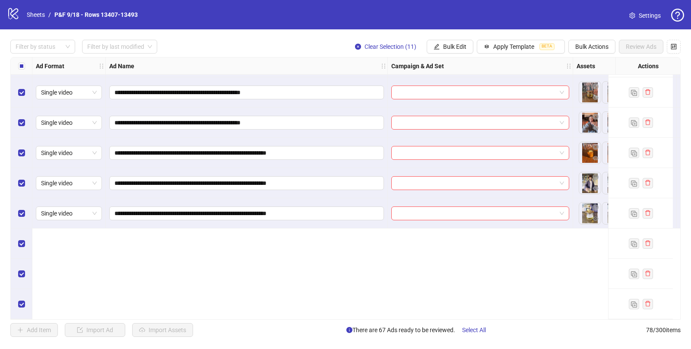
scroll to position [1884, 0]
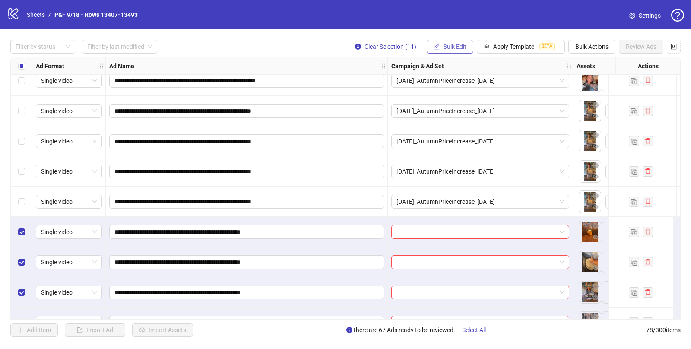
click at [444, 47] on span "Bulk Edit" at bounding box center [454, 46] width 23 height 7
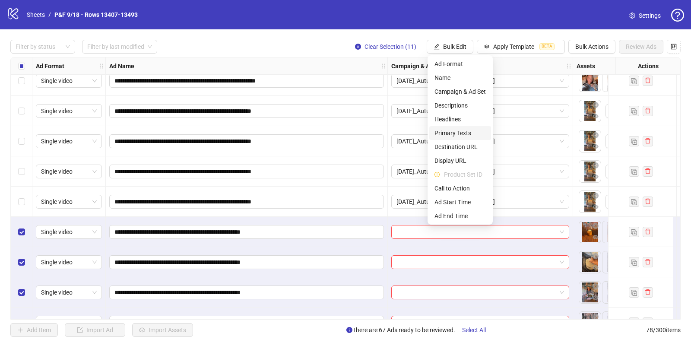
click at [462, 131] on span "Primary Texts" at bounding box center [460, 133] width 51 height 10
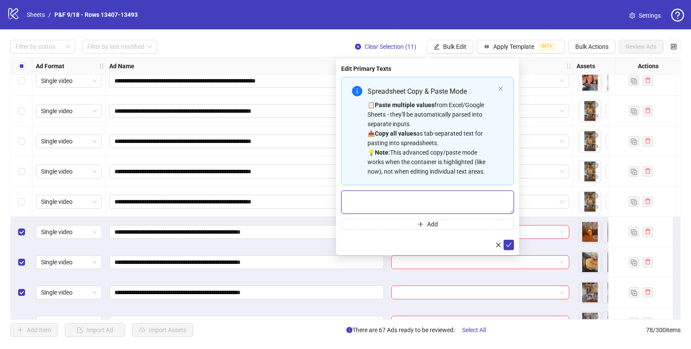
click at [406, 198] on textarea "Multi-text input container - paste or copy values" at bounding box center [427, 202] width 173 height 23
paste textarea "**********"
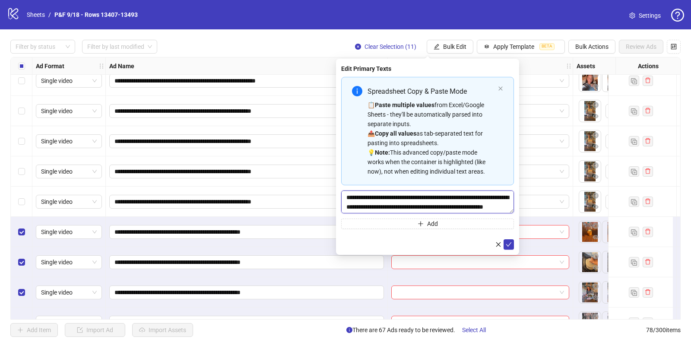
click at [350, 198] on textarea "**********" at bounding box center [427, 202] width 173 height 23
type textarea "**********"
click at [509, 244] on icon "check" at bounding box center [509, 245] width 6 height 6
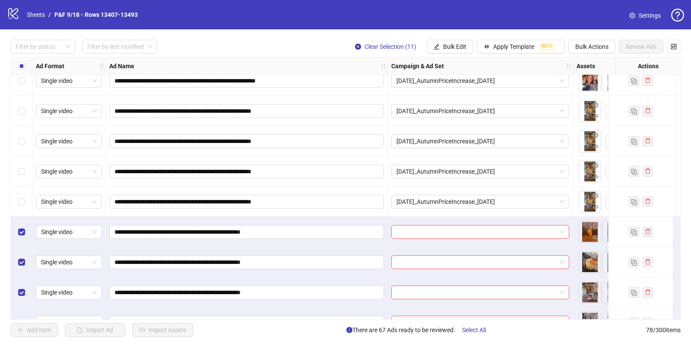
scroll to position [1884, 261]
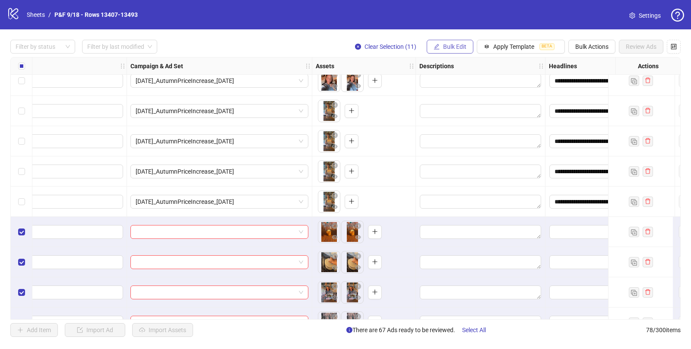
click at [450, 47] on span "Bulk Edit" at bounding box center [454, 46] width 23 height 7
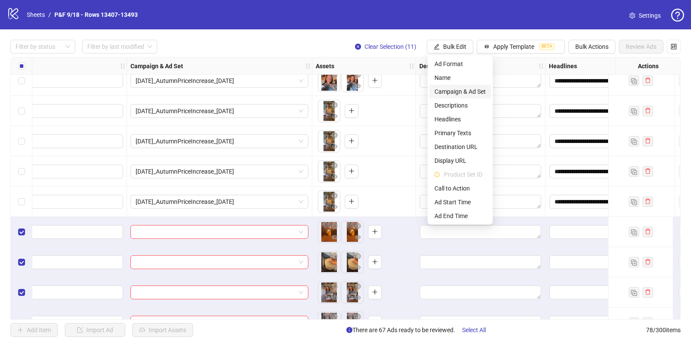
click at [451, 91] on span "Campaign & Ad Set" at bounding box center [460, 92] width 51 height 10
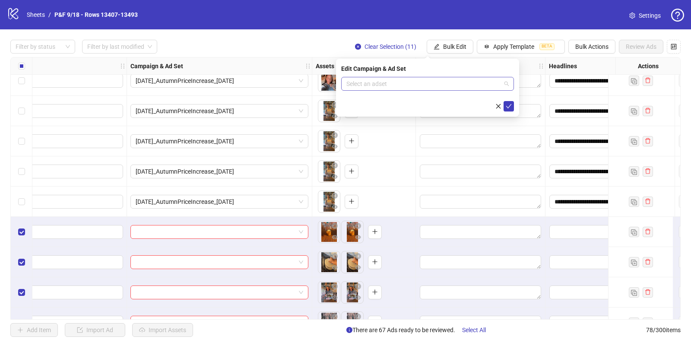
click at [377, 83] on input "search" at bounding box center [424, 83] width 155 height 13
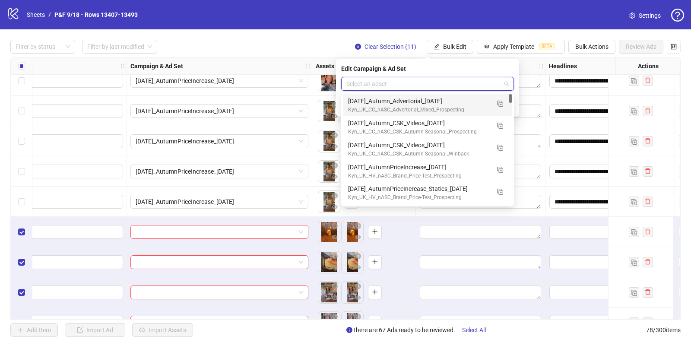
paste input "**********"
type input "**********"
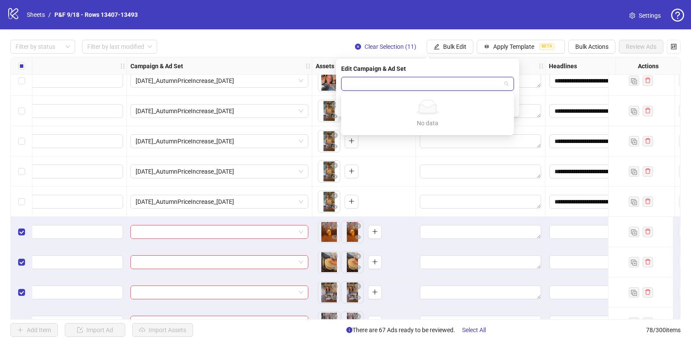
scroll to position [0, 0]
paste input "**********"
type input "**********"
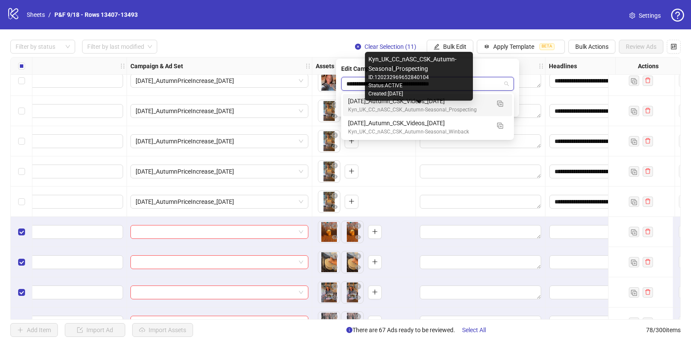
click at [390, 106] on div "Kyn_UK_CC_nASC_CSK_Autumn-Seasonal_Prospecting" at bounding box center [419, 110] width 142 height 8
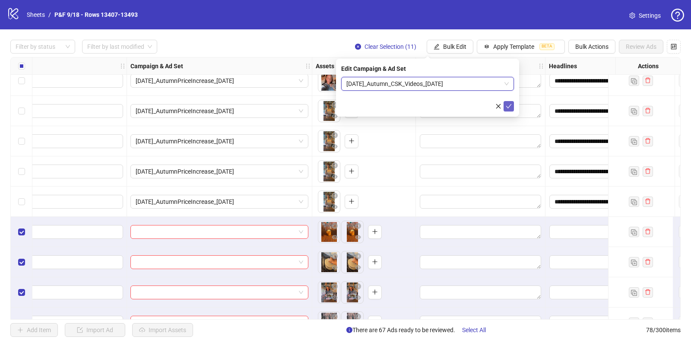
click at [509, 105] on icon "check" at bounding box center [509, 106] width 6 height 6
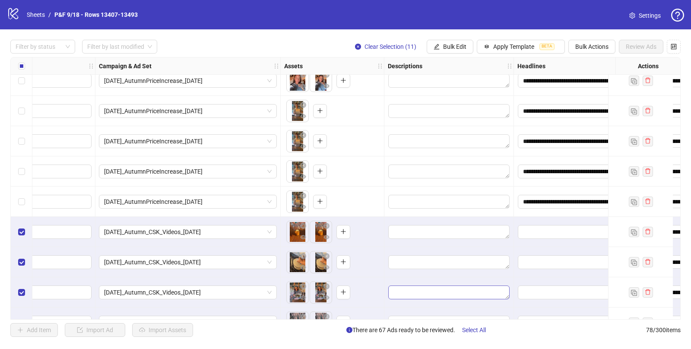
scroll to position [1884, 450]
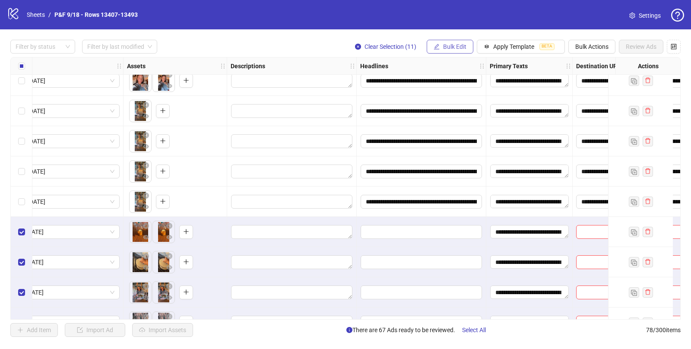
click at [456, 48] on span "Bulk Edit" at bounding box center [454, 46] width 23 height 7
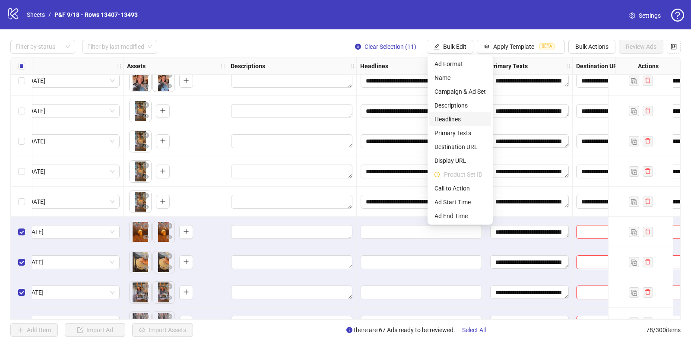
click at [453, 119] on span "Headlines" at bounding box center [460, 119] width 51 height 10
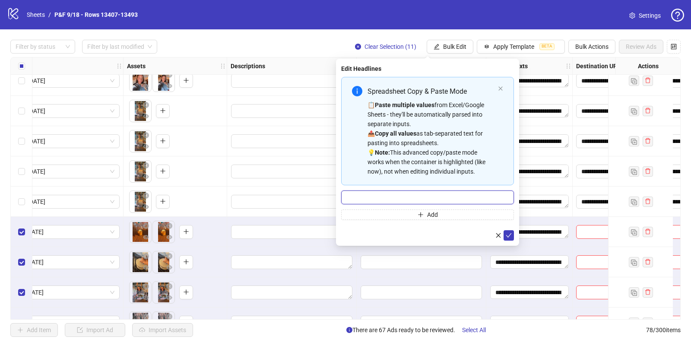
click at [390, 195] on input "Multi-input container - paste or copy values" at bounding box center [427, 198] width 173 height 14
paste input "**********"
type input "**********"
click at [507, 232] on icon "check" at bounding box center [509, 235] width 6 height 6
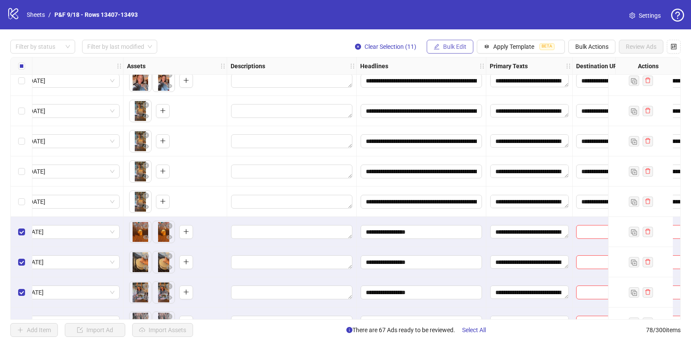
click at [454, 48] on span "Bulk Edit" at bounding box center [454, 46] width 23 height 7
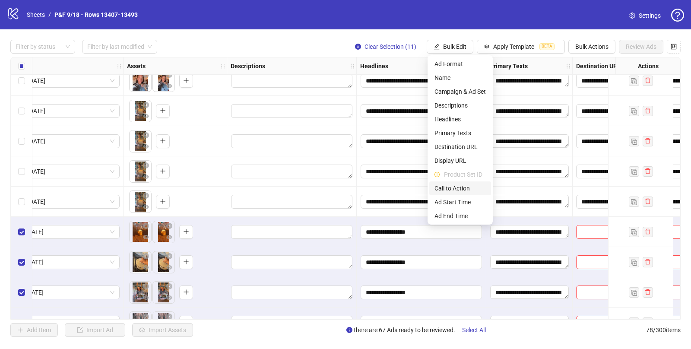
click at [453, 186] on span "Call to Action" at bounding box center [460, 189] width 51 height 10
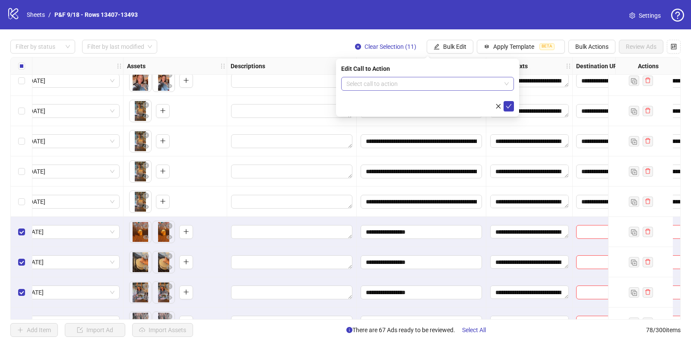
click at [410, 81] on input "search" at bounding box center [424, 83] width 155 height 13
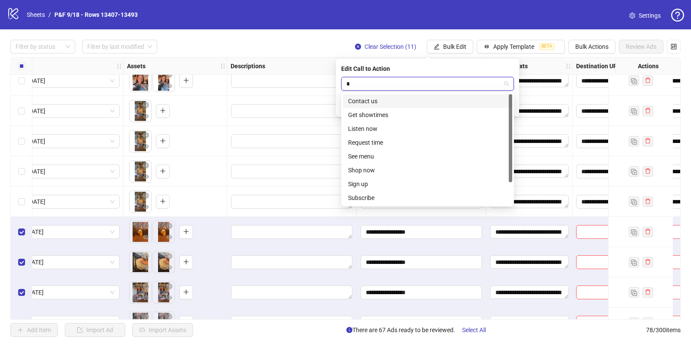
type input "**"
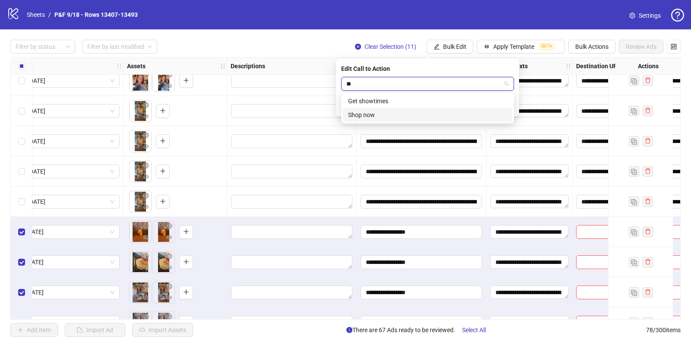
click at [394, 115] on div "Shop now" at bounding box center [427, 115] width 159 height 10
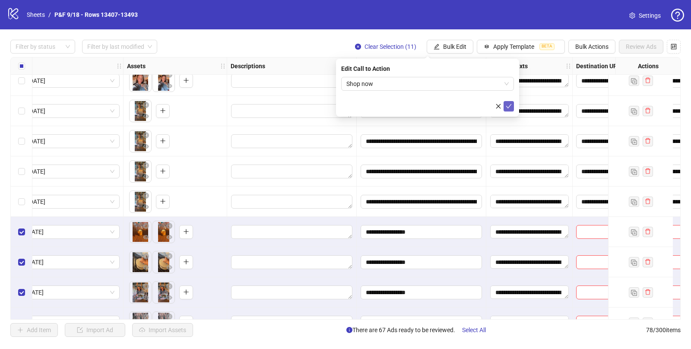
click at [509, 105] on icon "check" at bounding box center [509, 106] width 6 height 6
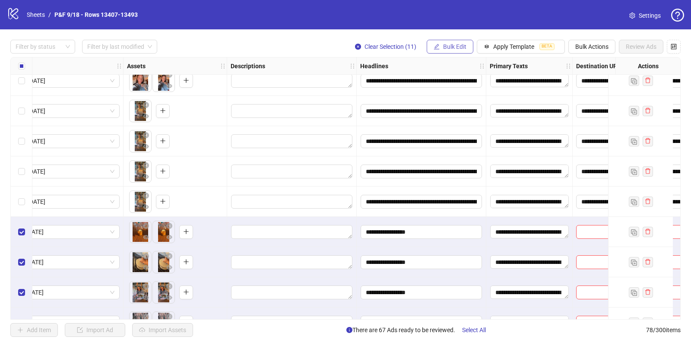
click at [441, 44] on button "Bulk Edit" at bounding box center [450, 47] width 47 height 14
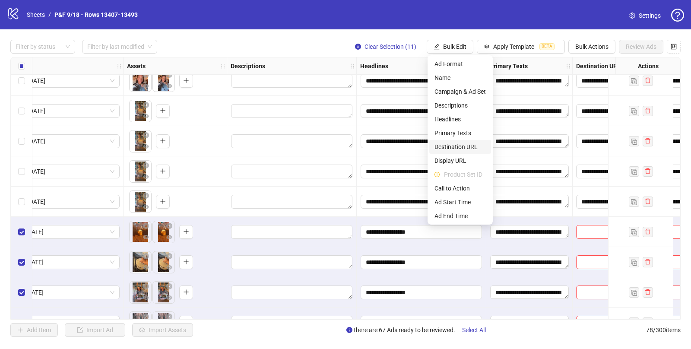
click at [458, 145] on span "Destination URL" at bounding box center [460, 147] width 51 height 10
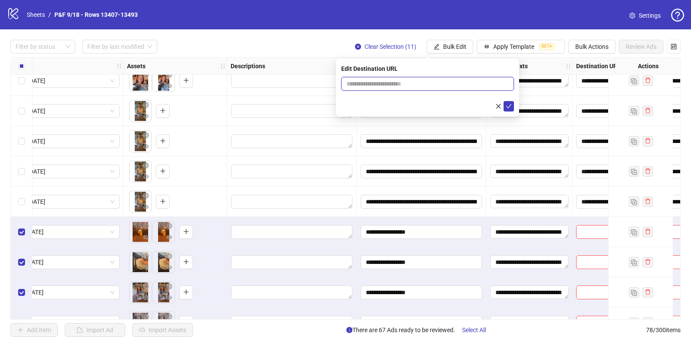
click at [384, 87] on input "text" at bounding box center [425, 84] width 156 height 10
paste input "**********"
type input "**********"
click at [511, 104] on icon "check" at bounding box center [509, 106] width 6 height 4
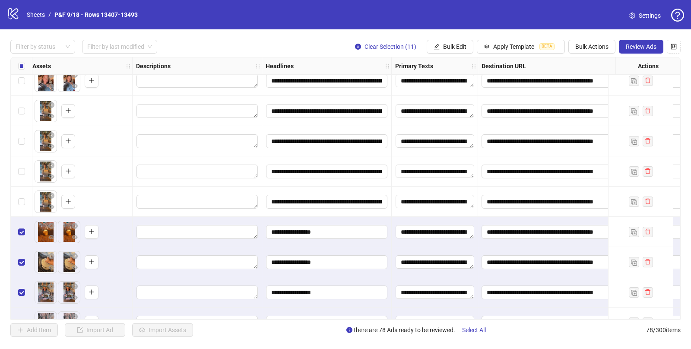
scroll to position [1884, 0]
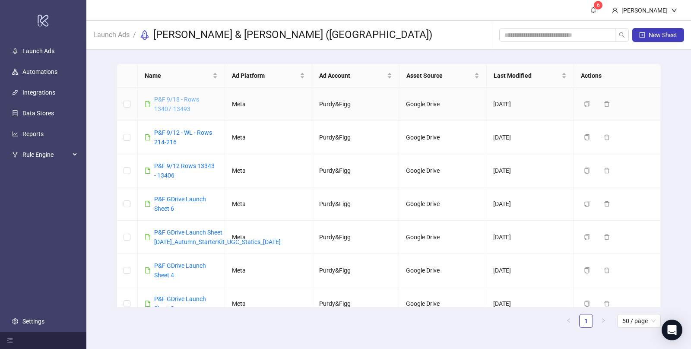
click at [185, 98] on link "P&F 9/18 - Rows 13407-13493" at bounding box center [176, 104] width 45 height 16
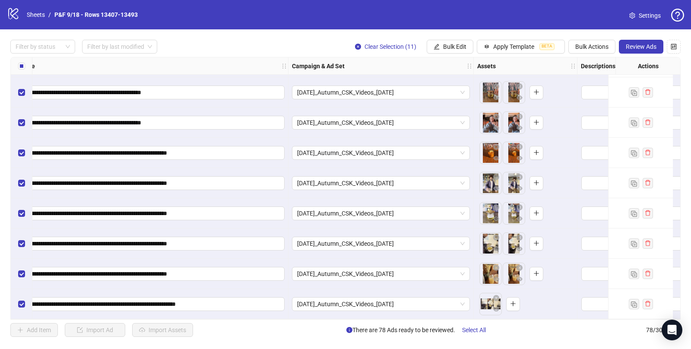
scroll to position [2117, 86]
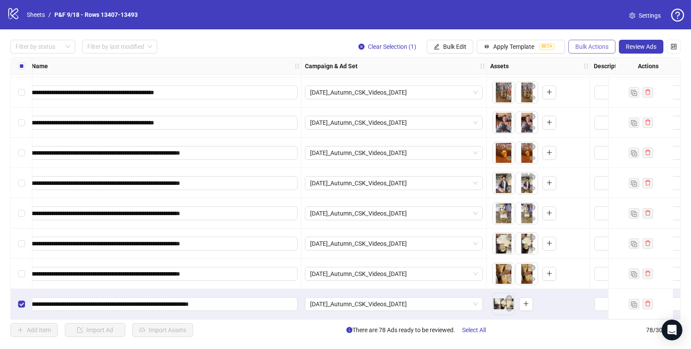
click at [590, 45] on span "Bulk Actions" at bounding box center [591, 46] width 33 height 7
click at [593, 66] on span "Delete" at bounding box center [604, 64] width 59 height 10
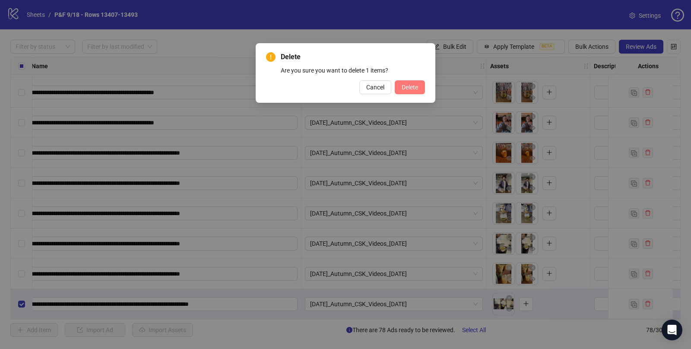
click at [415, 90] on span "Delete" at bounding box center [410, 87] width 16 height 7
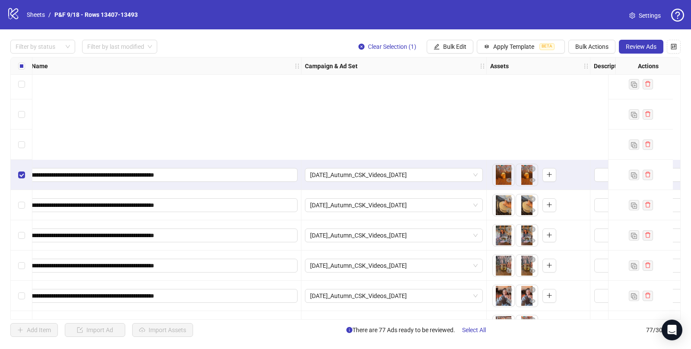
scroll to position [2087, 86]
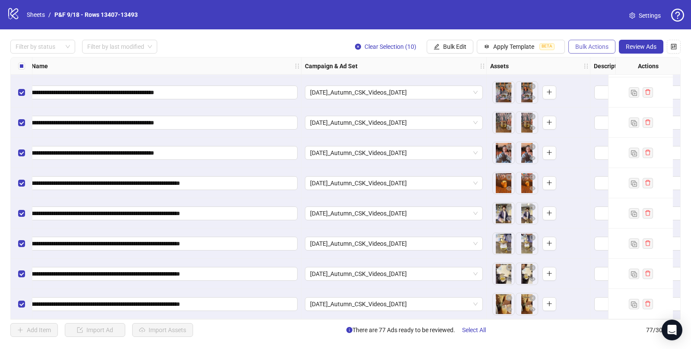
click at [588, 46] on span "Bulk Actions" at bounding box center [591, 46] width 33 height 7
click at [616, 92] on span "Duplicate with assets" at bounding box center [604, 92] width 59 height 10
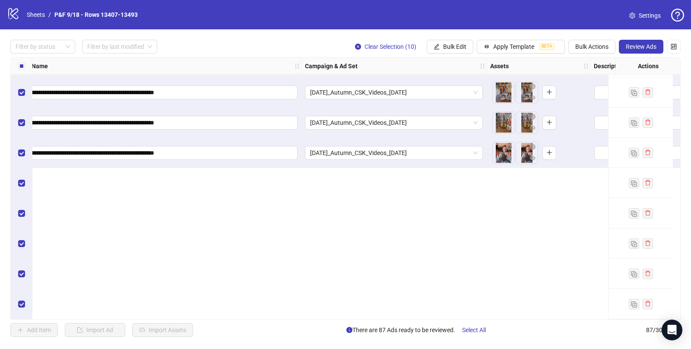
scroll to position [2203, 86]
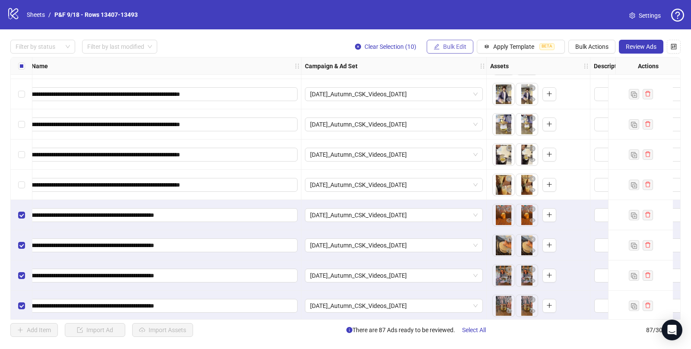
click at [442, 45] on button "Bulk Edit" at bounding box center [450, 47] width 47 height 14
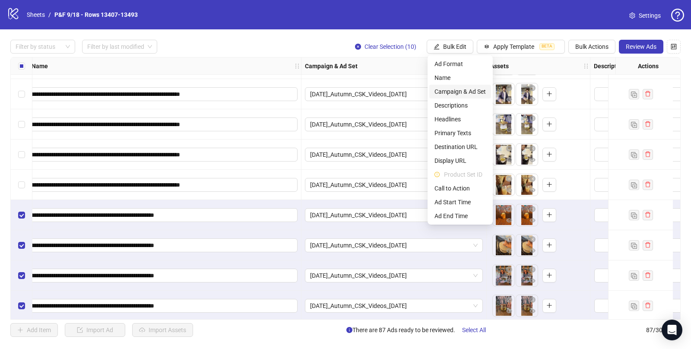
click at [453, 93] on span "Campaign & Ad Set" at bounding box center [460, 92] width 51 height 10
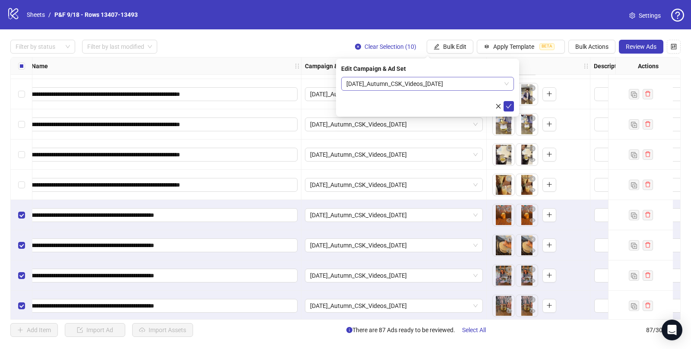
click at [378, 80] on span "[DATE]_Autumn_CSK_Videos_[DATE]" at bounding box center [428, 83] width 162 height 13
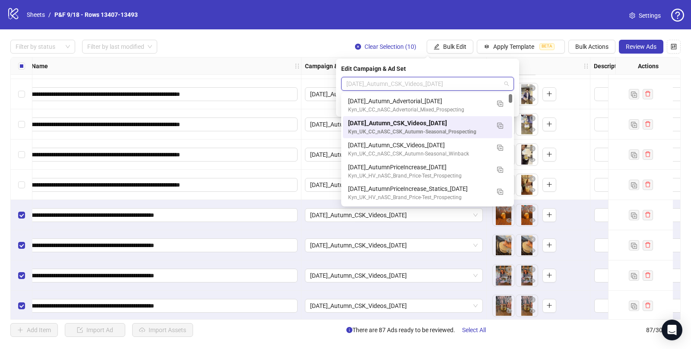
click at [378, 80] on span "[DATE]_Autumn_CSK_Videos_[DATE]" at bounding box center [428, 83] width 162 height 13
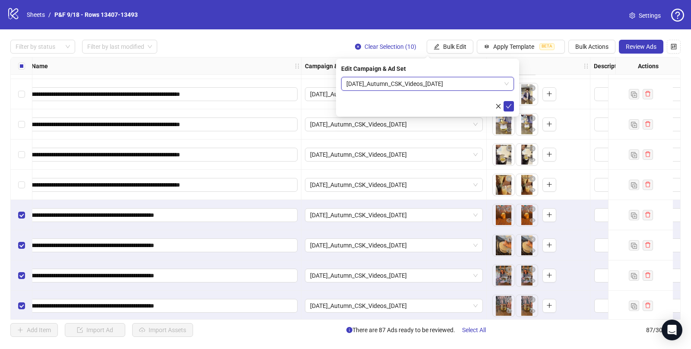
click at [379, 83] on span "[DATE]_Autumn_CSK_Videos_[DATE]" at bounding box center [428, 83] width 162 height 13
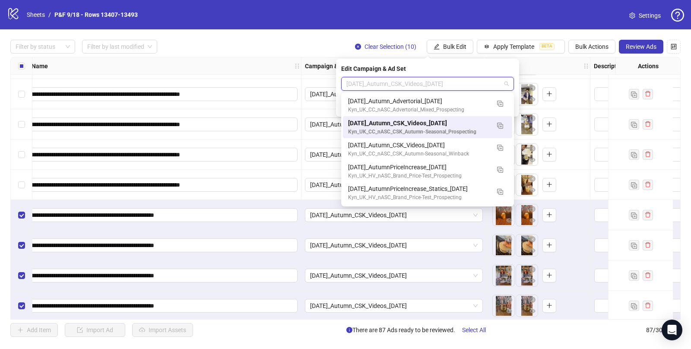
paste input "**********"
type input "**********"
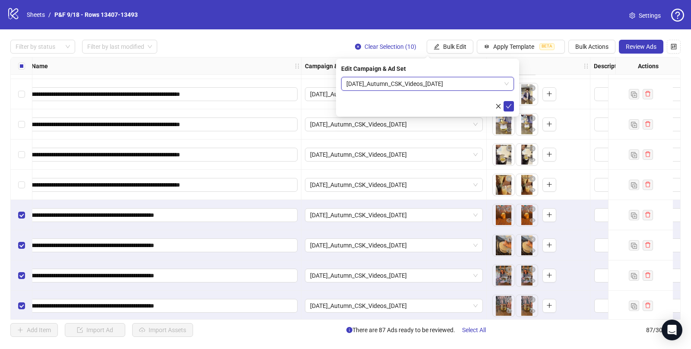
click at [393, 85] on span "[DATE]_Autumn_CSK_Videos_[DATE]" at bounding box center [428, 83] width 162 height 13
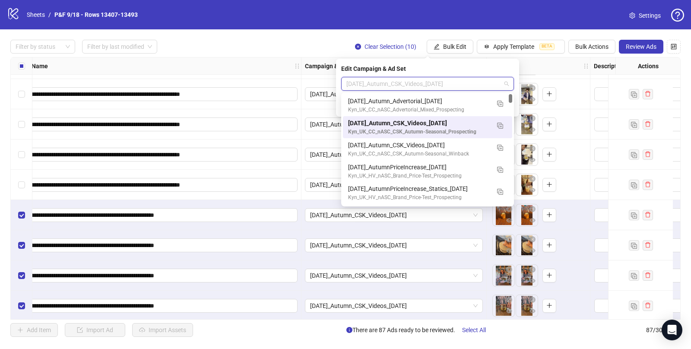
click at [393, 85] on span "[DATE]_Autumn_CSK_Videos_[DATE]" at bounding box center [428, 83] width 162 height 13
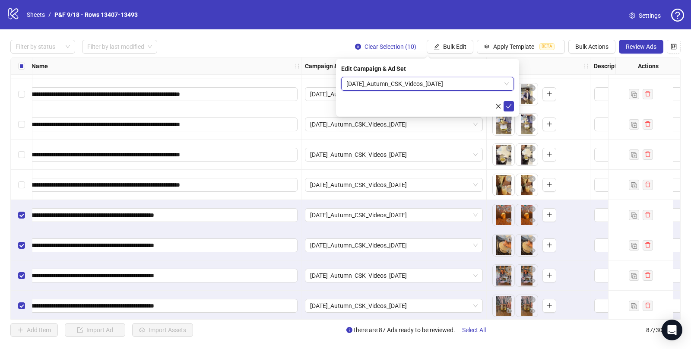
click at [393, 85] on span "[DATE]_Autumn_CSK_Videos_[DATE]" at bounding box center [428, 83] width 162 height 13
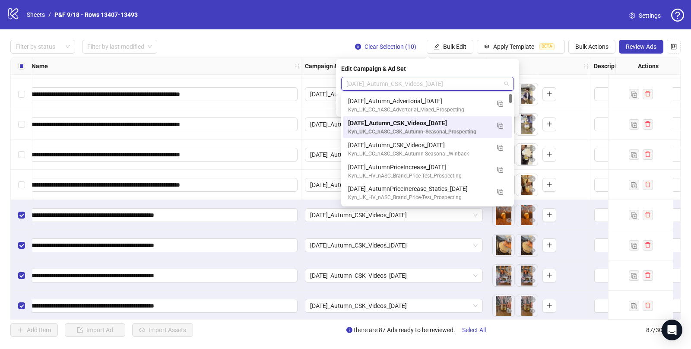
paste input "**********"
type input "**********"
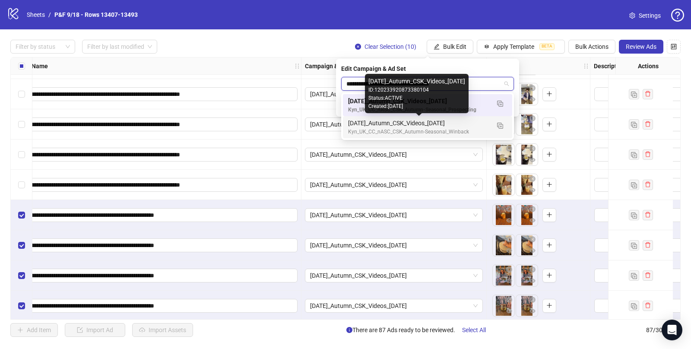
click at [419, 125] on div "[DATE]_Autumn_CSK_Videos_[DATE]" at bounding box center [419, 123] width 142 height 10
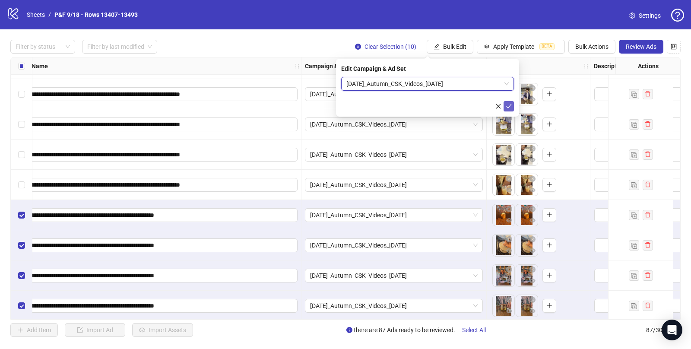
click at [512, 107] on icon "check" at bounding box center [509, 106] width 6 height 6
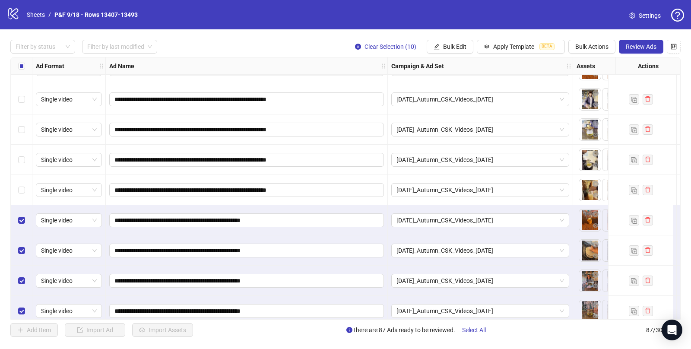
scroll to position [2196, 0]
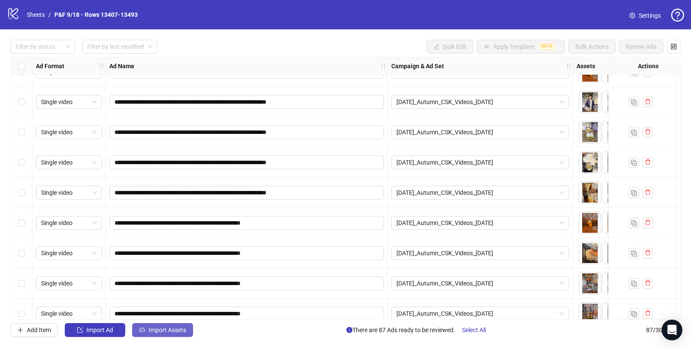
click at [149, 332] on span "Import Assets" at bounding box center [168, 330] width 38 height 7
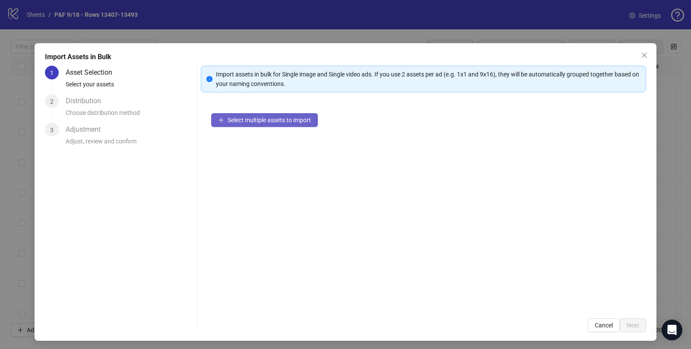
click at [262, 123] on button "Select multiple assets to import" at bounding box center [264, 120] width 107 height 14
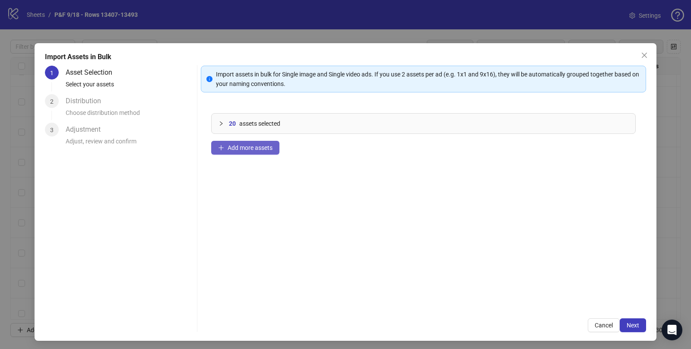
click at [245, 142] on button "Add more assets" at bounding box center [245, 148] width 68 height 14
click at [634, 323] on span "Next" at bounding box center [633, 325] width 13 height 7
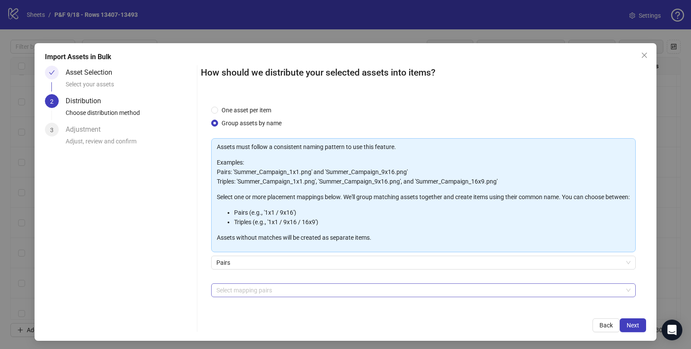
click at [239, 296] on div at bounding box center [419, 290] width 412 height 12
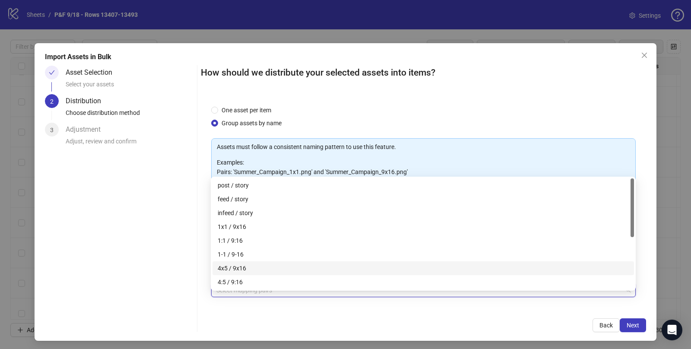
click at [238, 270] on div "4x5 / 9x16" at bounding box center [423, 269] width 411 height 10
click at [633, 327] on span "Next" at bounding box center [633, 325] width 13 height 7
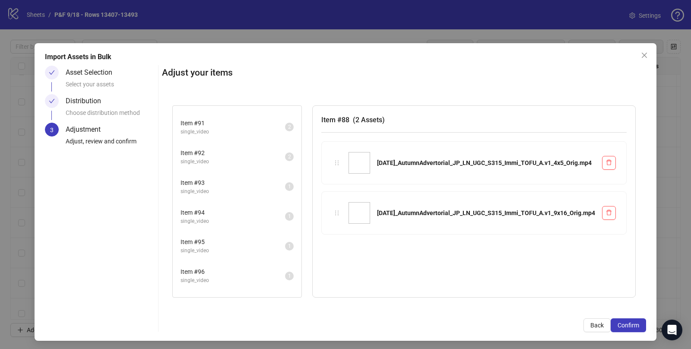
scroll to position [0, 0]
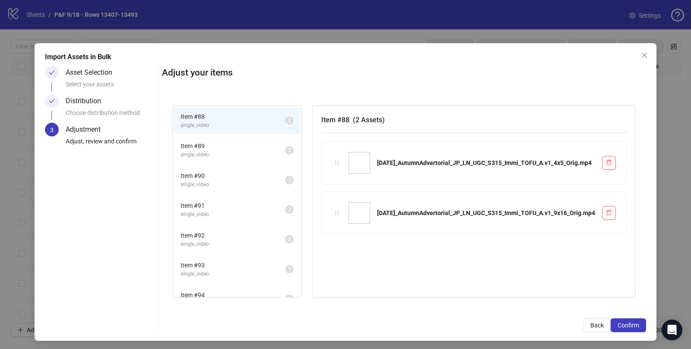
click at [207, 151] on span "single_video" at bounding box center [233, 155] width 105 height 8
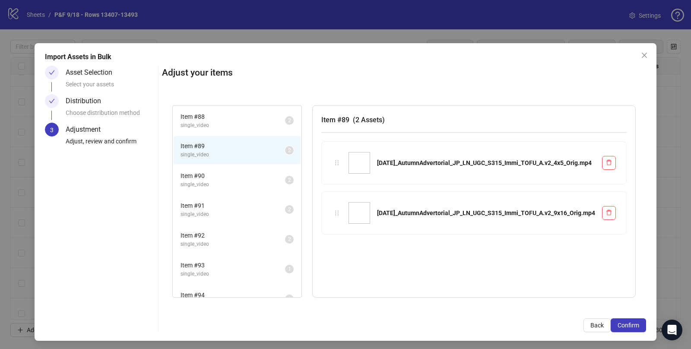
click at [204, 175] on span "Item # 90" at bounding box center [233, 176] width 105 height 10
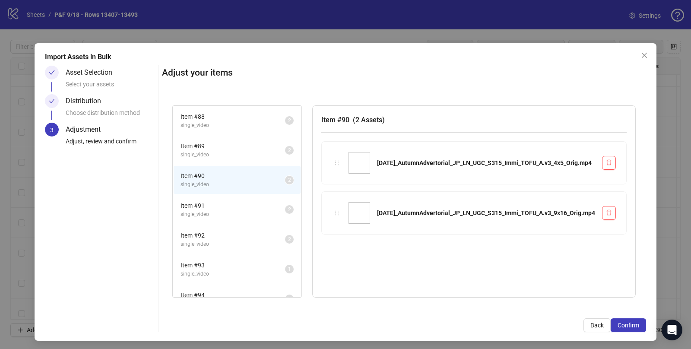
click at [200, 215] on span "single_video" at bounding box center [233, 214] width 105 height 8
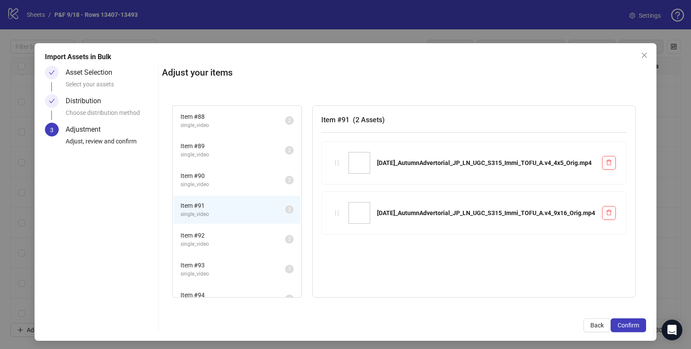
click at [198, 235] on span "Item # 92" at bounding box center [233, 236] width 105 height 10
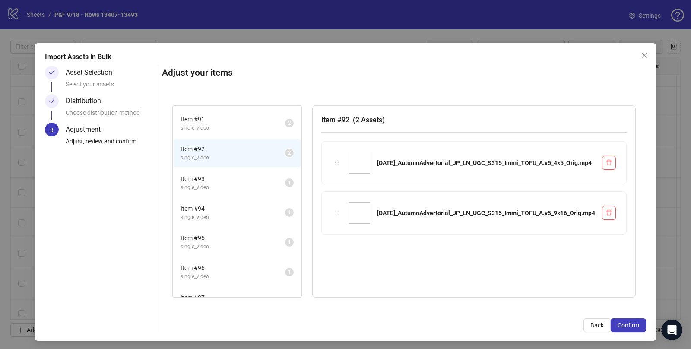
scroll to position [102, 0]
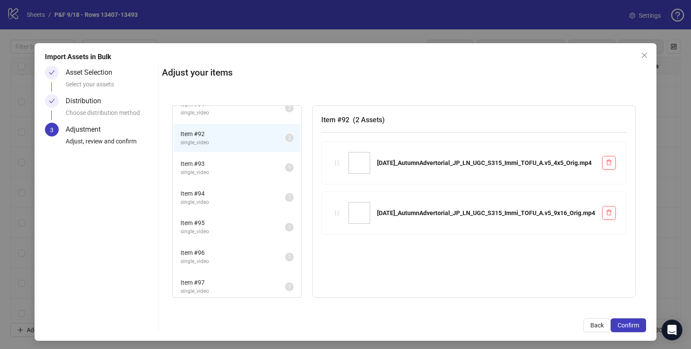
click at [196, 169] on span "single_video" at bounding box center [233, 173] width 105 height 8
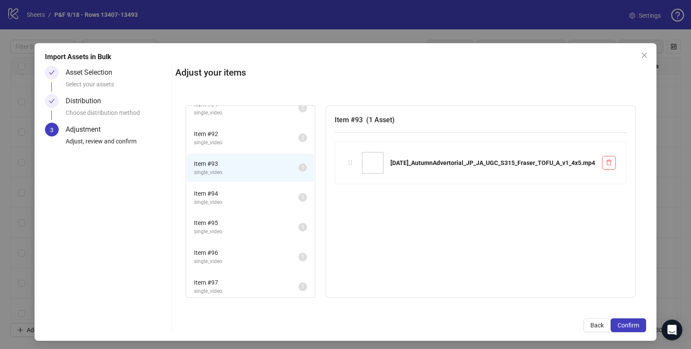
click at [200, 194] on span "Item # 94" at bounding box center [246, 194] width 105 height 10
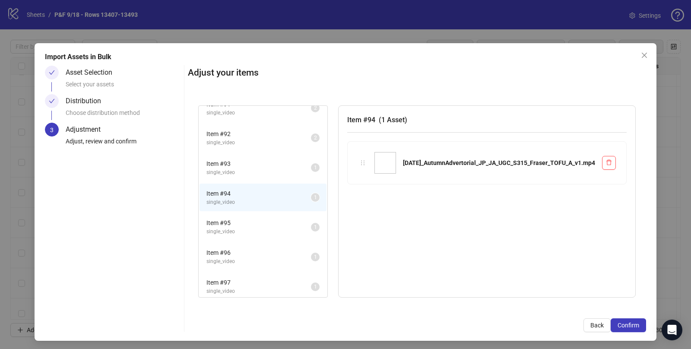
click at [226, 165] on span "Item # 93" at bounding box center [259, 164] width 105 height 10
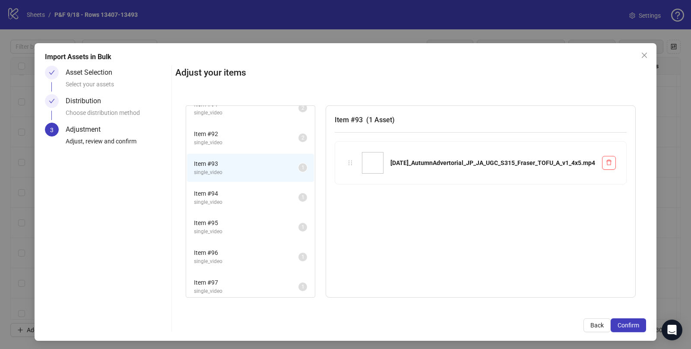
click at [225, 194] on span "Item # 94" at bounding box center [246, 194] width 105 height 10
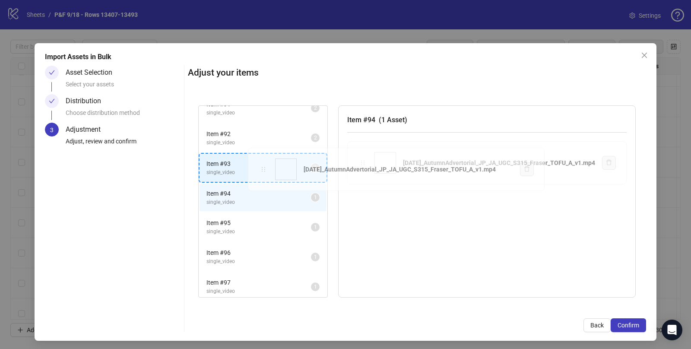
drag, startPoint x: 347, startPoint y: 163, endPoint x: 265, endPoint y: 170, distance: 82.4
click at [265, 170] on div "Item # 88 single_video 2 Item # 89 single_video 2 Item # 90 single_video 2 Item…" at bounding box center [417, 201] width 458 height 213
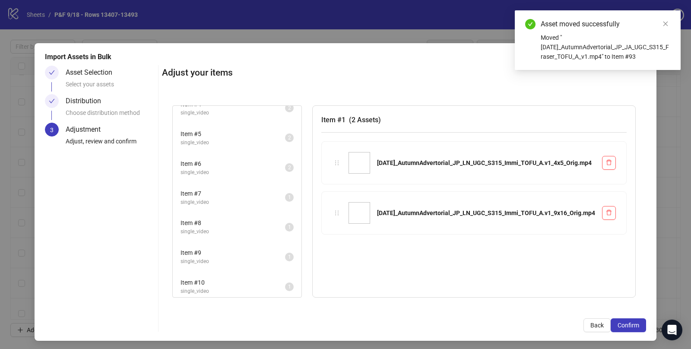
scroll to position [0, 0]
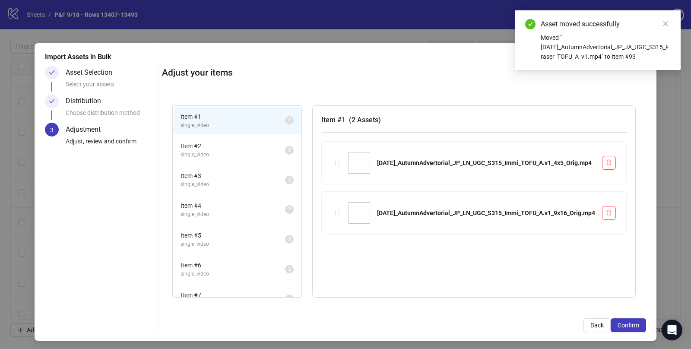
click at [215, 151] on span "single_video" at bounding box center [233, 155] width 105 height 8
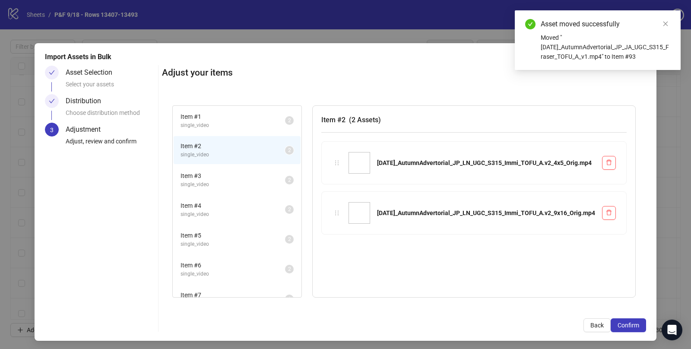
click at [213, 173] on span "Item # 3" at bounding box center [233, 176] width 105 height 10
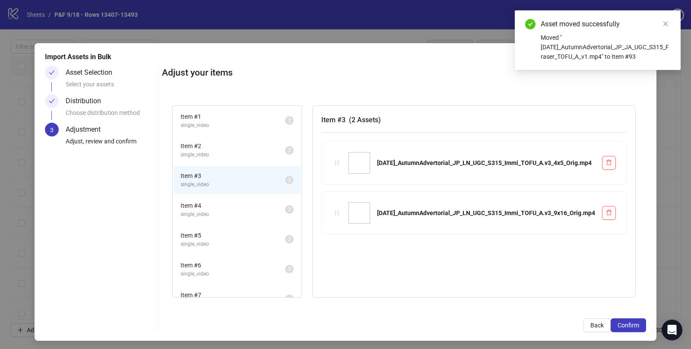
click at [205, 207] on span "Item # 4" at bounding box center [233, 206] width 105 height 10
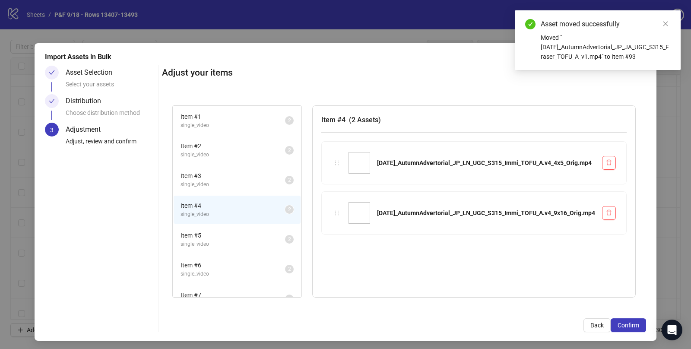
click at [205, 235] on span "Item # 5" at bounding box center [233, 236] width 105 height 10
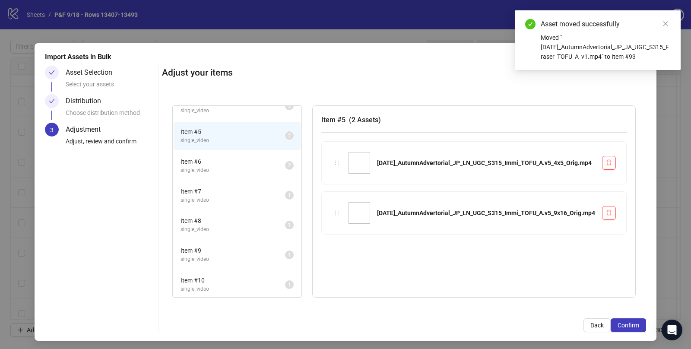
scroll to position [104, 0]
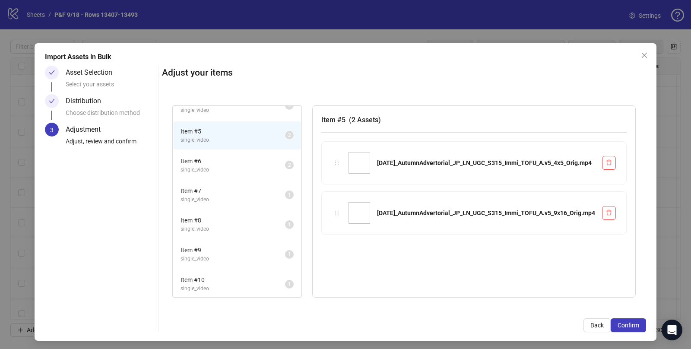
click at [213, 171] on span "single_video" at bounding box center [233, 170] width 105 height 8
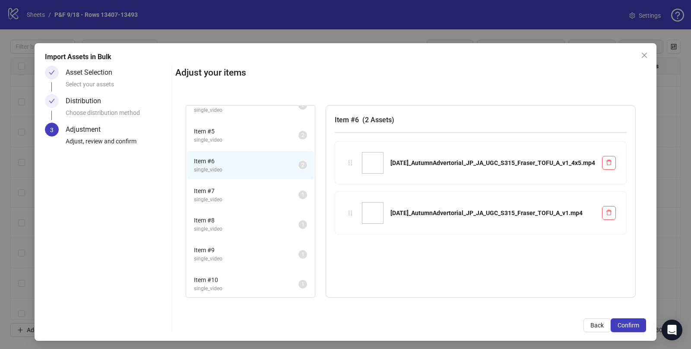
click at [215, 191] on span "Item # 7" at bounding box center [246, 191] width 105 height 10
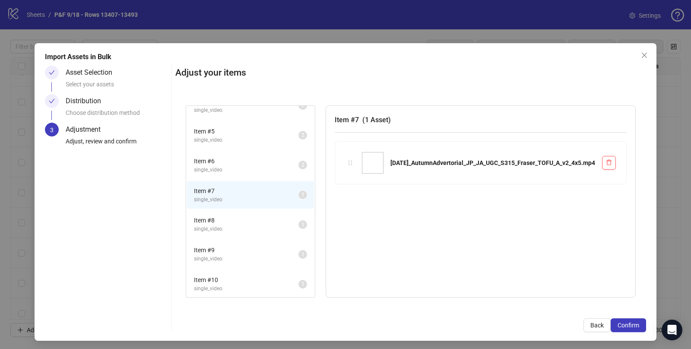
scroll to position [155, 0]
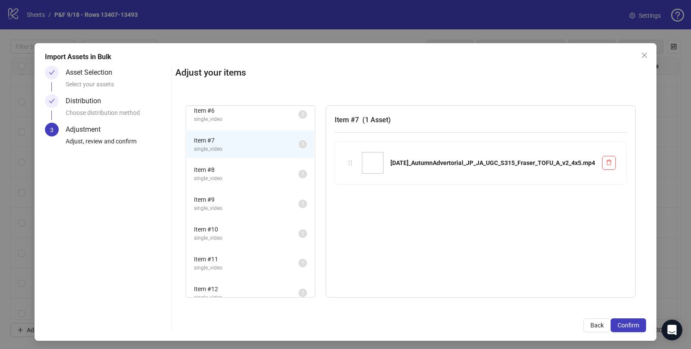
click at [218, 171] on span "Item # 8" at bounding box center [246, 170] width 105 height 10
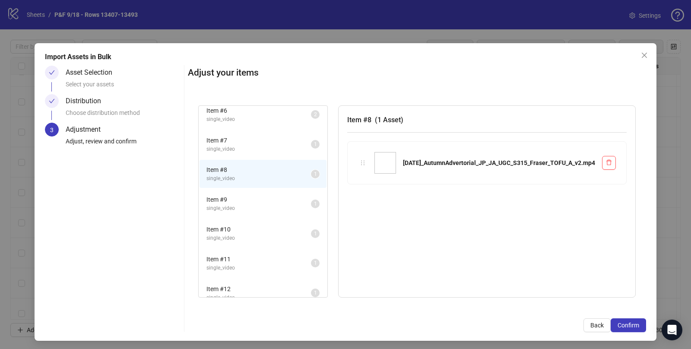
click at [252, 145] on span "single_video" at bounding box center [259, 149] width 105 height 8
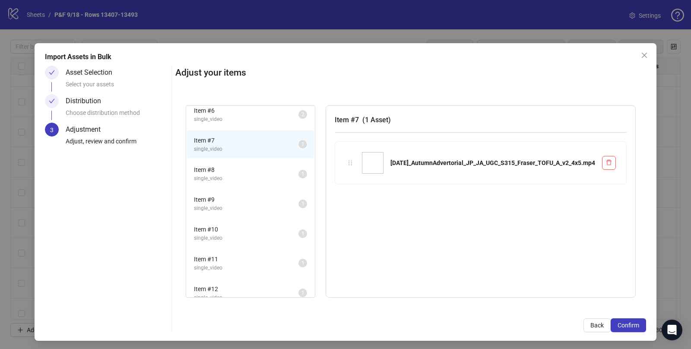
click at [227, 175] on span "single_video" at bounding box center [246, 179] width 105 height 8
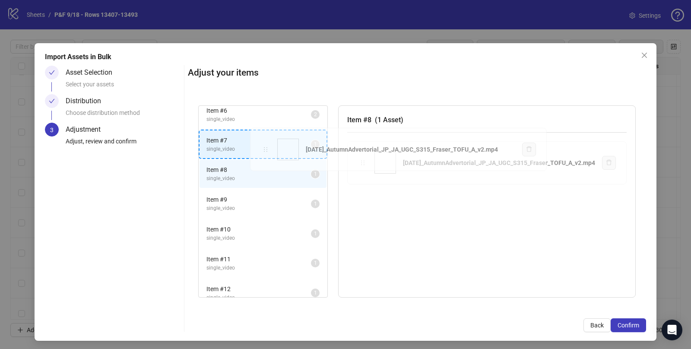
drag, startPoint x: 347, startPoint y: 163, endPoint x: 267, endPoint y: 150, distance: 81.8
click at [267, 150] on div "Item # 1 single_video 2 Item # 2 single_video 2 Item # 3 single_video 2 Item # …" at bounding box center [417, 201] width 458 height 213
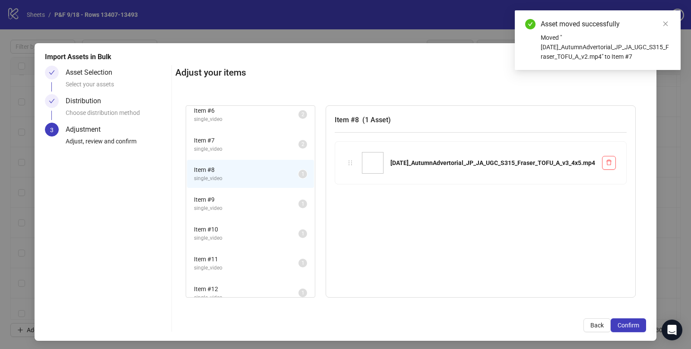
click at [228, 146] on span "single_video" at bounding box center [246, 149] width 105 height 8
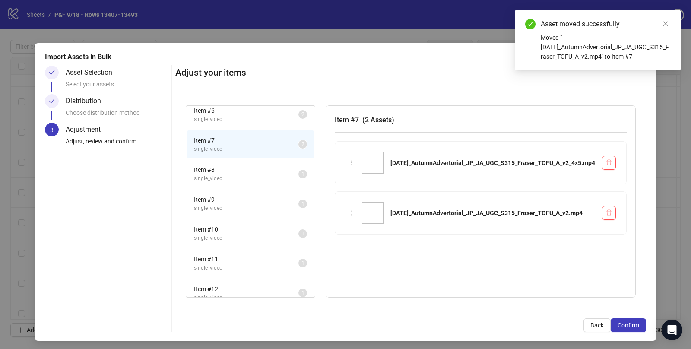
click at [226, 166] on span "Item # 8" at bounding box center [246, 170] width 105 height 10
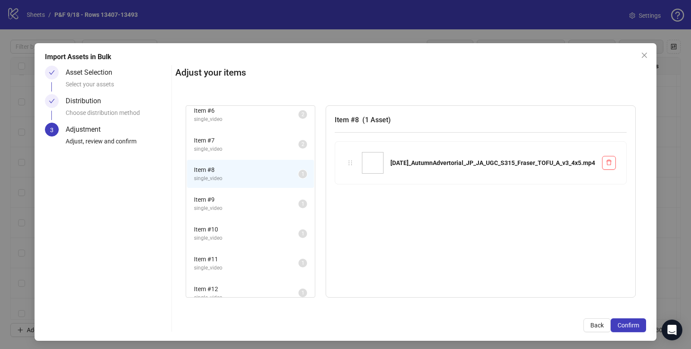
click at [218, 196] on span "Item # 9" at bounding box center [246, 200] width 105 height 10
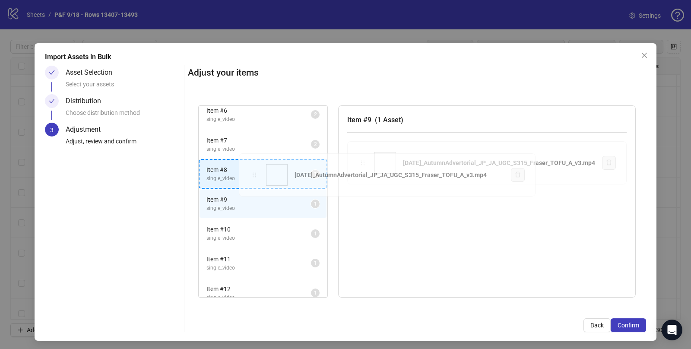
drag, startPoint x: 349, startPoint y: 163, endPoint x: 258, endPoint y: 176, distance: 92.0
click at [258, 176] on div "Item # 1 single_video 2 Item # 2 single_video 2 Item # 3 single_video 2 Item # …" at bounding box center [417, 201] width 458 height 213
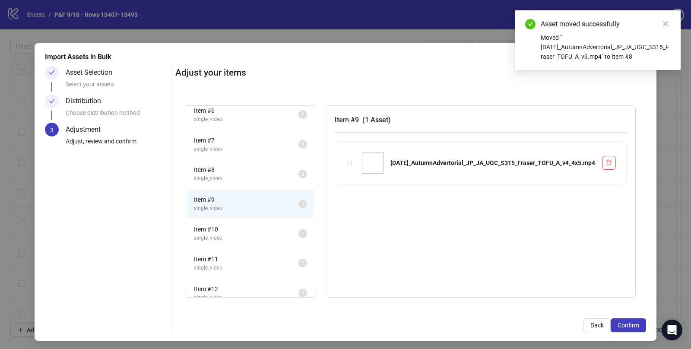
click at [242, 175] on span "single_video" at bounding box center [246, 179] width 105 height 8
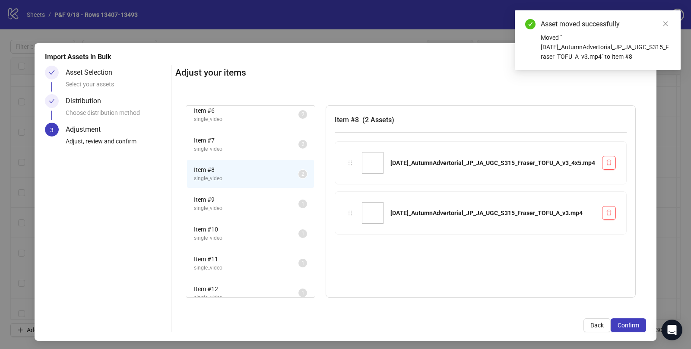
click at [233, 196] on span "Item # 9" at bounding box center [246, 200] width 105 height 10
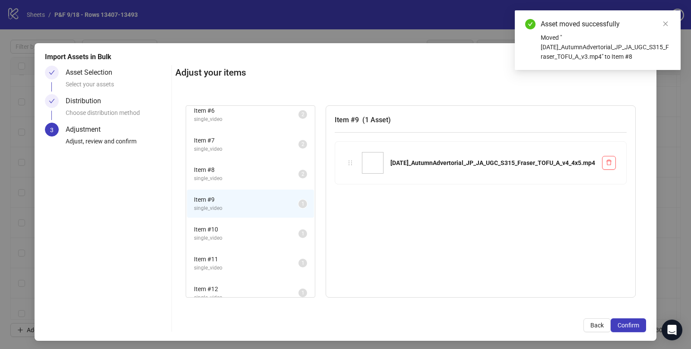
click at [225, 221] on li "Item # 10 single_video 1" at bounding box center [250, 233] width 127 height 28
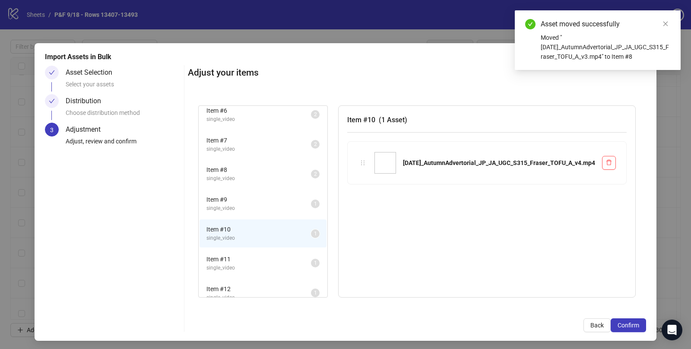
scroll to position [161, 0]
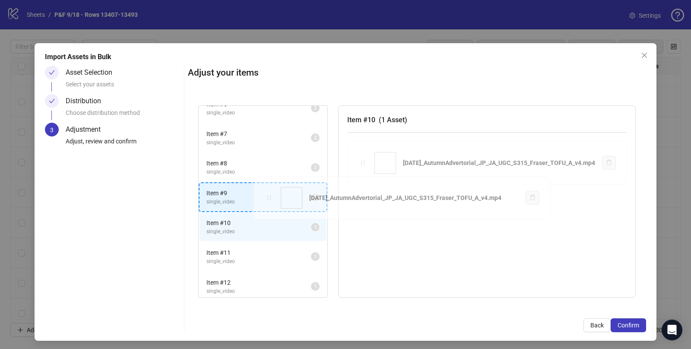
drag, startPoint x: 346, startPoint y: 162, endPoint x: 269, endPoint y: 197, distance: 84.9
click at [269, 197] on div "Item # 1 single_video 2 Item # 2 single_video 2 Item # 3 single_video 2 Item # …" at bounding box center [417, 201] width 458 height 213
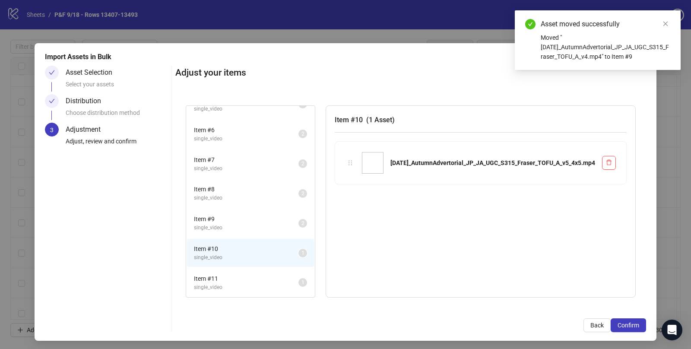
scroll to position [132, 0]
click at [232, 199] on span "single_video" at bounding box center [246, 201] width 105 height 8
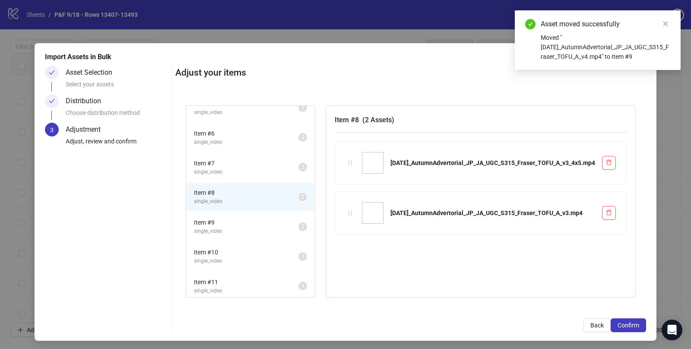
click at [226, 227] on span "single_video" at bounding box center [246, 231] width 105 height 8
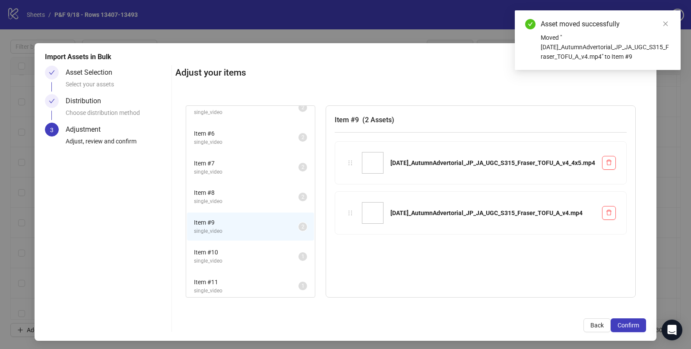
scroll to position [2, 0]
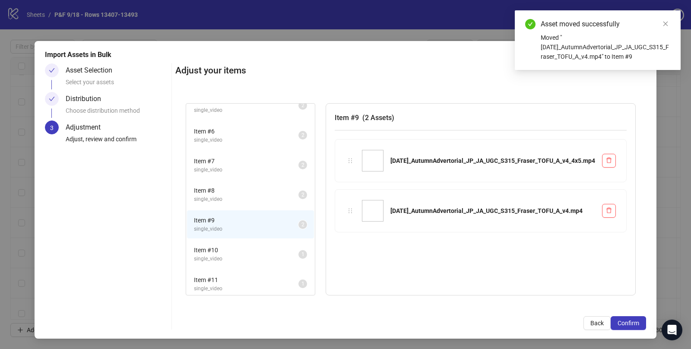
click at [210, 250] on span "Item # 10" at bounding box center [246, 250] width 105 height 10
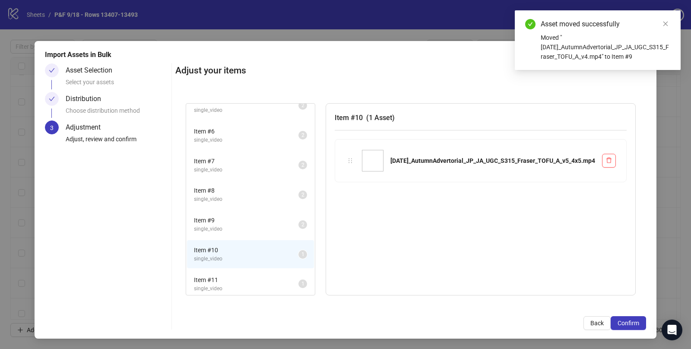
click at [219, 276] on span "Item # 11" at bounding box center [246, 280] width 105 height 10
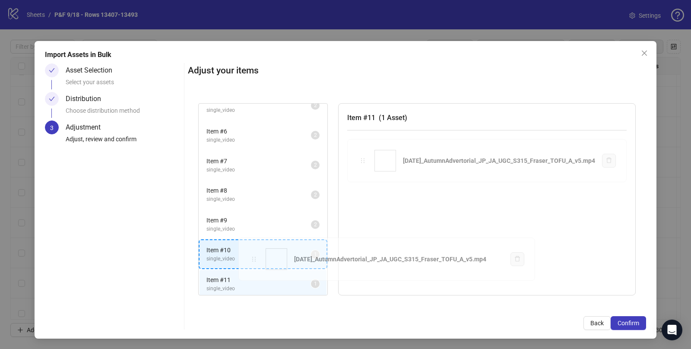
drag, startPoint x: 347, startPoint y: 160, endPoint x: 255, endPoint y: 258, distance: 134.5
click at [255, 258] on div "Item # 1 single_video 2 Item # 2 single_video 2 Item # 3 single_video 2 Item # …" at bounding box center [417, 199] width 458 height 213
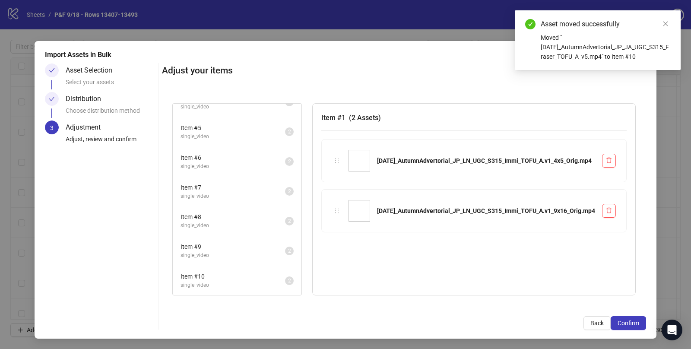
scroll to position [102, 0]
click at [633, 321] on span "Confirm" at bounding box center [629, 323] width 22 height 7
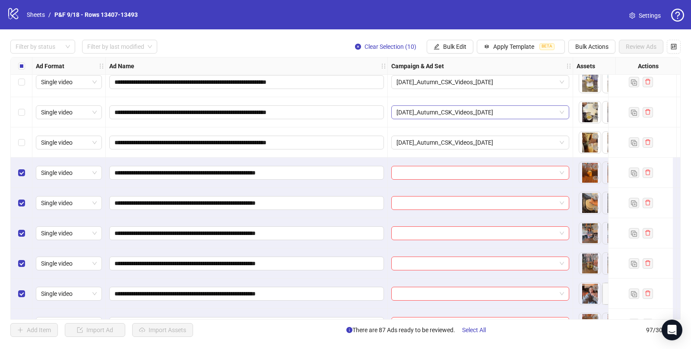
scroll to position [2542, 0]
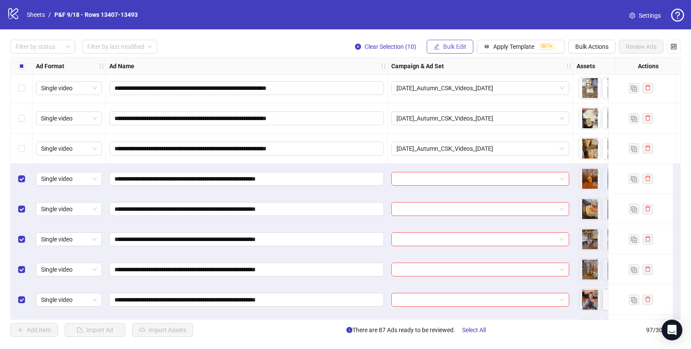
click at [445, 43] on button "Bulk Edit" at bounding box center [450, 47] width 47 height 14
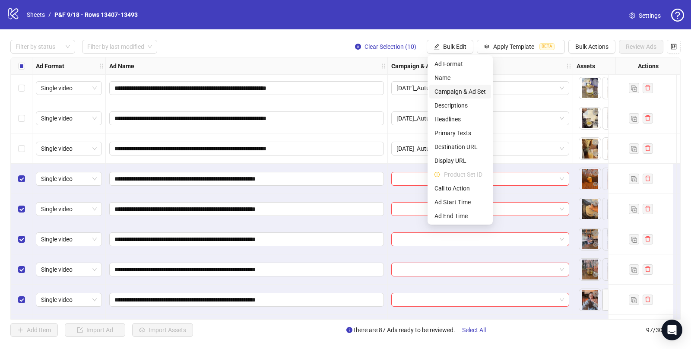
click at [448, 92] on span "Campaign & Ad Set" at bounding box center [460, 92] width 51 height 10
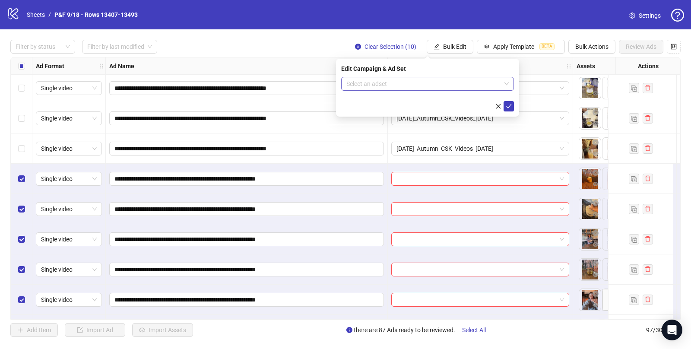
click at [372, 83] on input "search" at bounding box center [424, 83] width 155 height 13
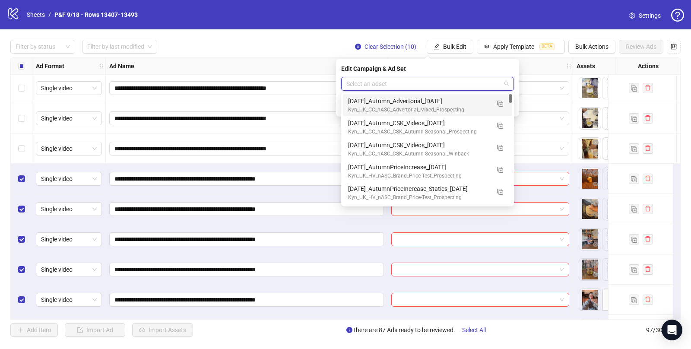
paste input "**********"
type input "**********"
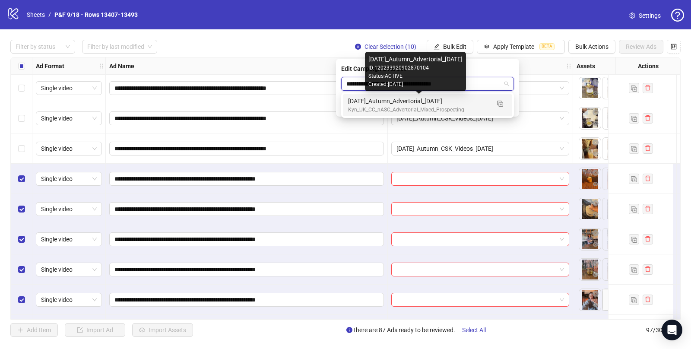
click at [392, 101] on div "[DATE]_Autumn_Advertorial_[DATE]" at bounding box center [419, 101] width 142 height 10
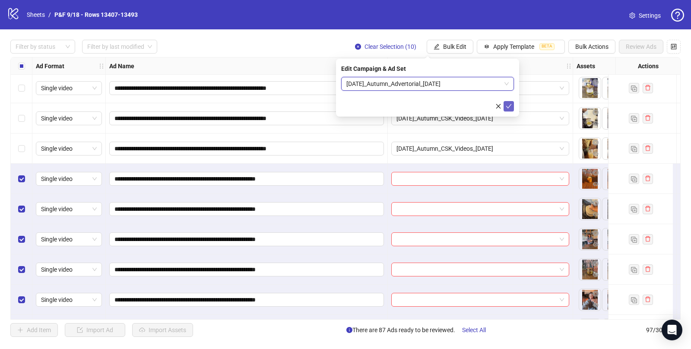
click at [509, 104] on icon "check" at bounding box center [509, 106] width 6 height 6
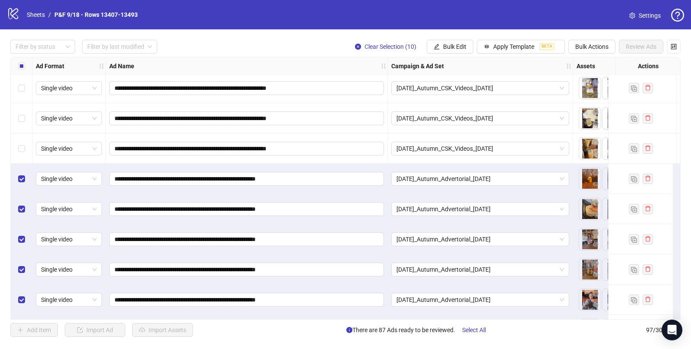
scroll to position [2542, 356]
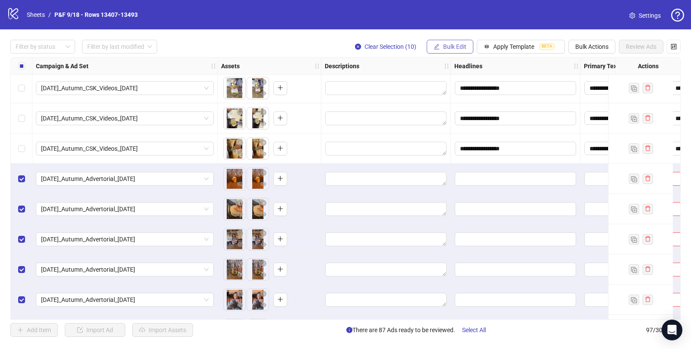
click at [458, 49] on span "Bulk Edit" at bounding box center [454, 46] width 23 height 7
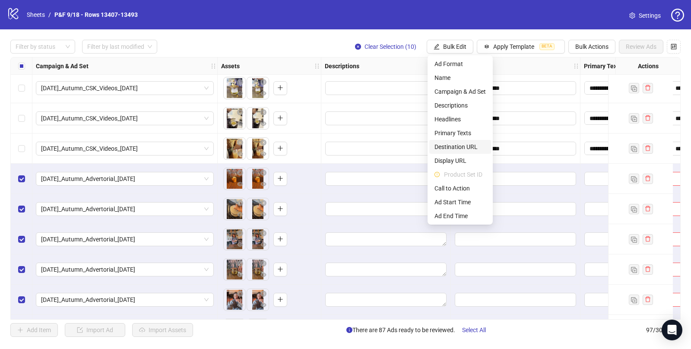
click at [451, 148] on span "Destination URL" at bounding box center [460, 147] width 51 height 10
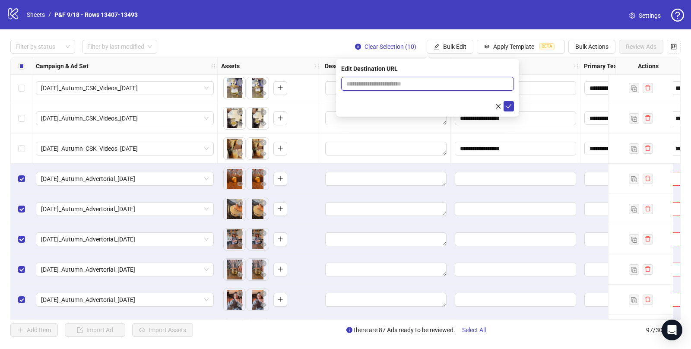
click at [387, 82] on input "text" at bounding box center [425, 84] width 156 height 10
paste input "**********"
type input "**********"
click at [510, 105] on icon "check" at bounding box center [509, 106] width 6 height 4
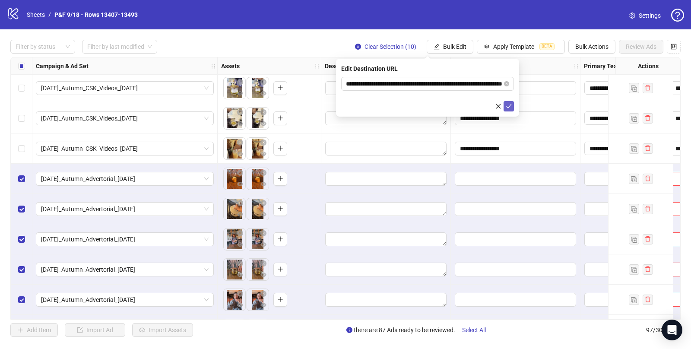
scroll to position [0, 0]
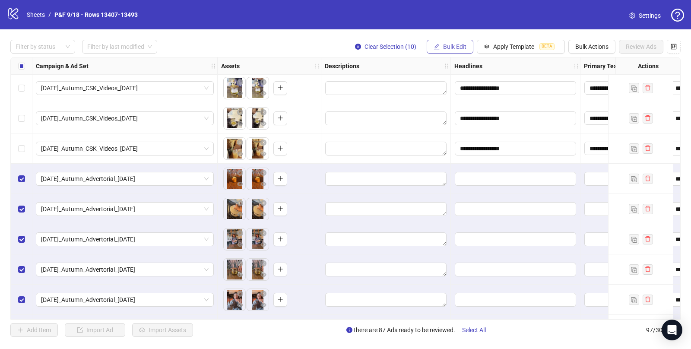
click at [458, 47] on span "Bulk Edit" at bounding box center [454, 46] width 23 height 7
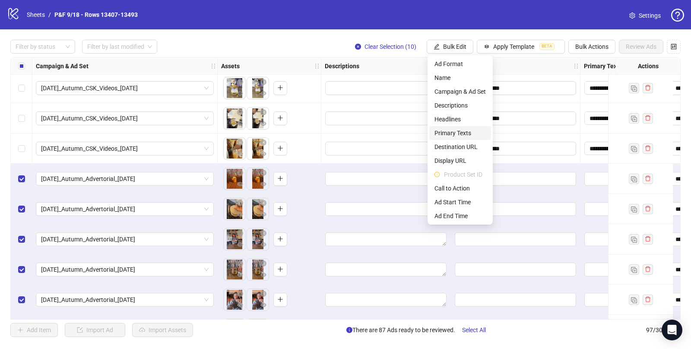
click at [457, 136] on span "Primary Texts" at bounding box center [460, 133] width 51 height 10
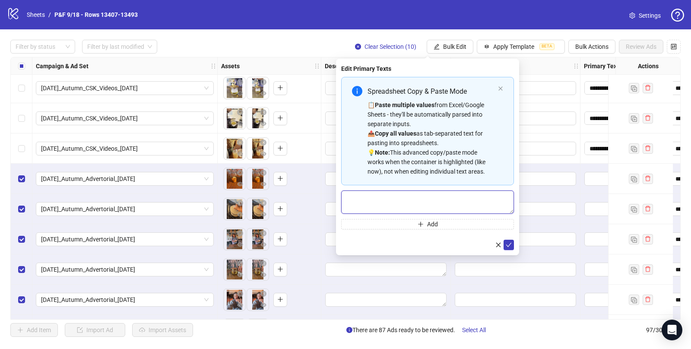
click at [397, 206] on textarea "Multi-text input container - paste or copy values" at bounding box center [427, 202] width 173 height 23
paste textarea "**********"
click at [348, 197] on textarea "**********" at bounding box center [427, 202] width 173 height 23
type textarea "**********"
click at [512, 243] on button "submit" at bounding box center [509, 244] width 10 height 10
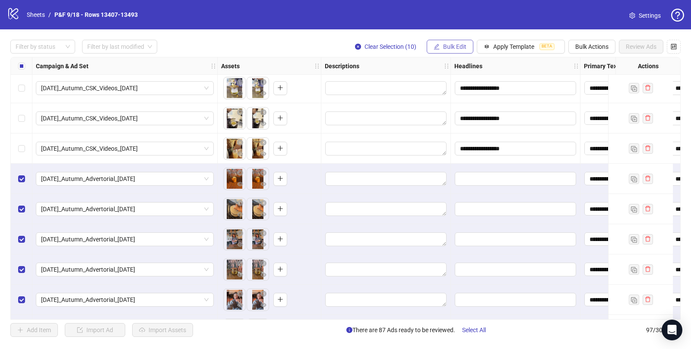
click at [458, 42] on button "Bulk Edit" at bounding box center [450, 47] width 47 height 14
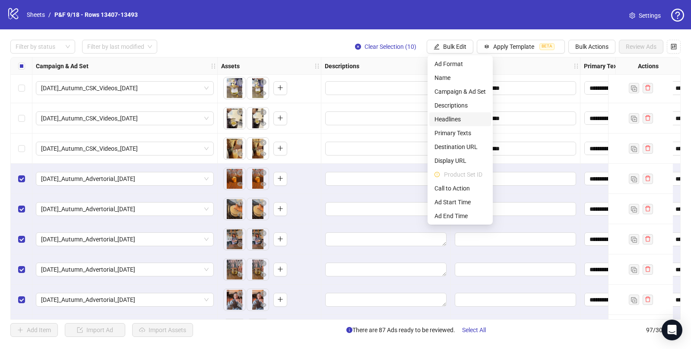
click at [447, 118] on span "Headlines" at bounding box center [460, 119] width 51 height 10
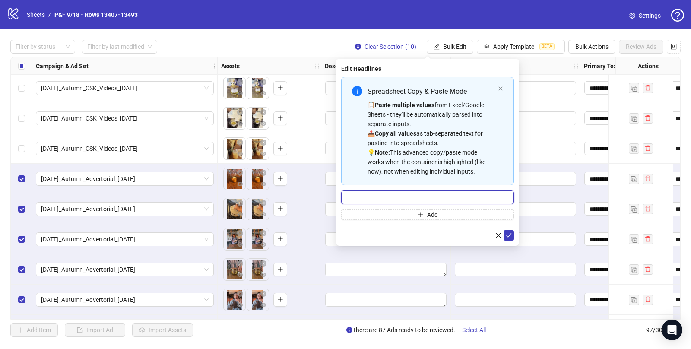
click at [391, 195] on input "Multi-input container - paste or copy values" at bounding box center [427, 198] width 173 height 14
paste input "**********"
type input "**********"
click at [509, 235] on icon "check" at bounding box center [509, 235] width 6 height 6
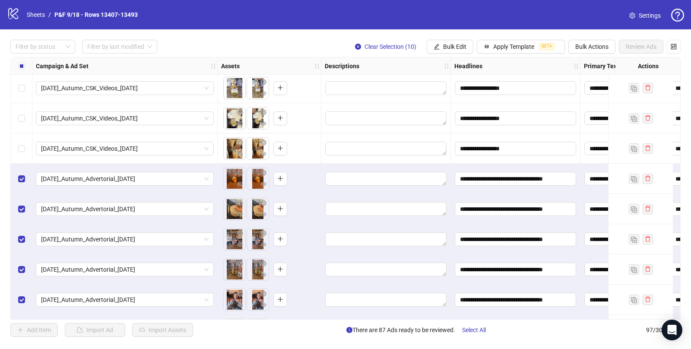
scroll to position [2542, 490]
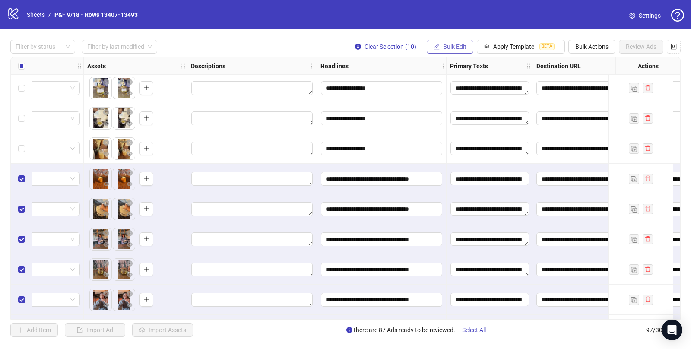
click at [442, 45] on button "Bulk Edit" at bounding box center [450, 47] width 47 height 14
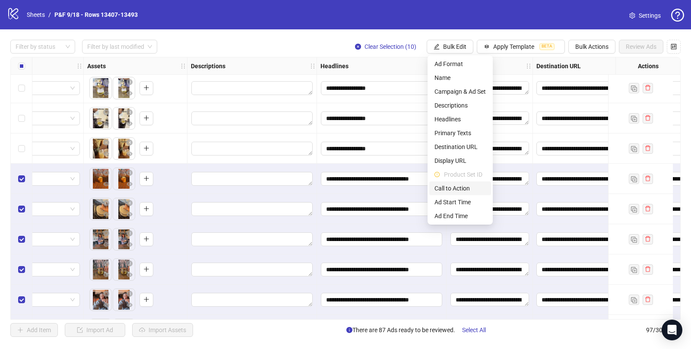
click at [459, 190] on span "Call to Action" at bounding box center [460, 189] width 51 height 10
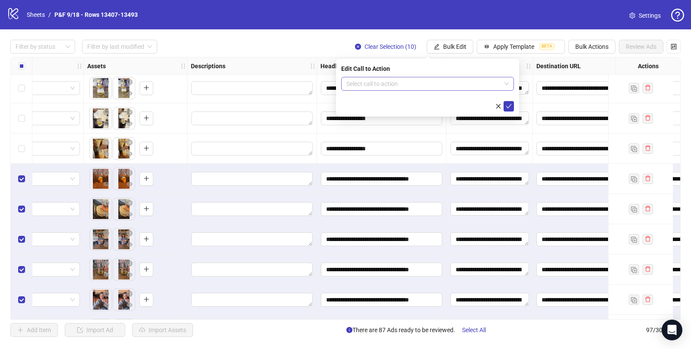
click at [378, 82] on input "search" at bounding box center [424, 83] width 155 height 13
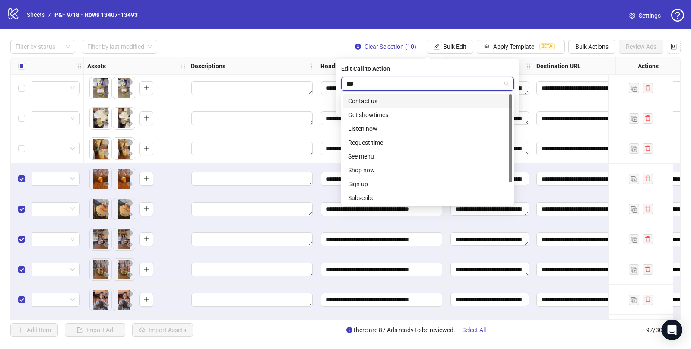
type input "****"
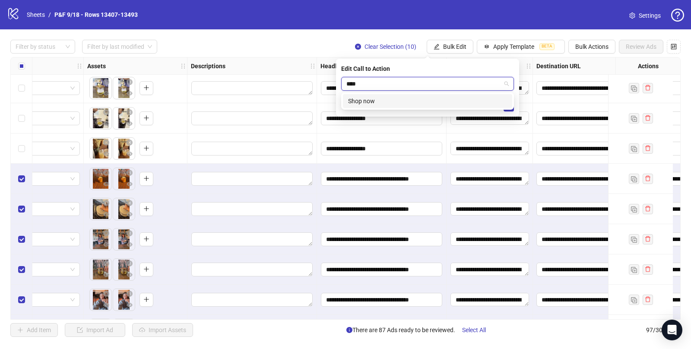
click at [372, 98] on div "Shop now" at bounding box center [427, 101] width 159 height 10
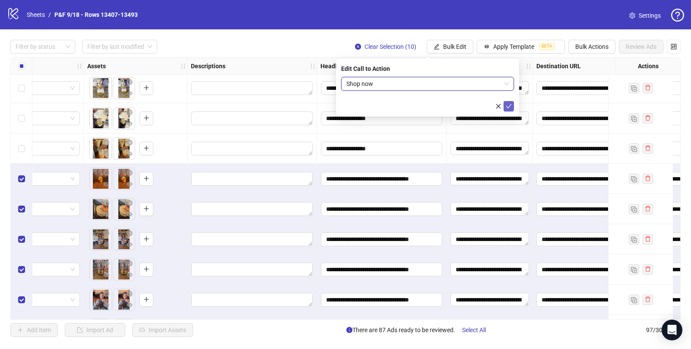
click at [507, 107] on icon "check" at bounding box center [509, 106] width 6 height 4
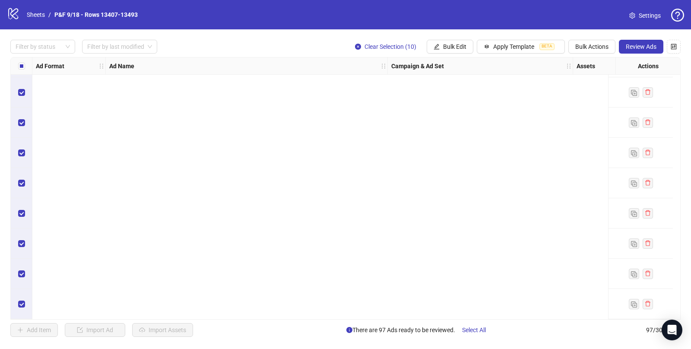
scroll to position [884, 0]
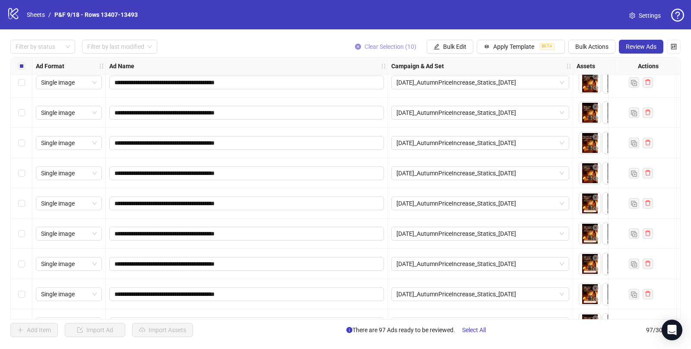
click at [358, 46] on icon "close-circle" at bounding box center [358, 47] width 6 height 6
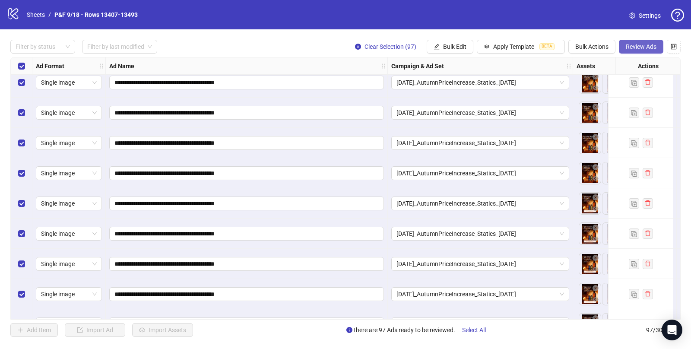
click at [640, 45] on span "Review Ads" at bounding box center [641, 46] width 31 height 7
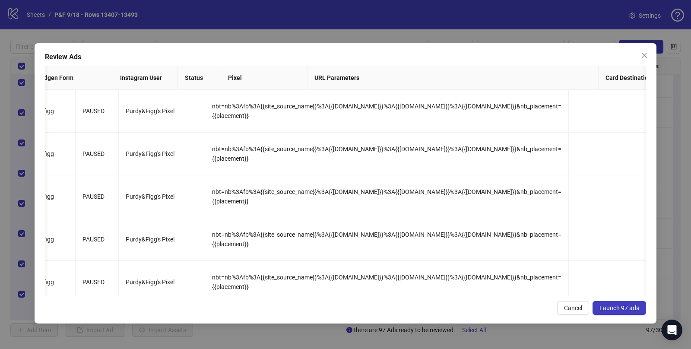
scroll to position [0, 1300]
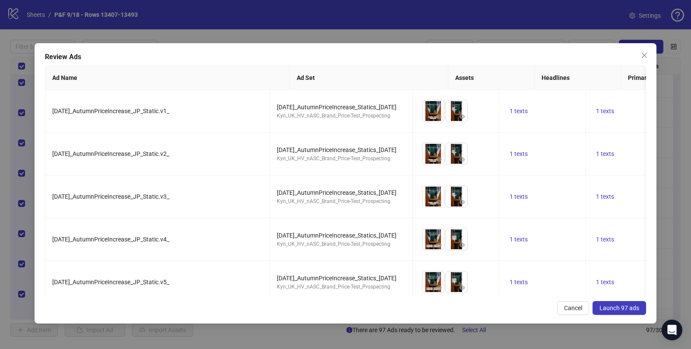
click at [615, 306] on span "Launch 97 ads" at bounding box center [620, 308] width 40 height 7
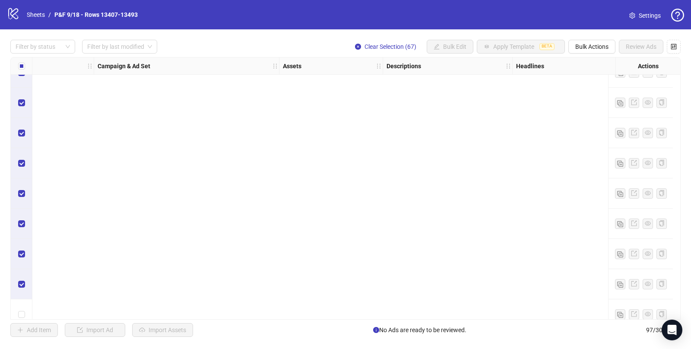
scroll to position [0, 294]
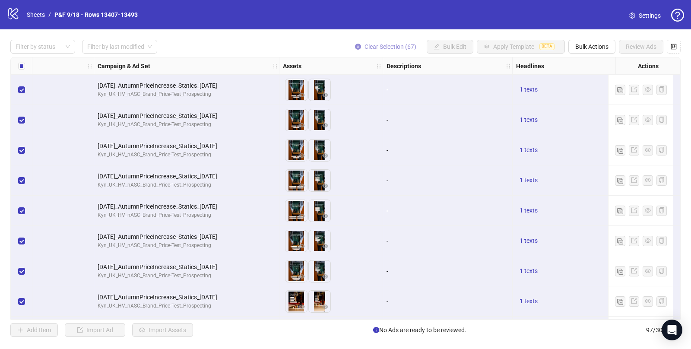
click at [359, 45] on icon "close-circle" at bounding box center [358, 47] width 6 height 6
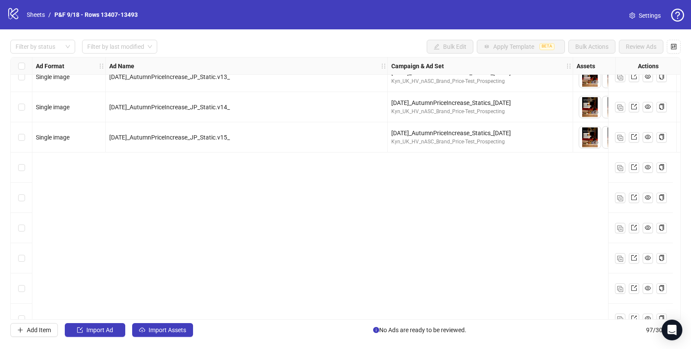
scroll to position [0, 0]
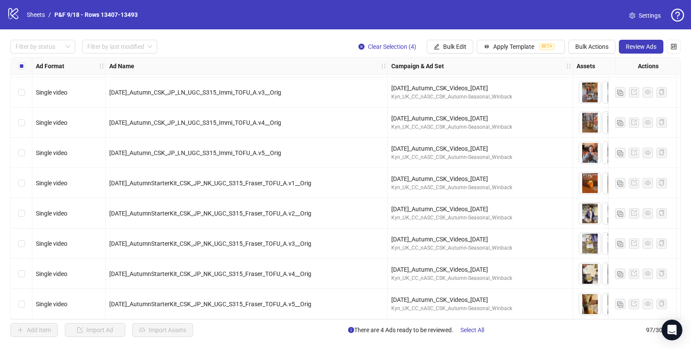
scroll to position [2653, 0]
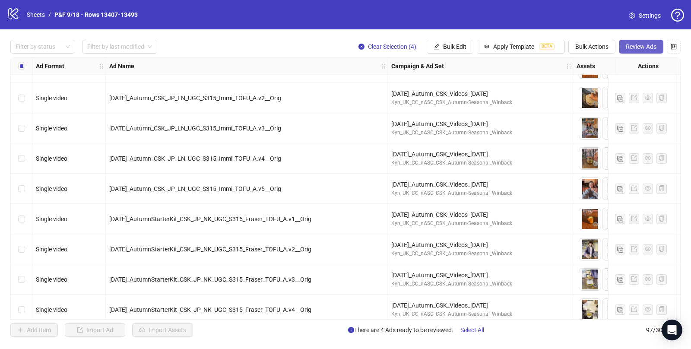
click at [633, 45] on span "Review Ads" at bounding box center [641, 46] width 31 height 7
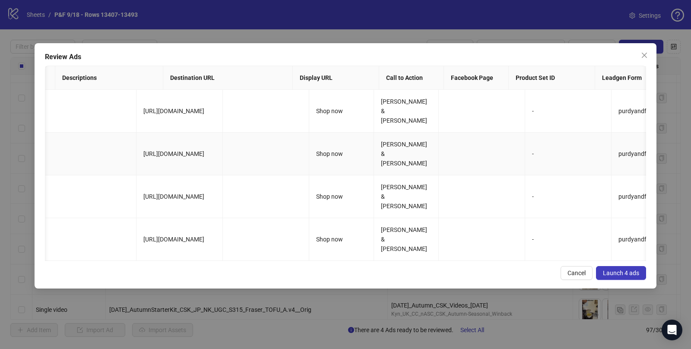
scroll to position [0, 0]
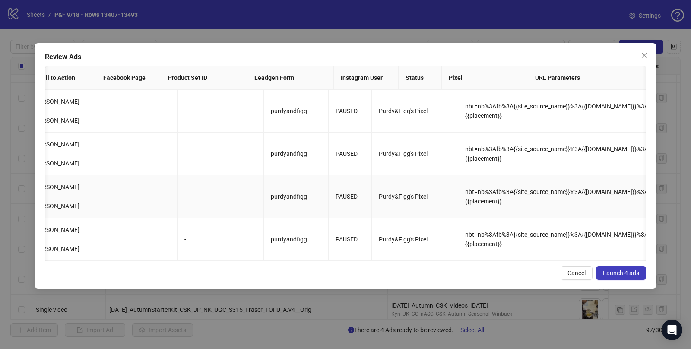
click at [615, 270] on span "Launch 4 ads" at bounding box center [621, 273] width 36 height 7
